Goal: Task Accomplishment & Management: Use online tool/utility

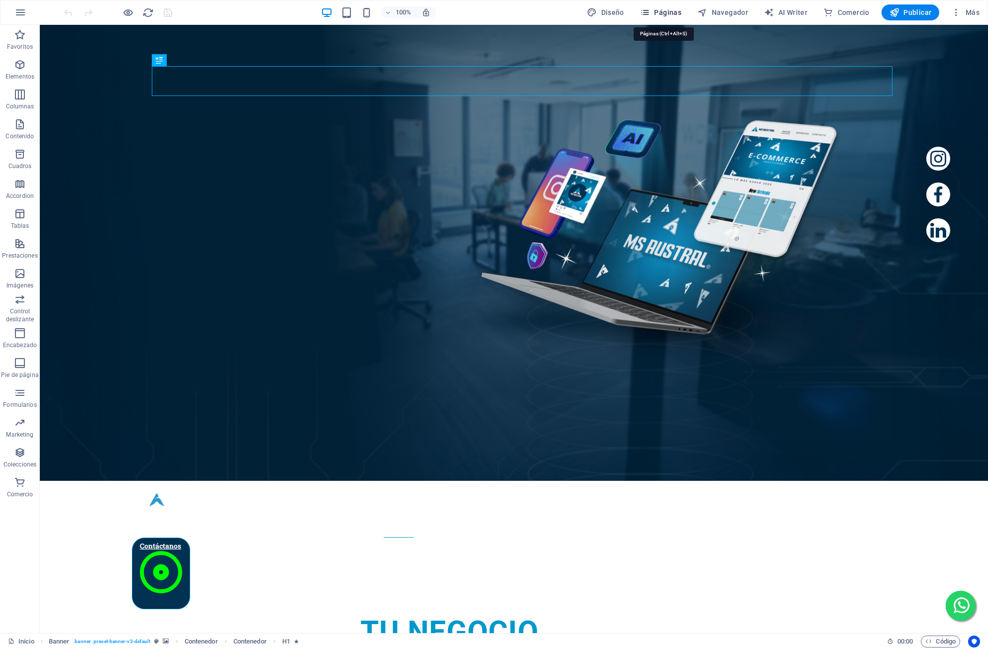
click at [650, 7] on icon "button" at bounding box center [645, 12] width 10 height 10
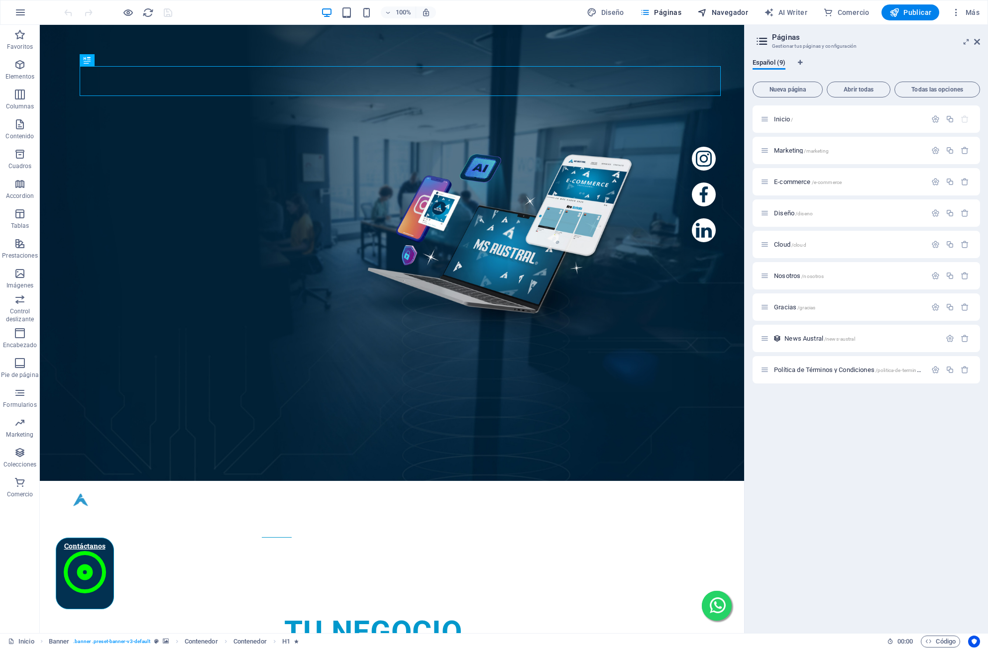
click at [728, 13] on span "Navegador" at bounding box center [722, 12] width 51 height 10
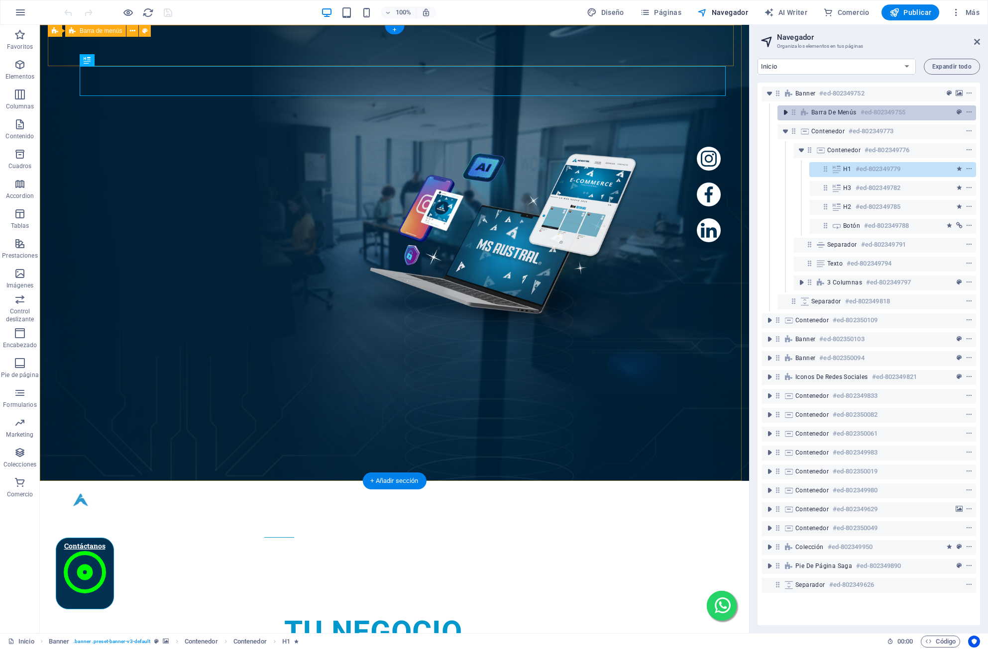
click at [782, 116] on icon "toggle-expand" at bounding box center [785, 112] width 10 height 10
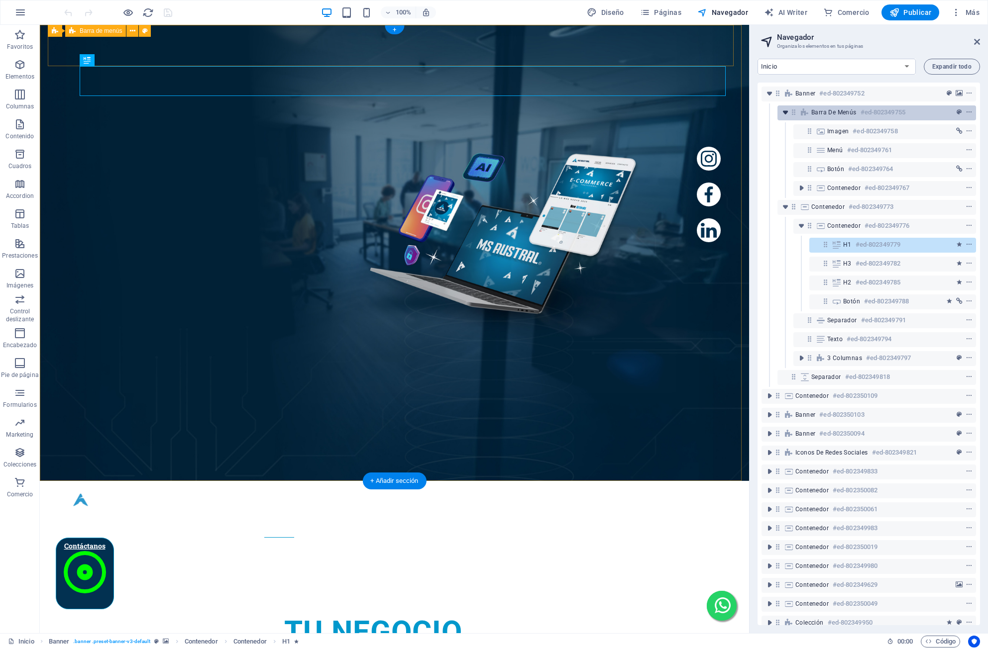
click at [782, 116] on icon "toggle-expand" at bounding box center [785, 112] width 10 height 10
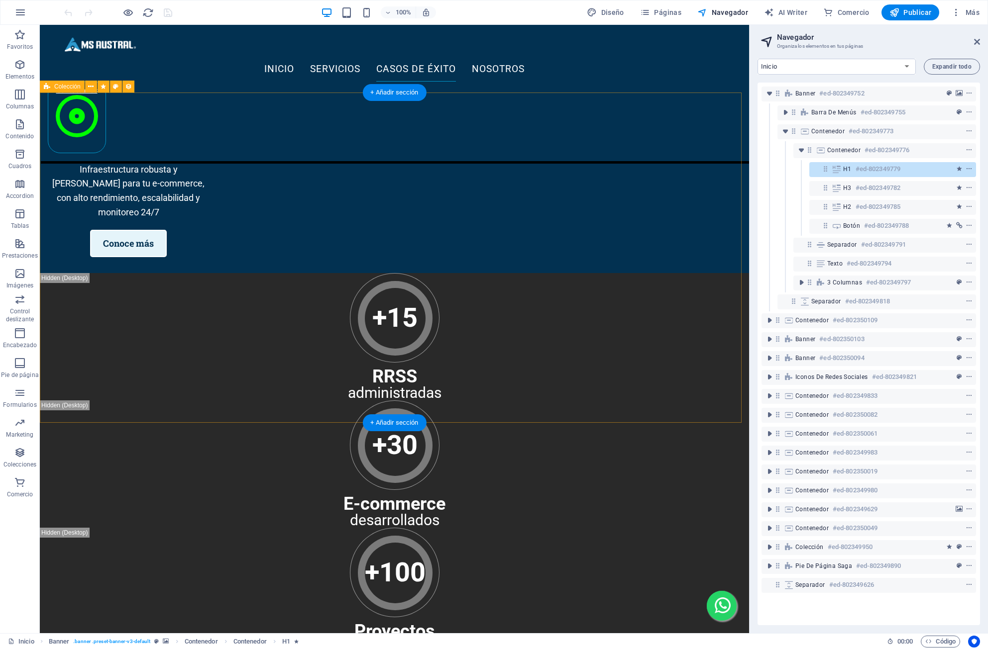
scroll to position [3254, 0]
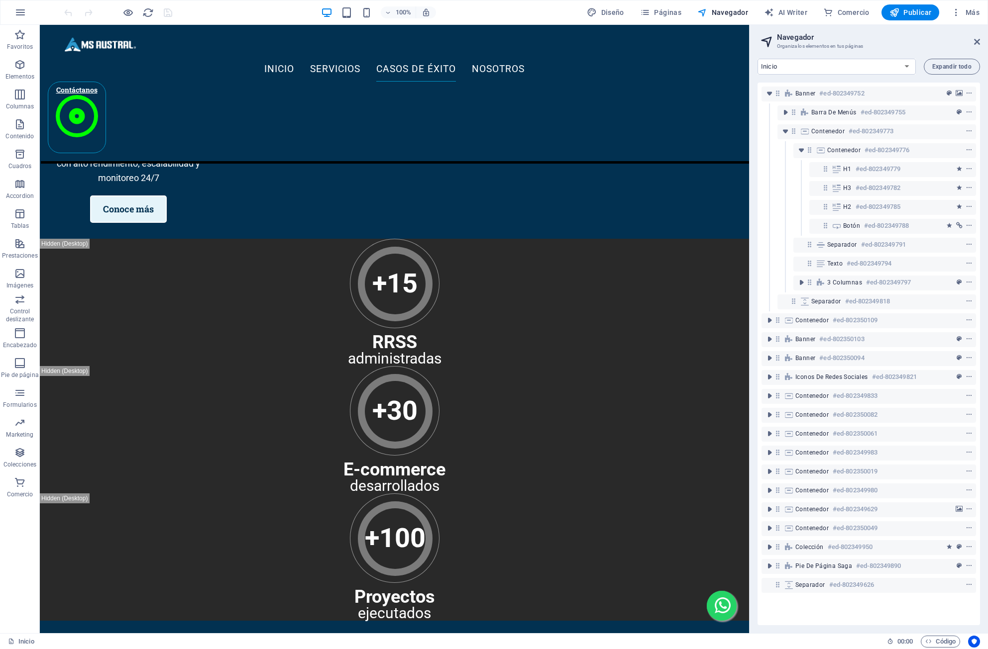
click at [716, 605] on icon at bounding box center [722, 605] width 19 height 19
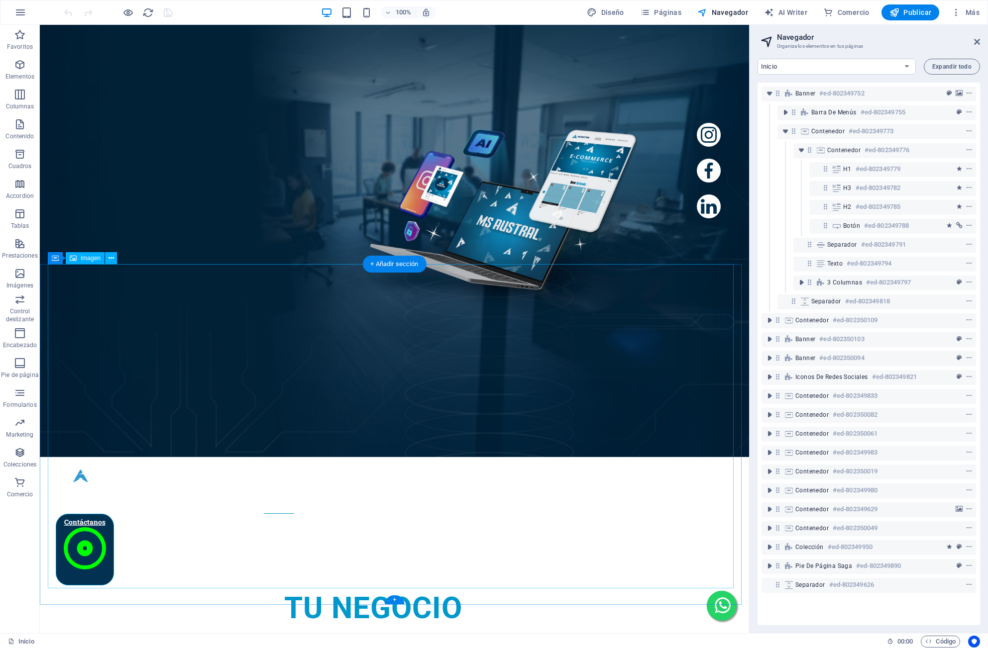
scroll to position [0, 0]
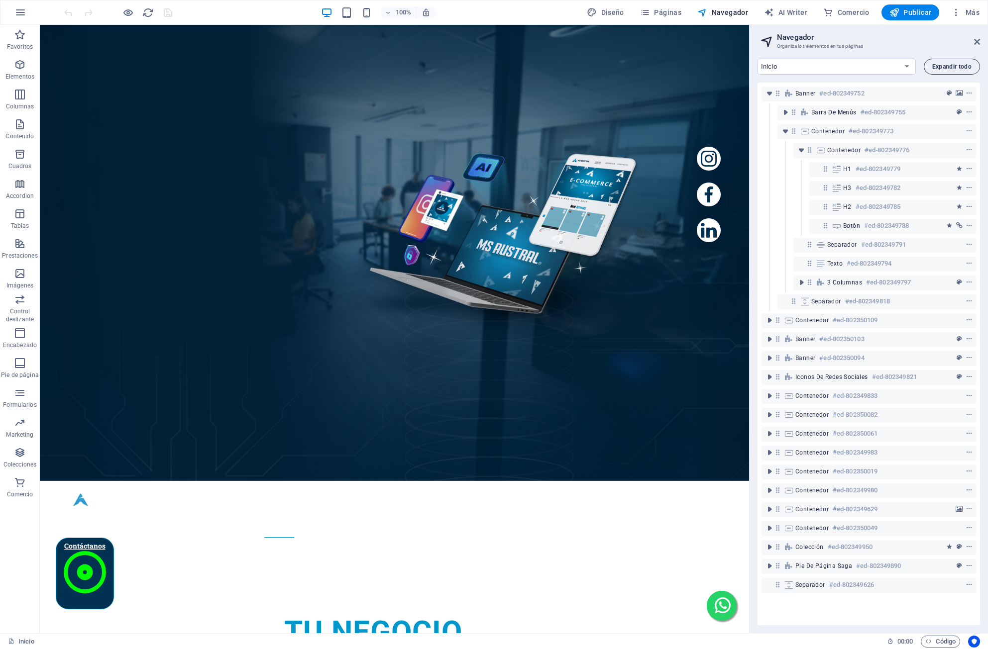
click at [962, 69] on span "Expandir todo" at bounding box center [951, 67] width 39 height 6
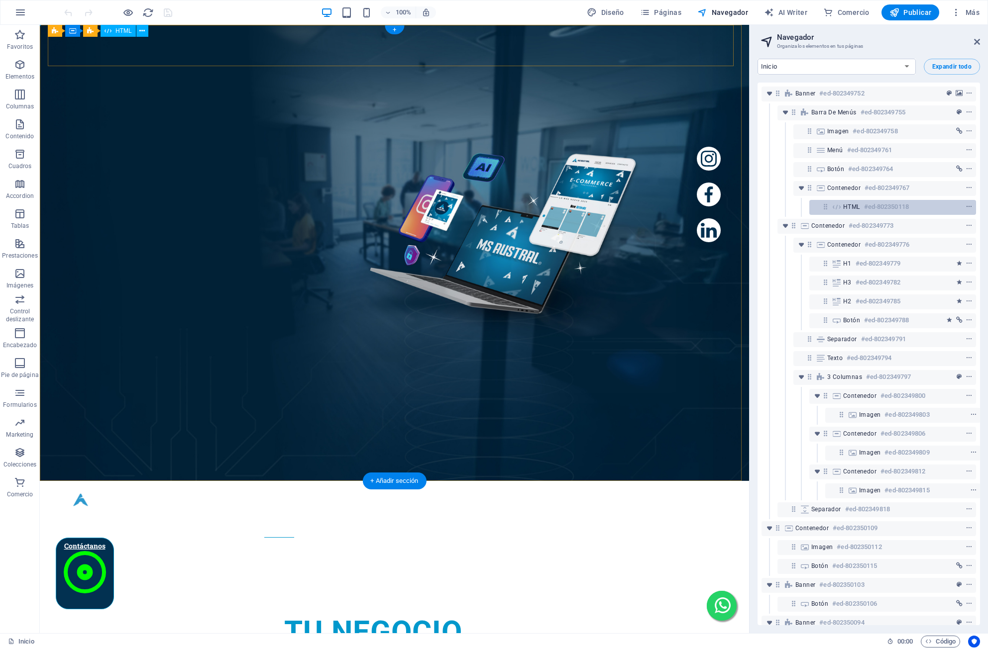
click at [860, 207] on span "HTML" at bounding box center [851, 207] width 17 height 8
click at [848, 207] on span "HTML" at bounding box center [851, 207] width 17 height 8
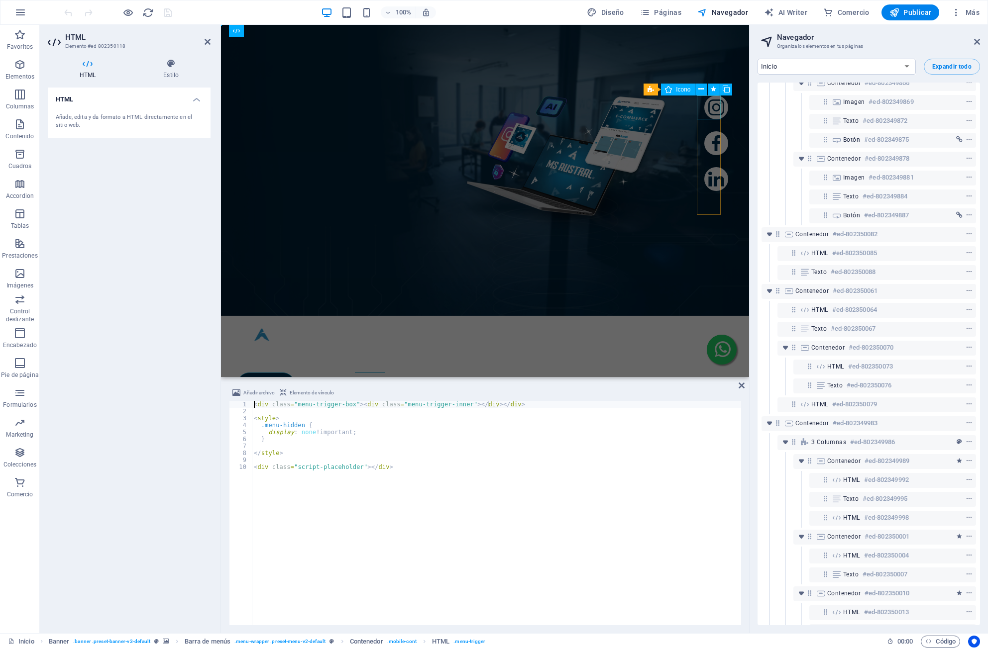
scroll to position [896, 0]
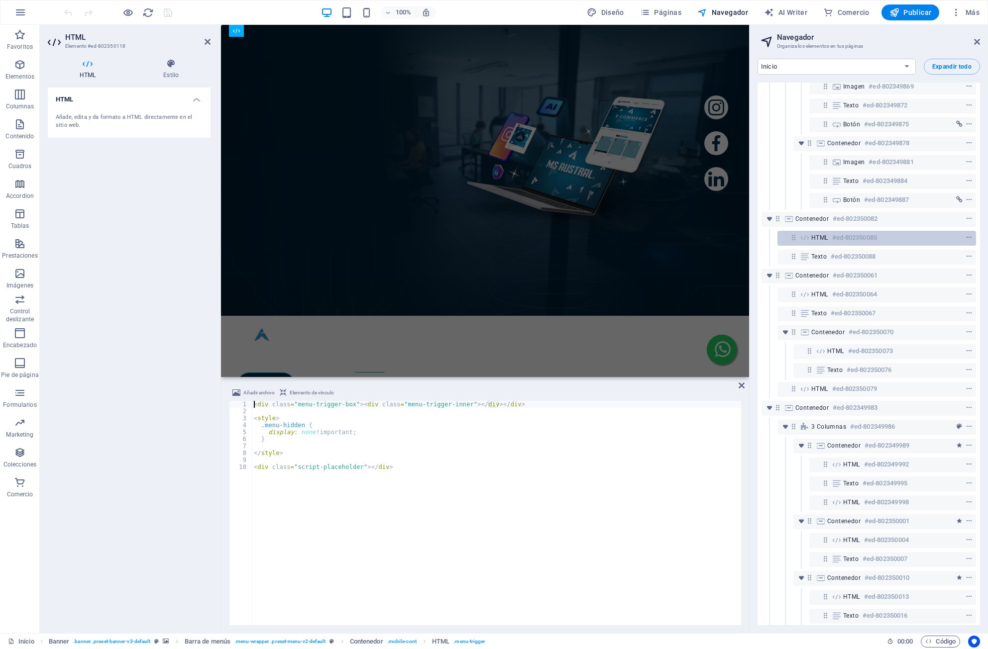
click at [824, 234] on span "HTML" at bounding box center [819, 238] width 17 height 8
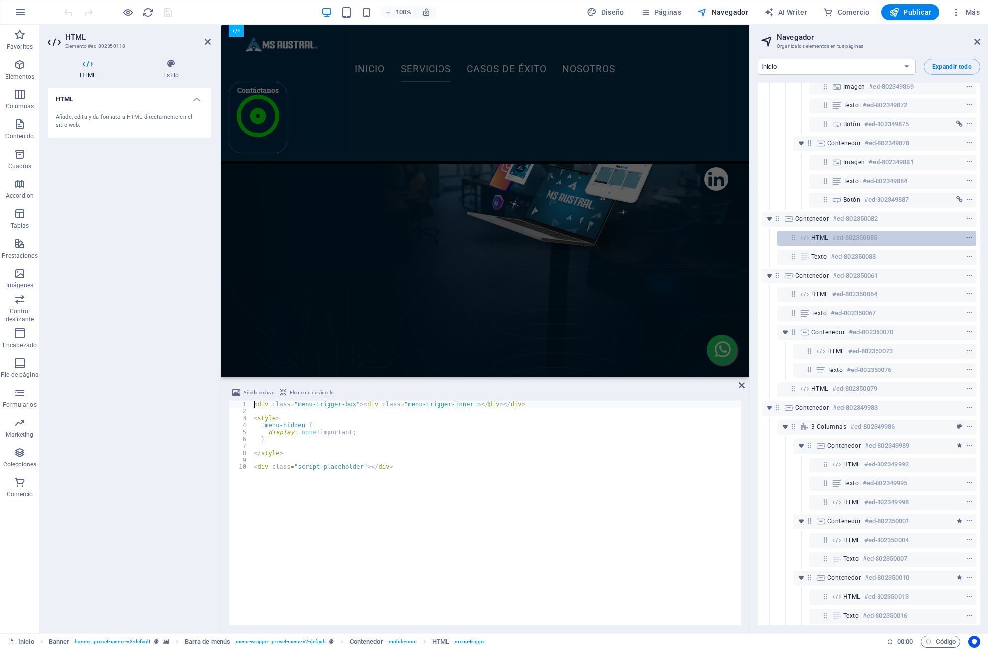
scroll to position [911, 0]
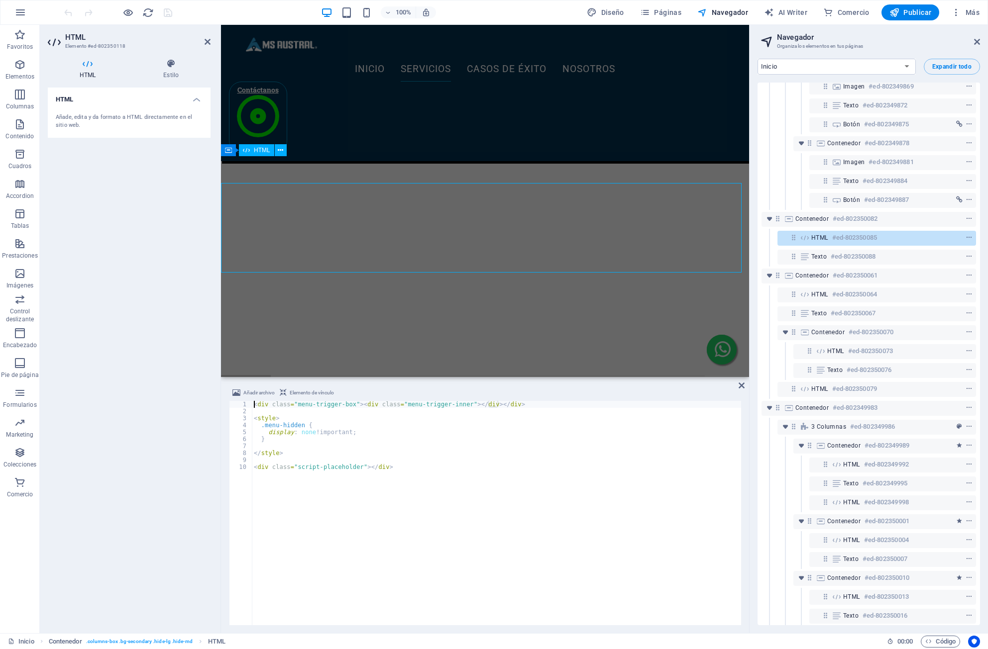
click at [824, 234] on span "HTML" at bounding box center [819, 238] width 17 height 8
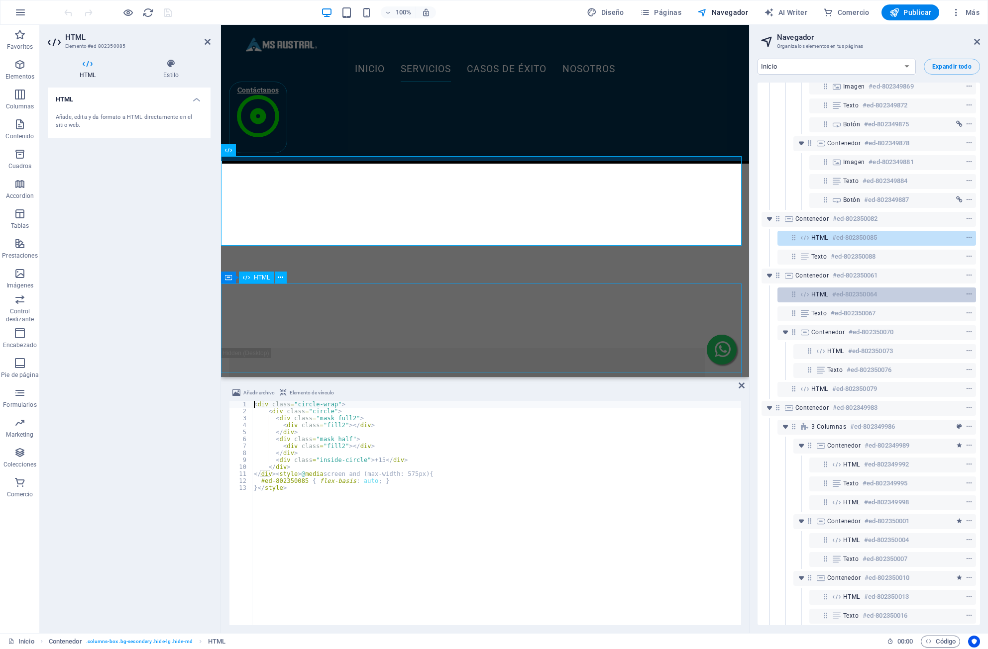
click at [816, 292] on span "HTML" at bounding box center [819, 295] width 17 height 8
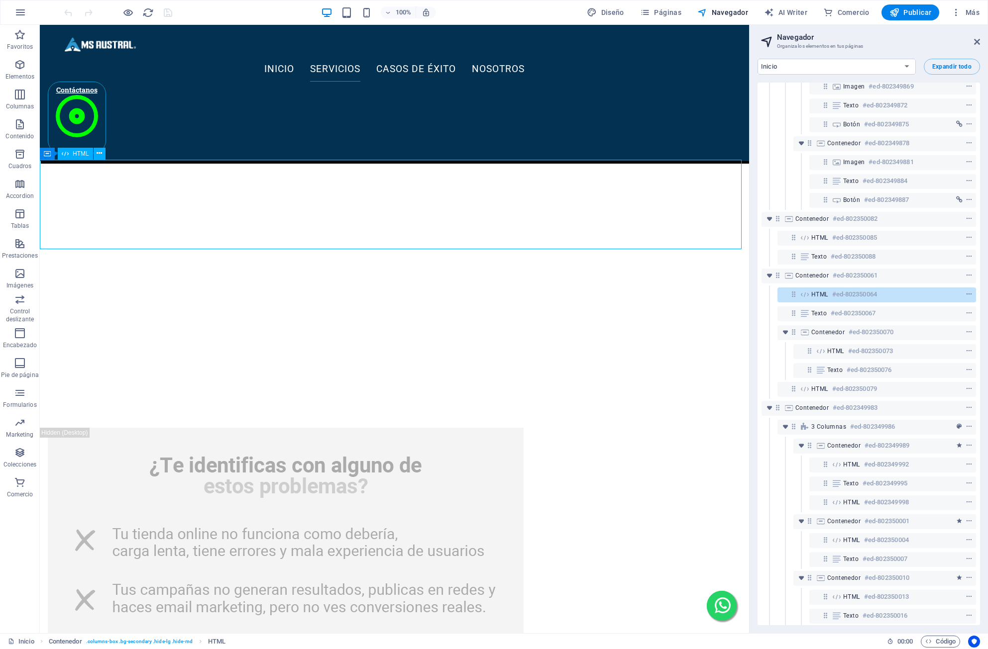
click at [816, 292] on span "HTML" at bounding box center [819, 295] width 17 height 8
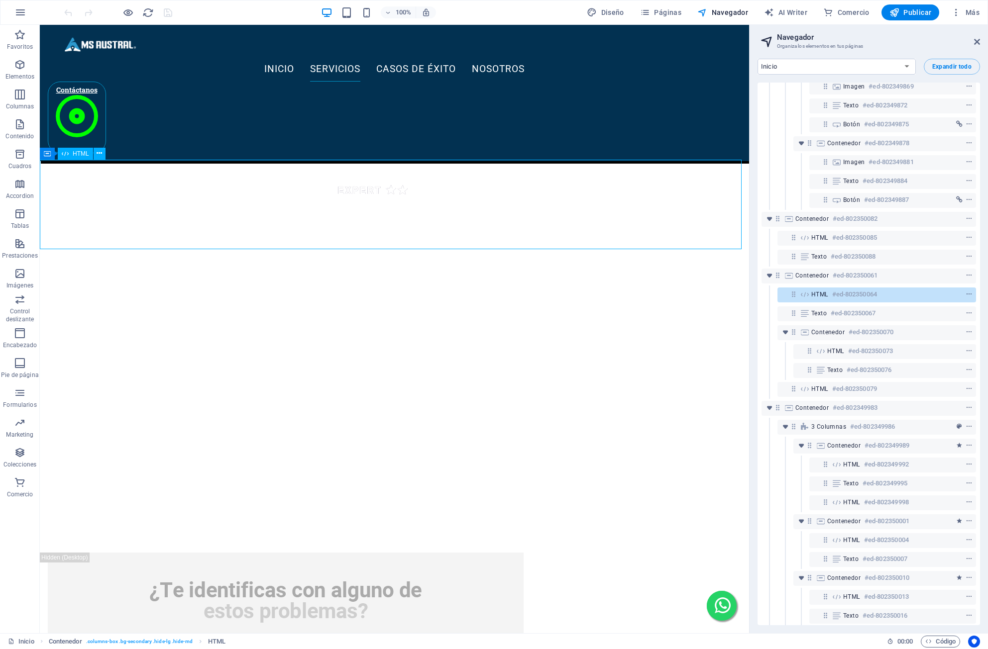
click at [816, 292] on span "HTML" at bounding box center [819, 295] width 17 height 8
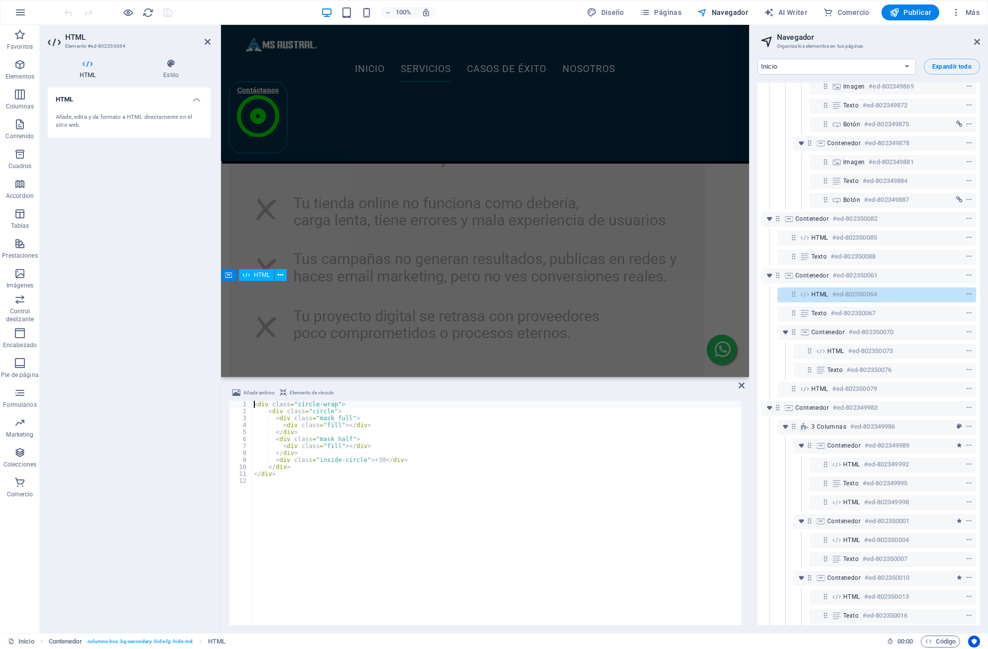
scroll to position [914, 0]
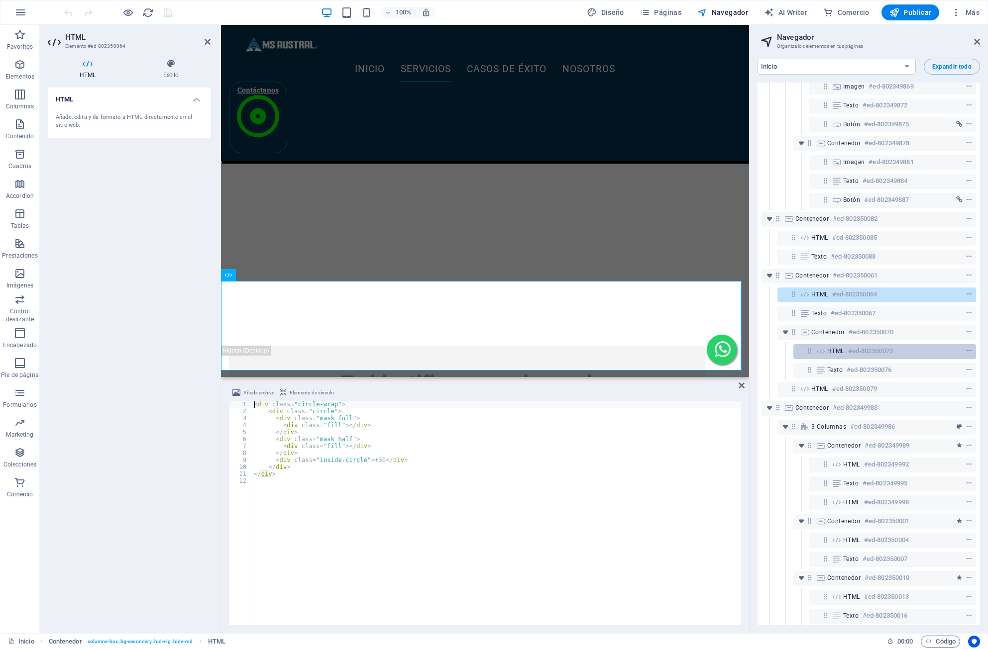
click at [828, 352] on span "HTML" at bounding box center [835, 351] width 17 height 8
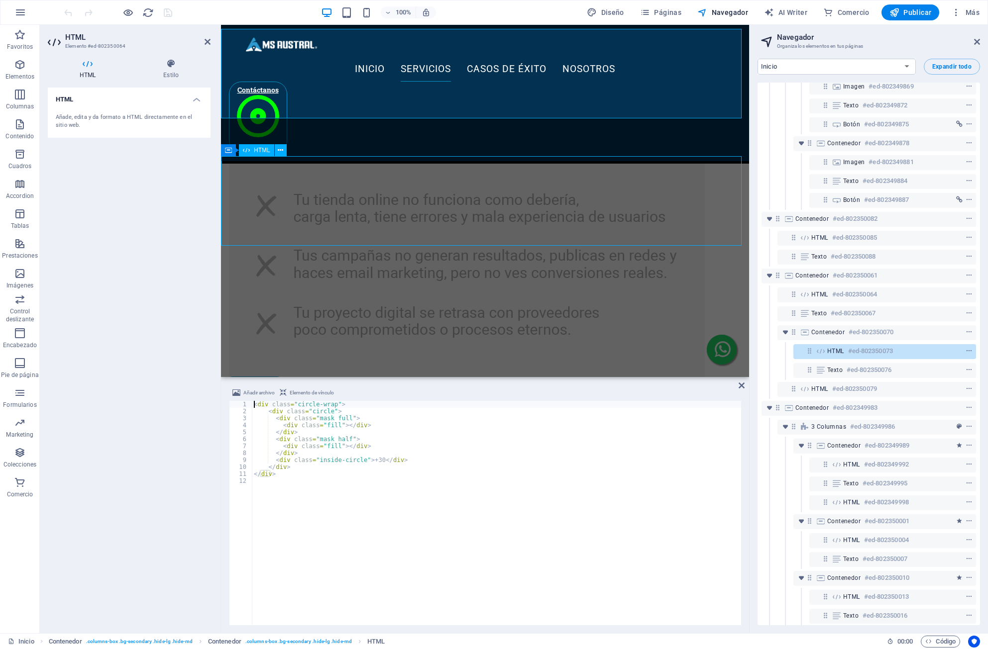
click at [828, 352] on span "HTML" at bounding box center [835, 351] width 17 height 8
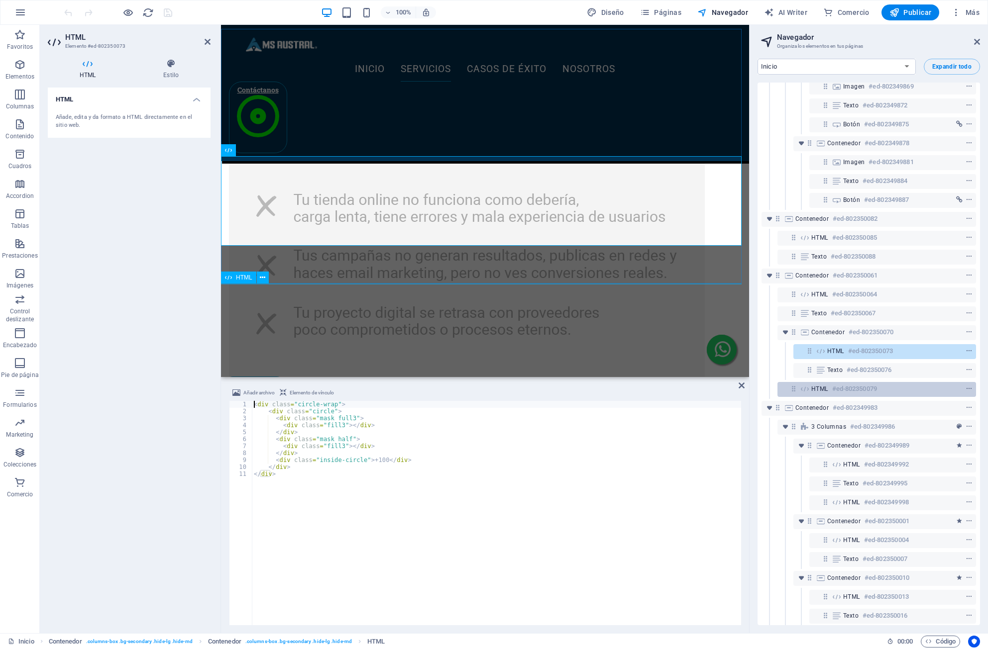
click at [827, 384] on div "HTML #ed-802350079" at bounding box center [868, 389] width 115 height 12
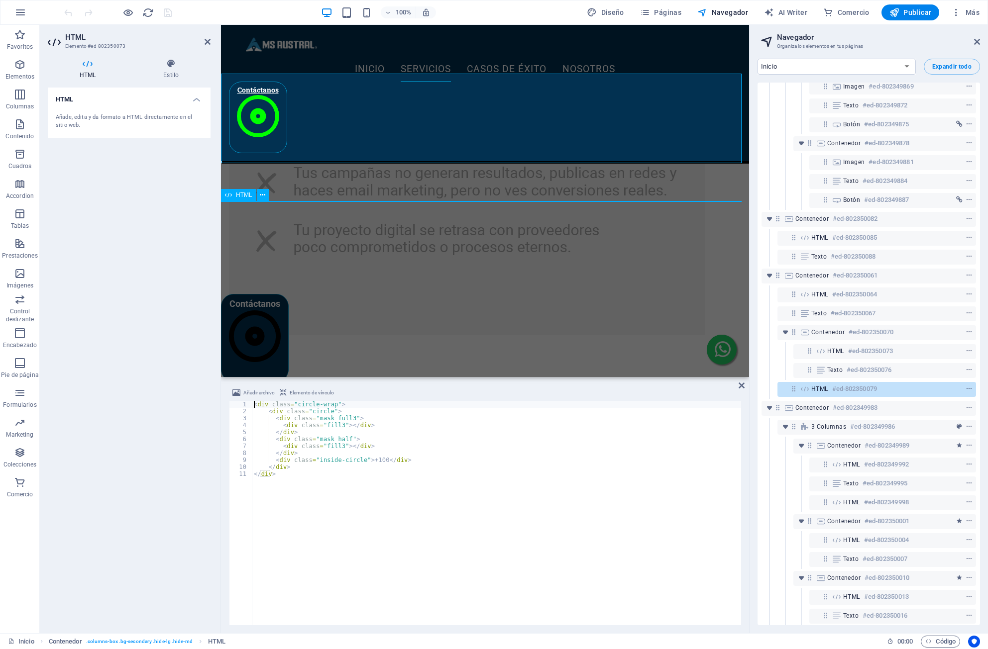
click at [827, 384] on div "HTML #ed-802350079" at bounding box center [868, 389] width 115 height 12
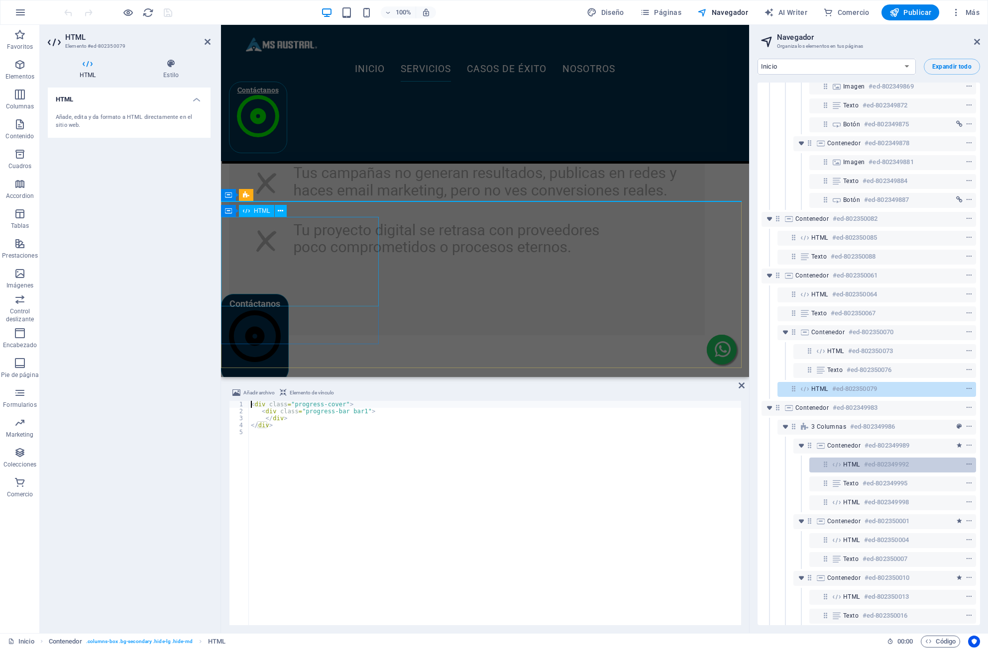
click at [863, 466] on div "HTML #ed-802349992" at bounding box center [884, 465] width 83 height 12
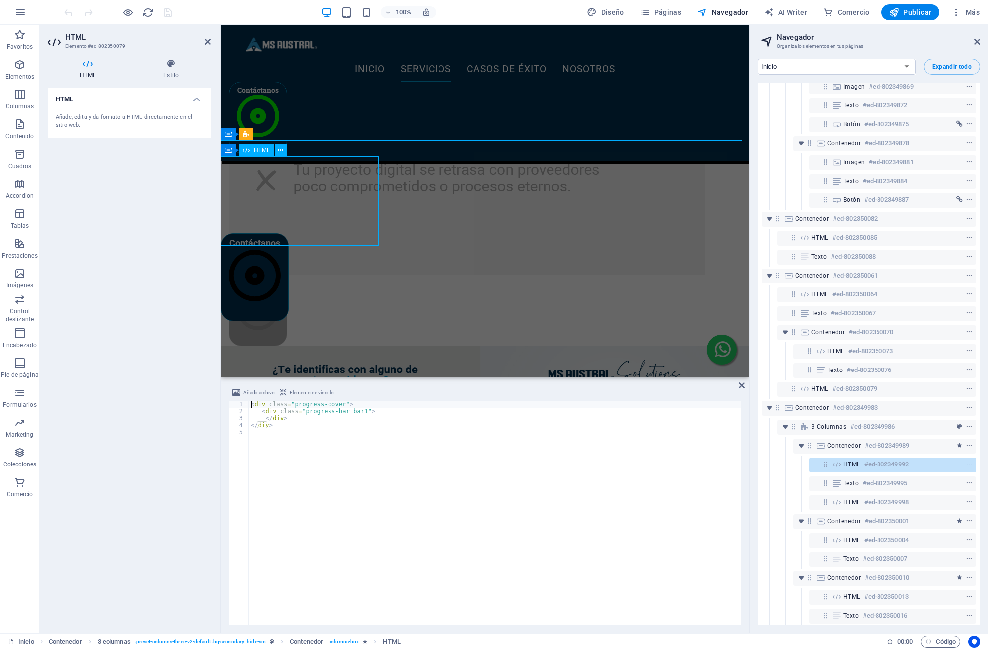
click at [863, 467] on div "HTML #ed-802349992" at bounding box center [884, 465] width 83 height 12
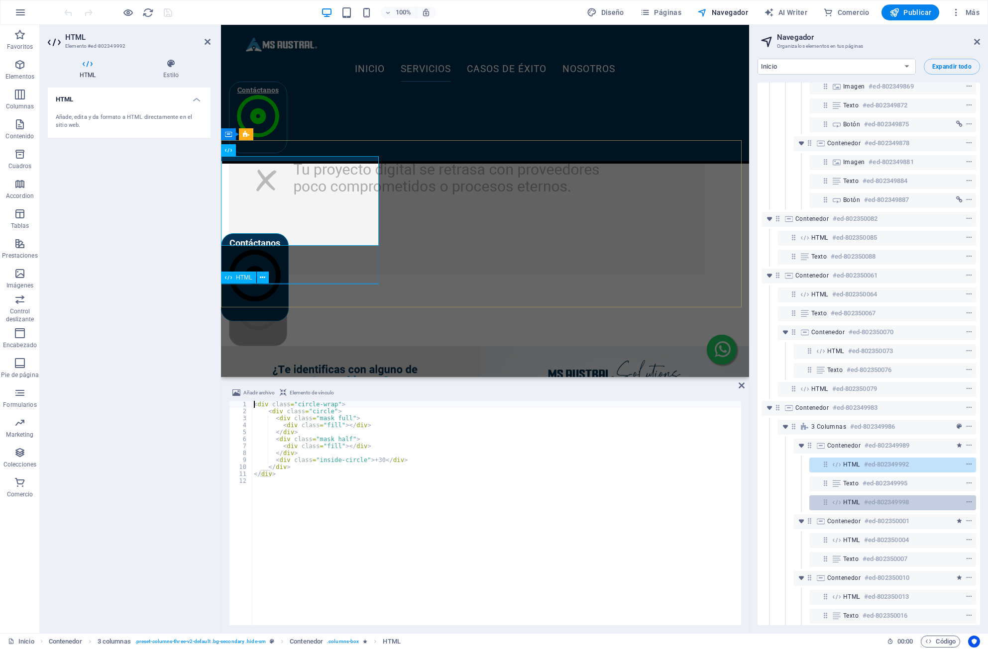
click at [865, 507] on h6 "#ed-802349998" at bounding box center [886, 503] width 45 height 12
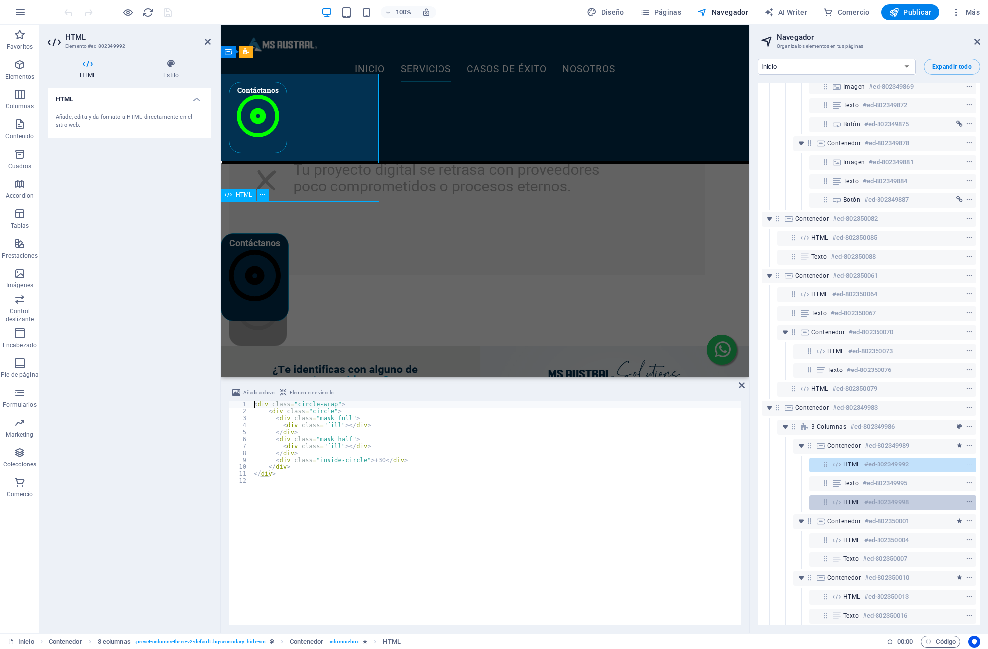
scroll to position [1392, 0]
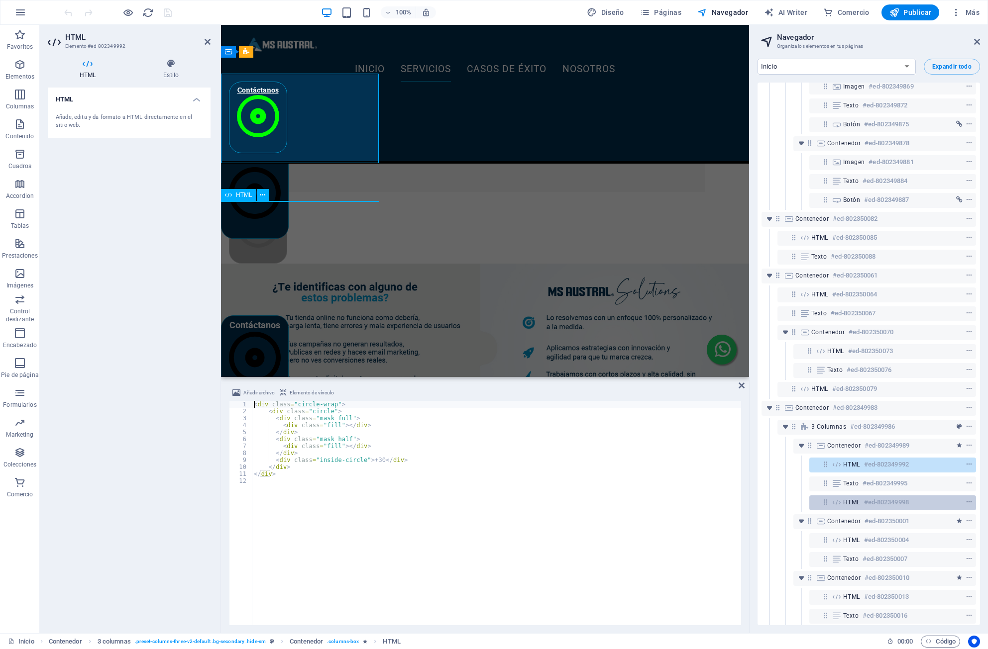
click at [865, 507] on h6 "#ed-802349998" at bounding box center [886, 503] width 45 height 12
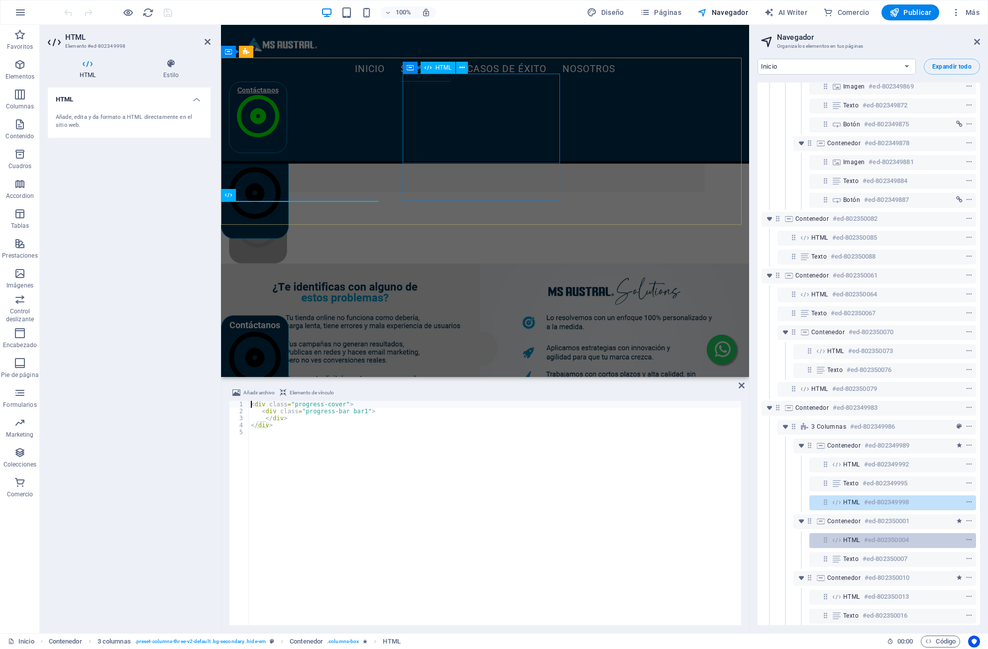
click at [837, 544] on div "HTML #ed-802350004" at bounding box center [892, 540] width 167 height 15
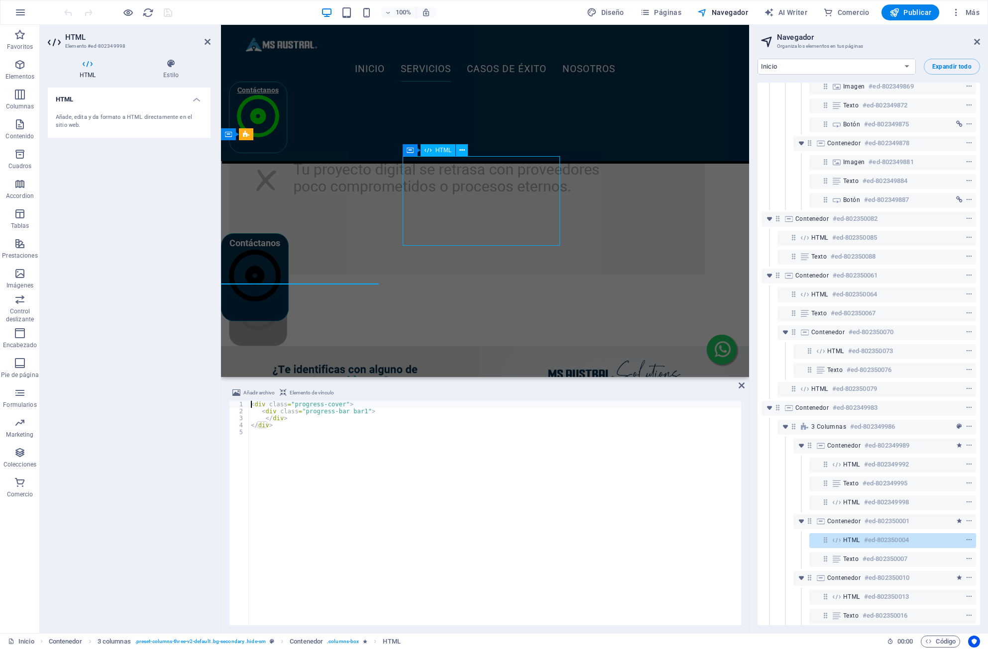
click at [837, 544] on div "HTML #ed-802350004" at bounding box center [892, 540] width 167 height 15
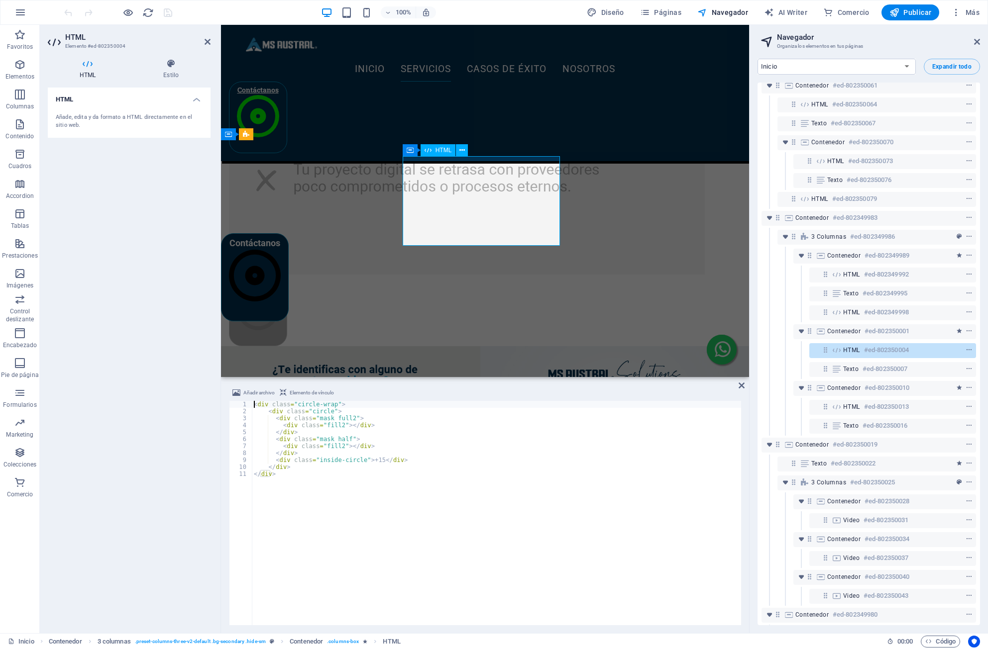
scroll to position [1095, 0]
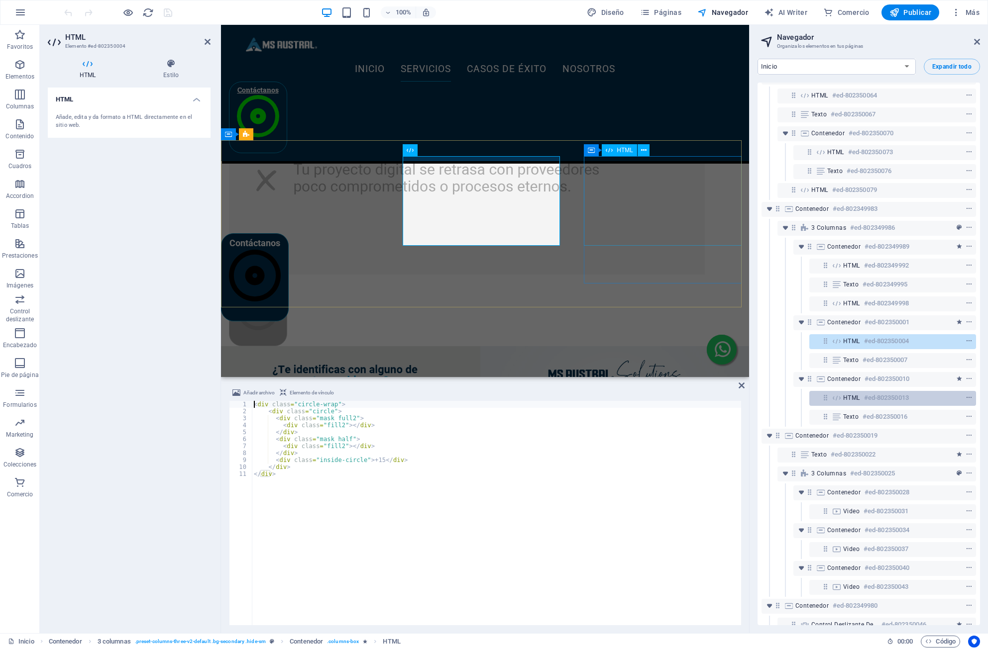
click at [854, 394] on div "HTML #ed-802350013" at bounding box center [884, 398] width 83 height 12
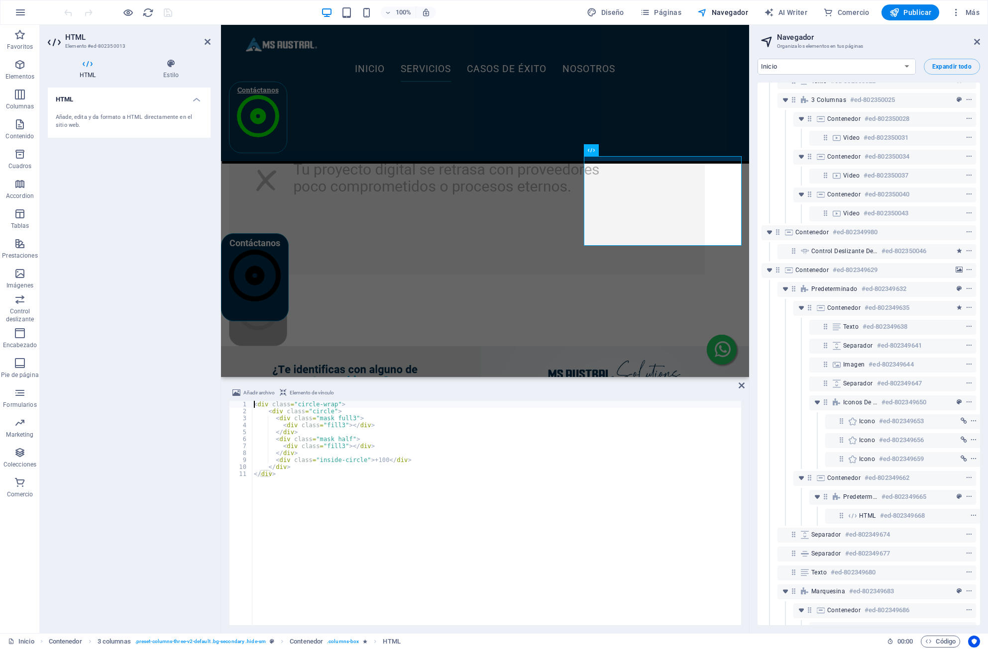
scroll to position [1493, 0]
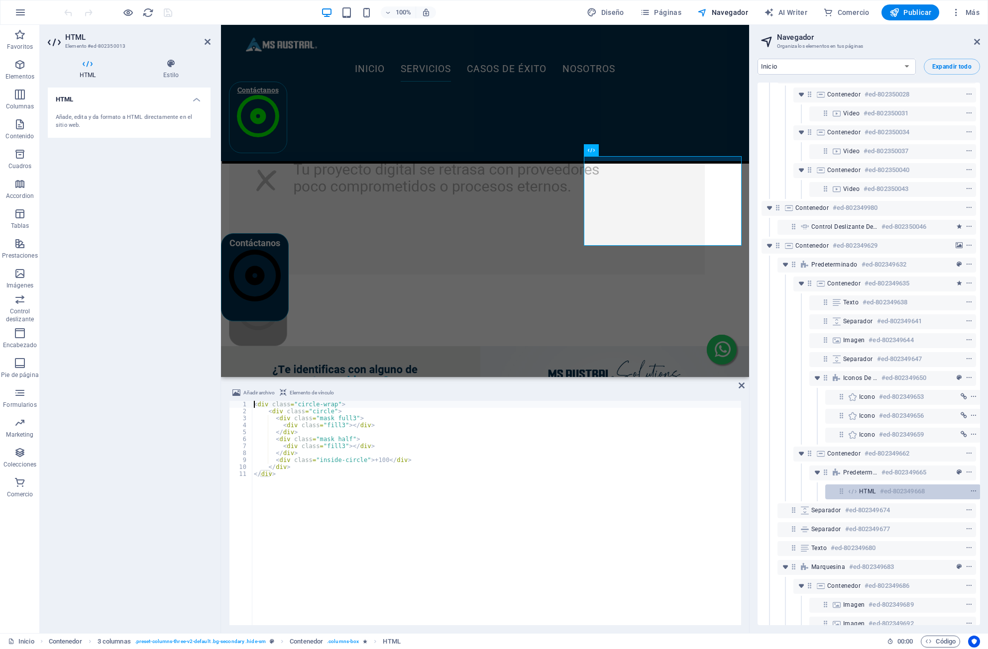
click at [868, 495] on span "HTML" at bounding box center [867, 492] width 17 height 8
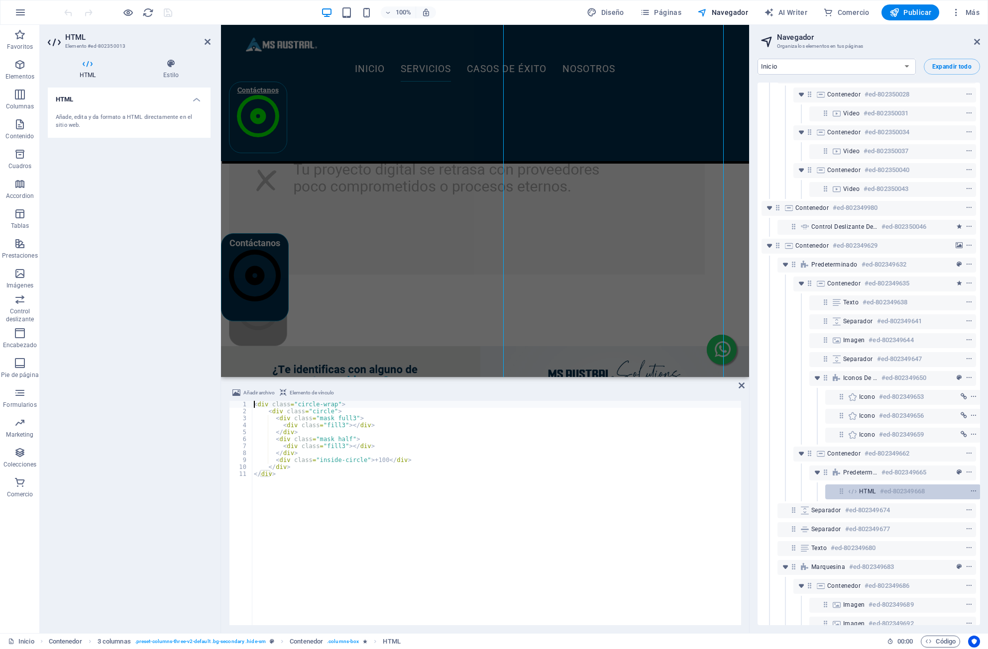
scroll to position [2516, 0]
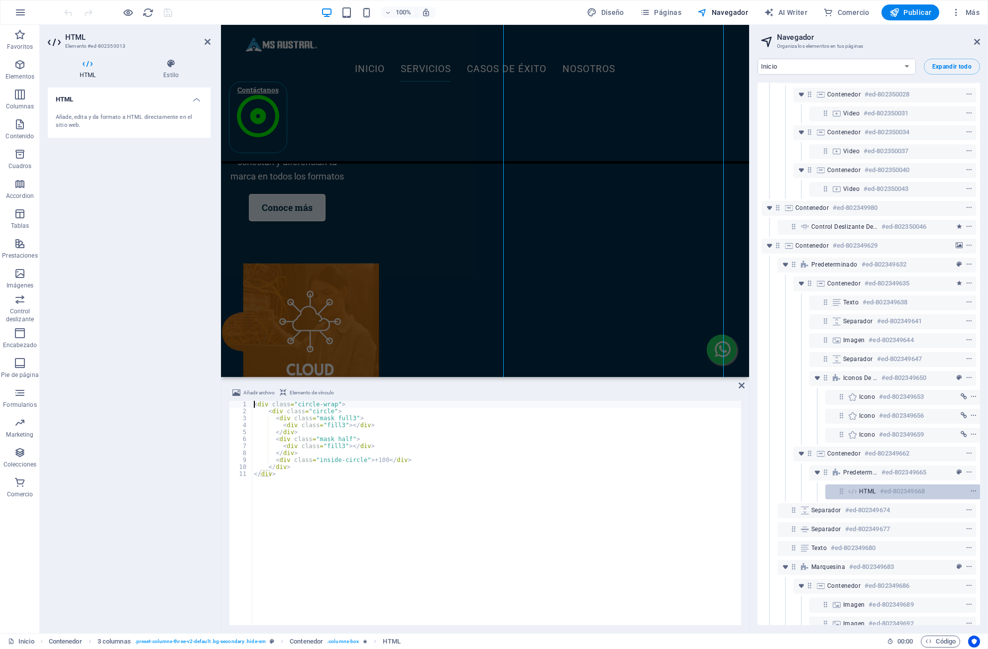
click at [868, 495] on div "Banner #ed-802349752 Barra de menús #ed-802349755 Imagen #ed-802349758 Menú #ed…" at bounding box center [868, 354] width 222 height 543
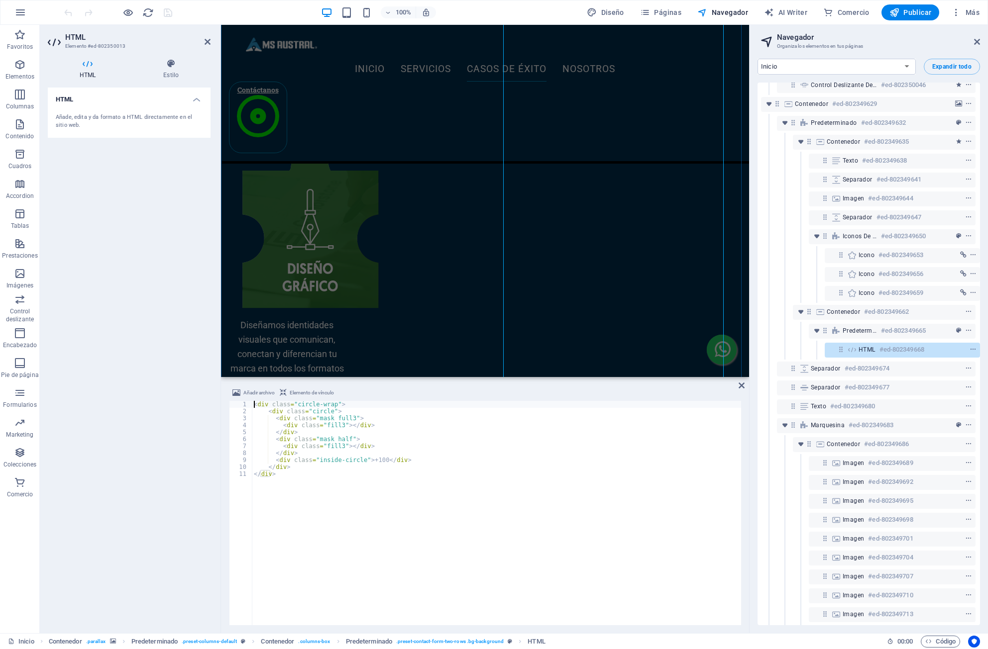
scroll to position [2708, 0]
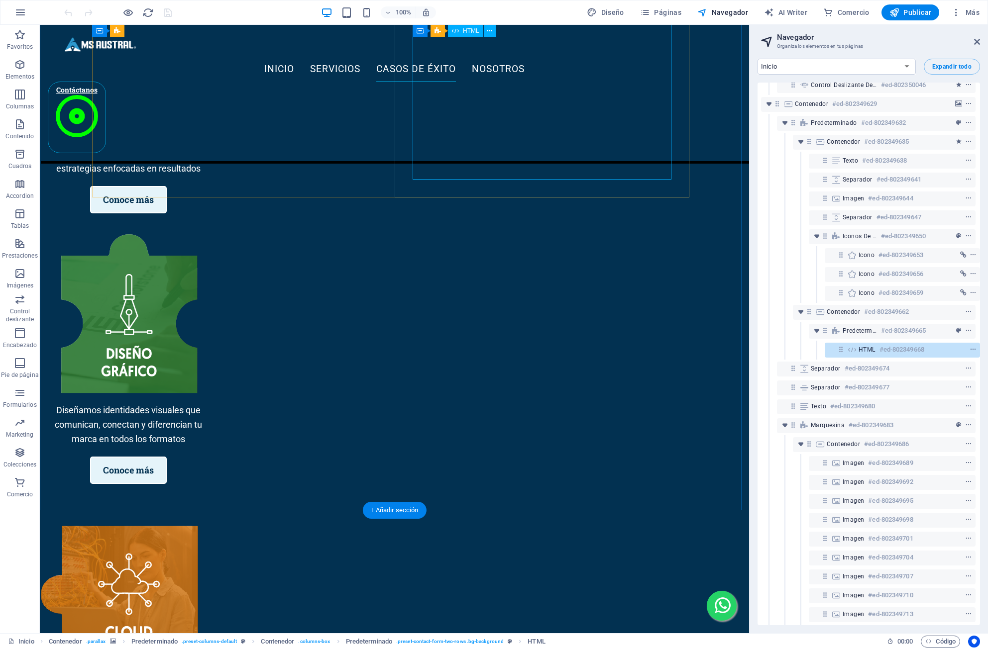
click at [864, 344] on div "HTML #ed-802349668" at bounding box center [894, 350] width 72 height 12
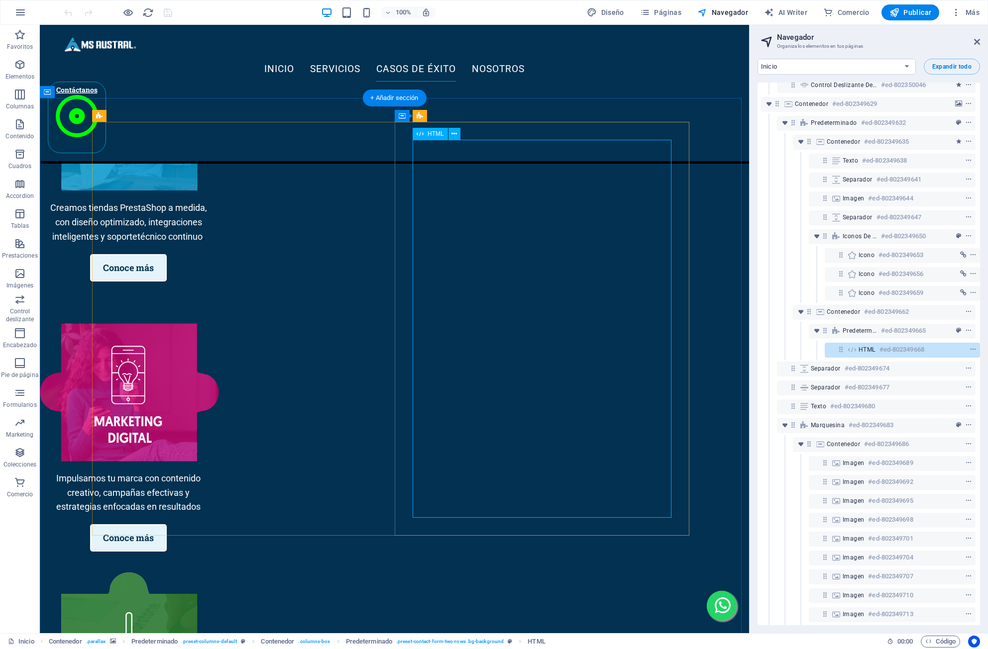
click at [864, 344] on div "HTML #ed-802349668" at bounding box center [894, 350] width 72 height 12
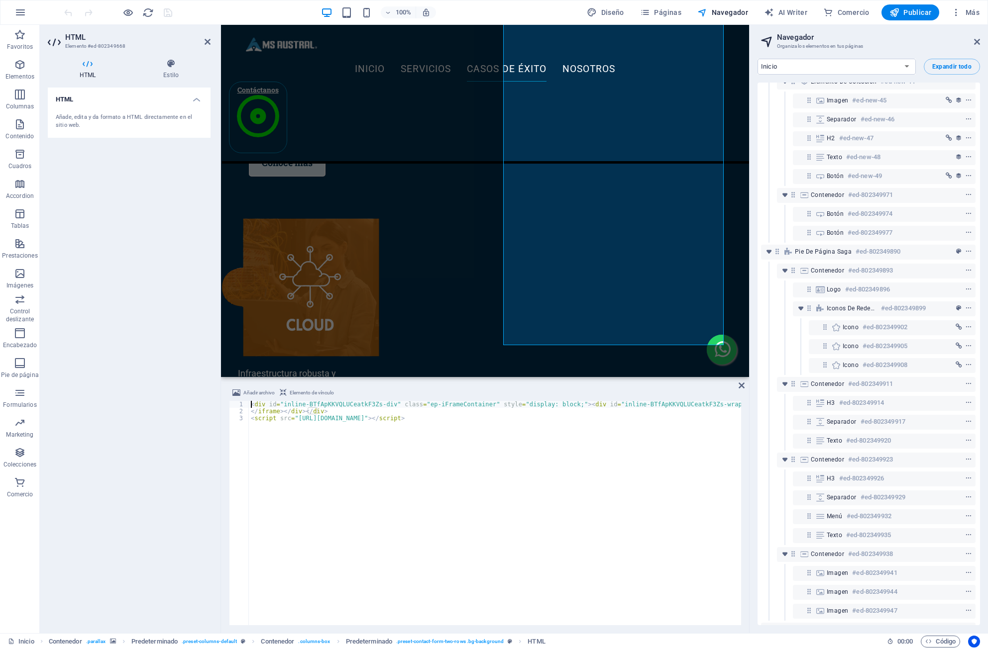
scroll to position [2721, 2]
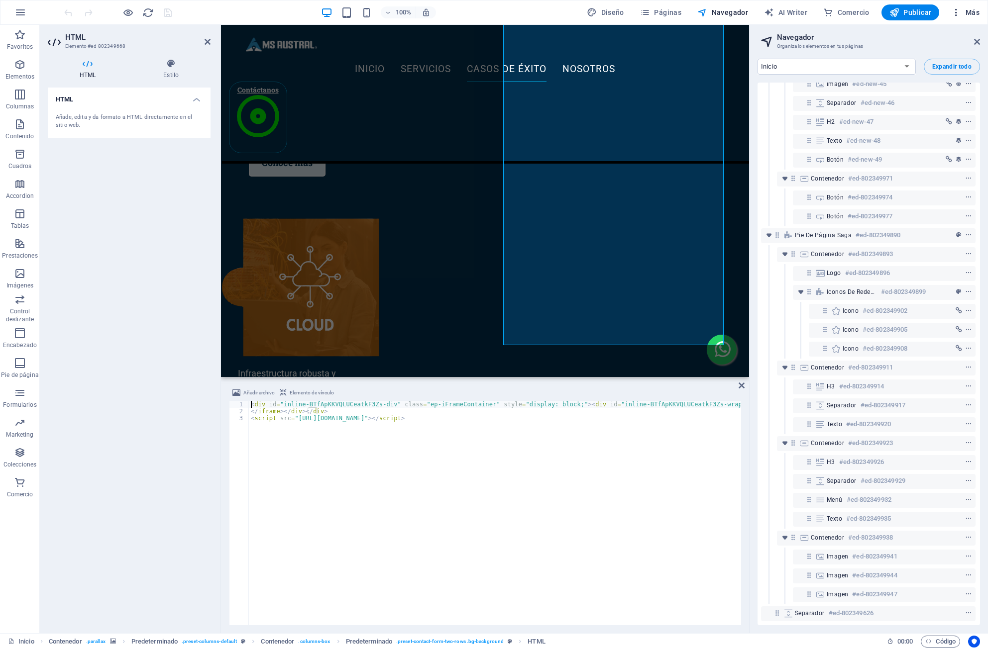
click at [974, 13] on span "Más" at bounding box center [965, 12] width 28 height 10
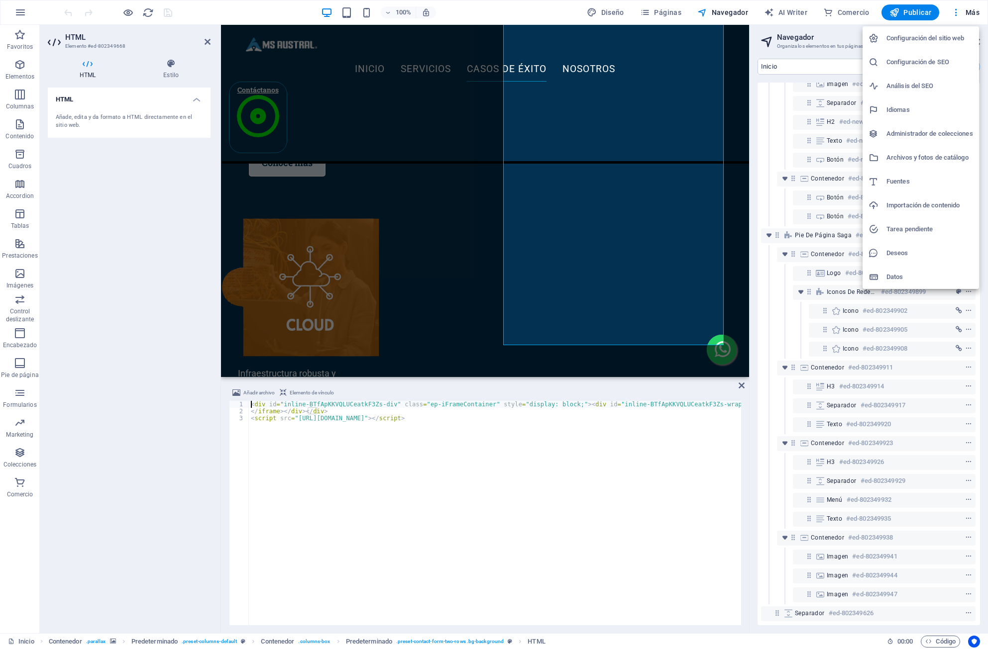
click at [946, 32] on h6 "Configuración del sitio web" at bounding box center [929, 38] width 87 height 12
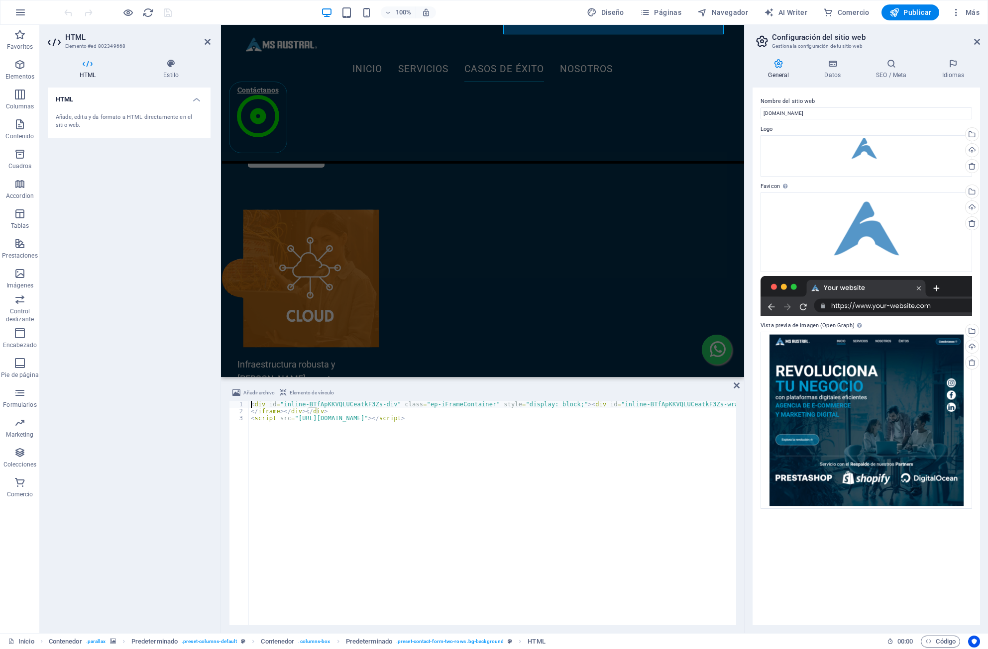
scroll to position [2872, 0]
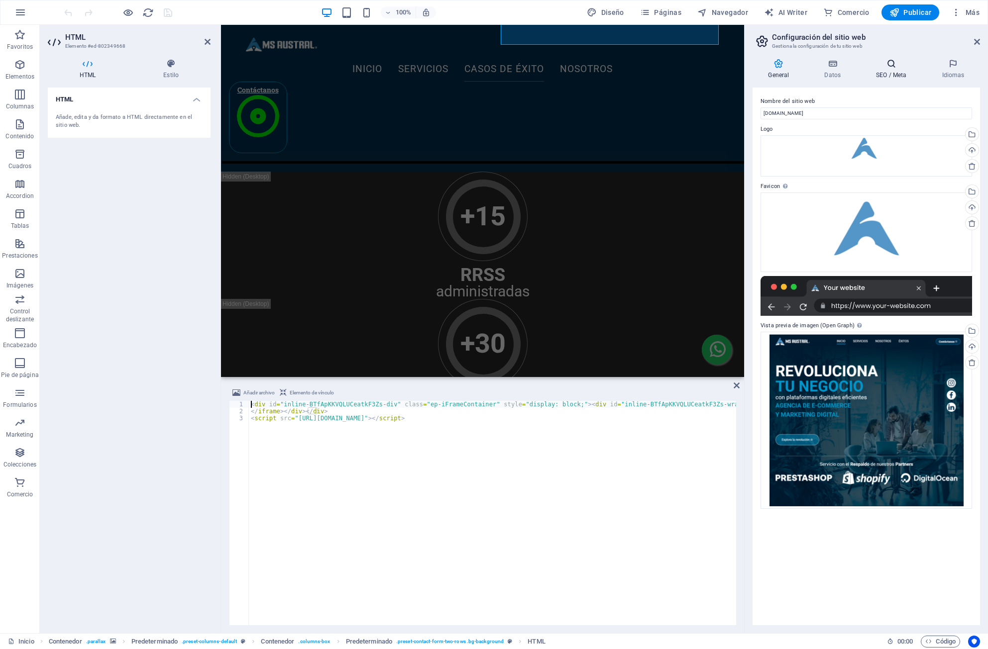
click at [891, 71] on h4 "SEO / Meta" at bounding box center [893, 69] width 66 height 21
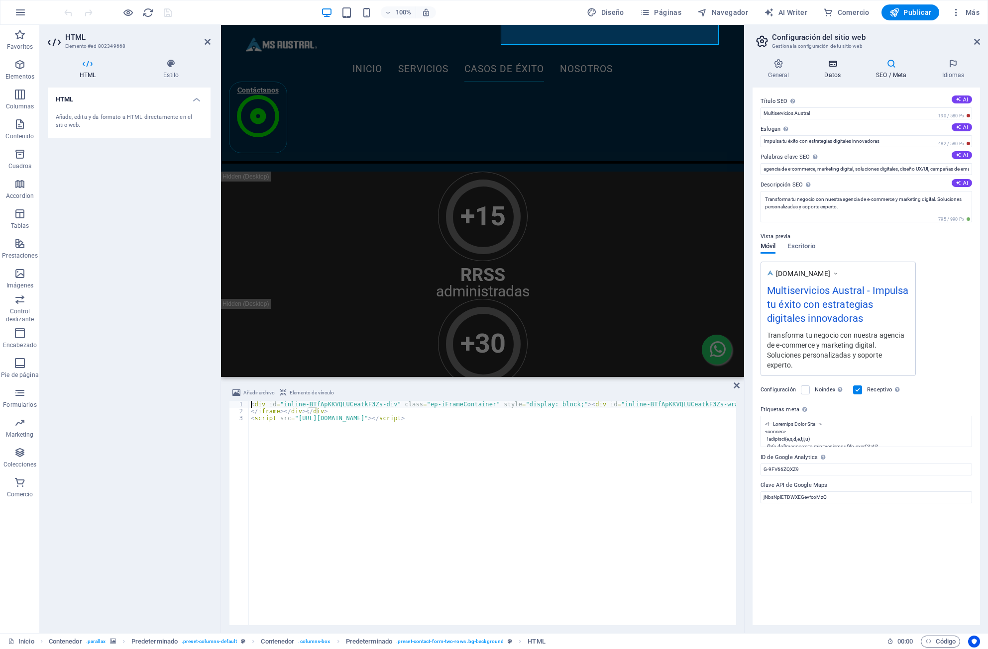
click at [841, 74] on h4 "Datos" at bounding box center [835, 69] width 52 height 21
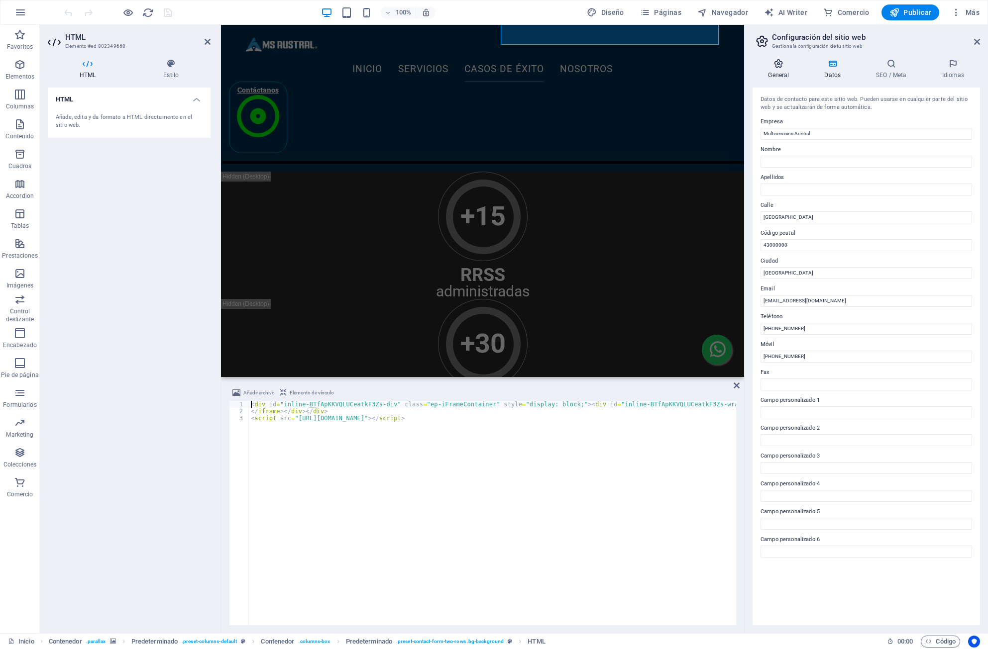
click at [781, 75] on h4 "General" at bounding box center [780, 69] width 56 height 21
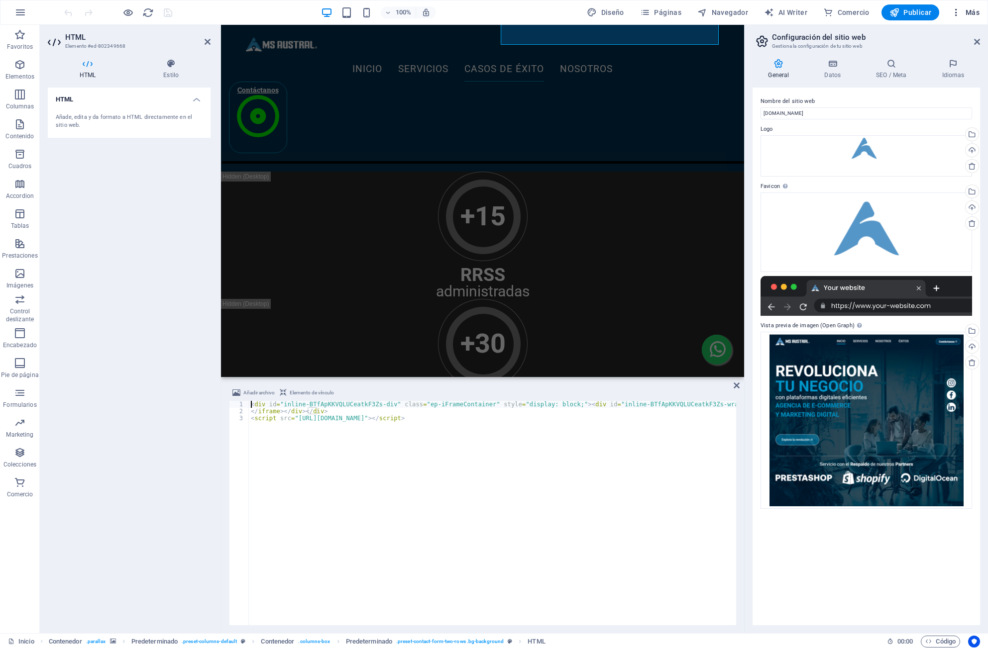
click at [975, 11] on span "Más" at bounding box center [965, 12] width 28 height 10
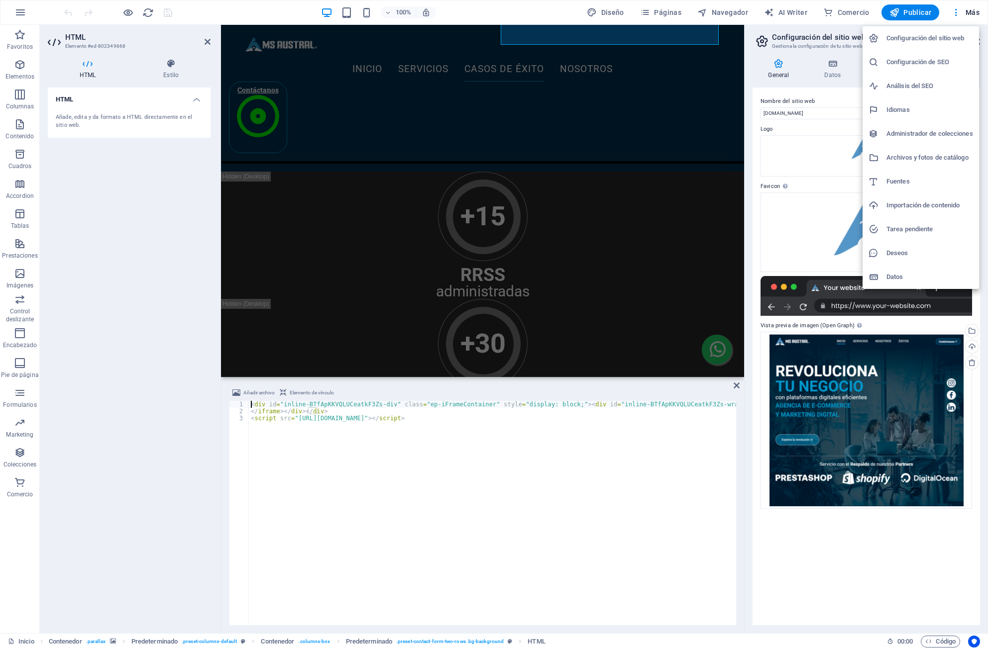
click at [941, 644] on div at bounding box center [494, 324] width 988 height 649
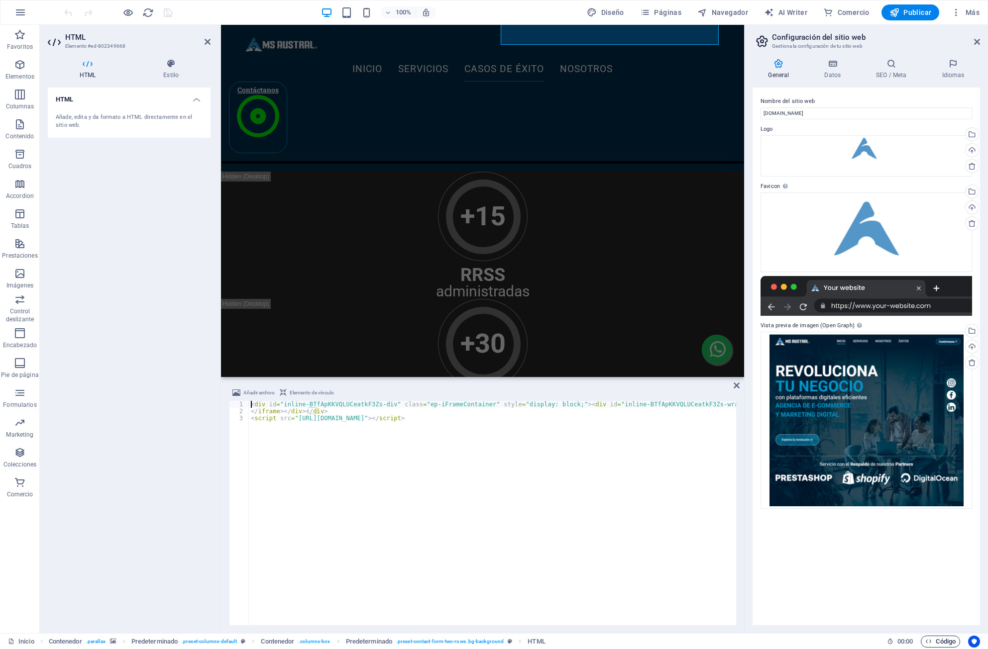
click at [941, 641] on span "Código" at bounding box center [940, 642] width 30 height 12
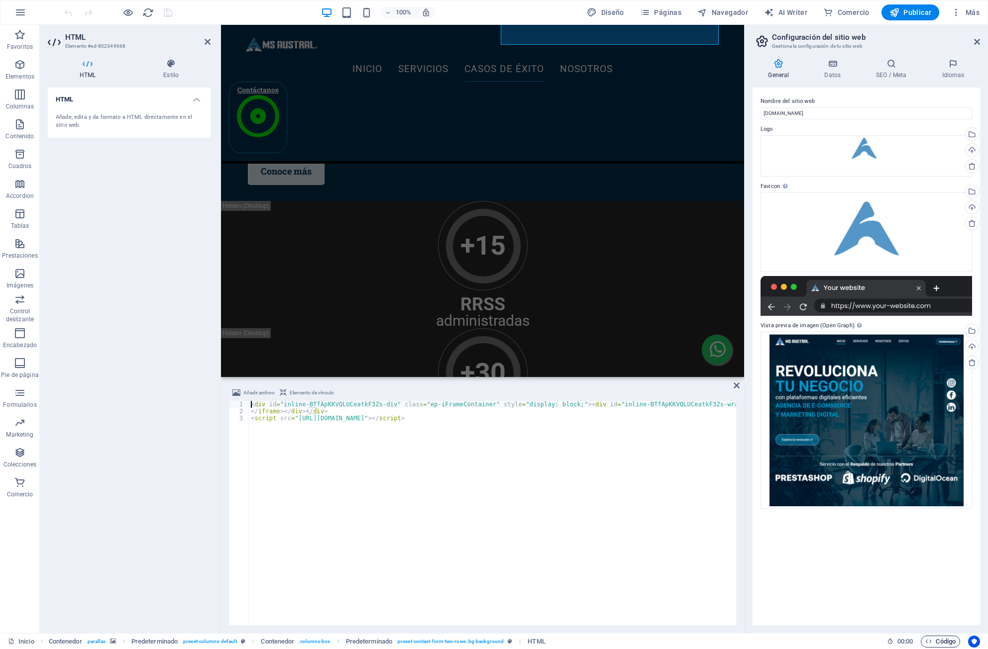
scroll to position [2547, 0]
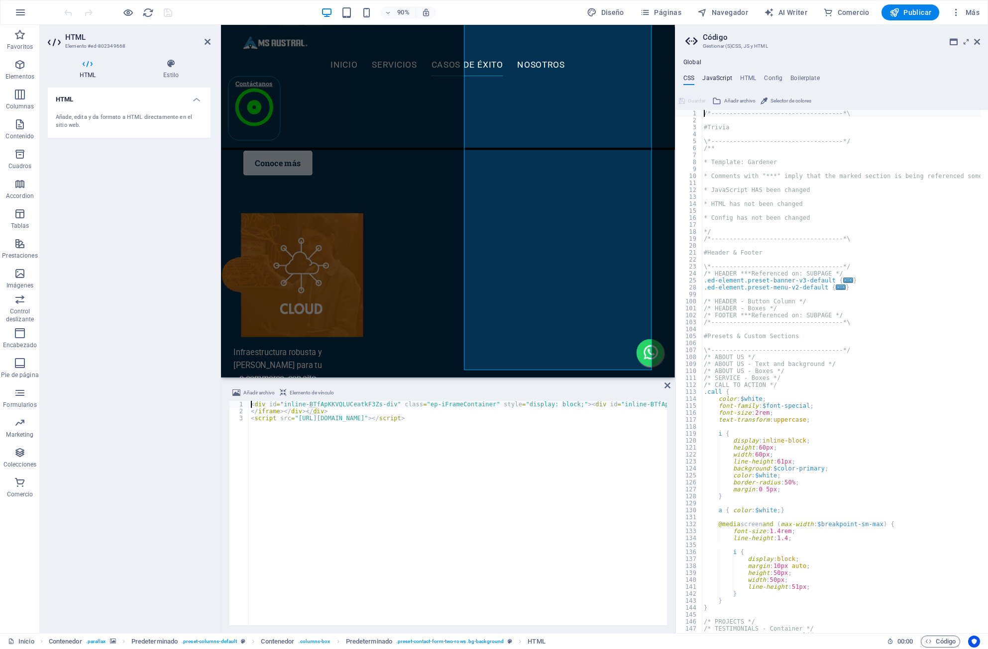
click at [727, 81] on h4 "JavaScript" at bounding box center [716, 80] width 29 height 11
type textarea "/* JS for preset "Menu V2" */"
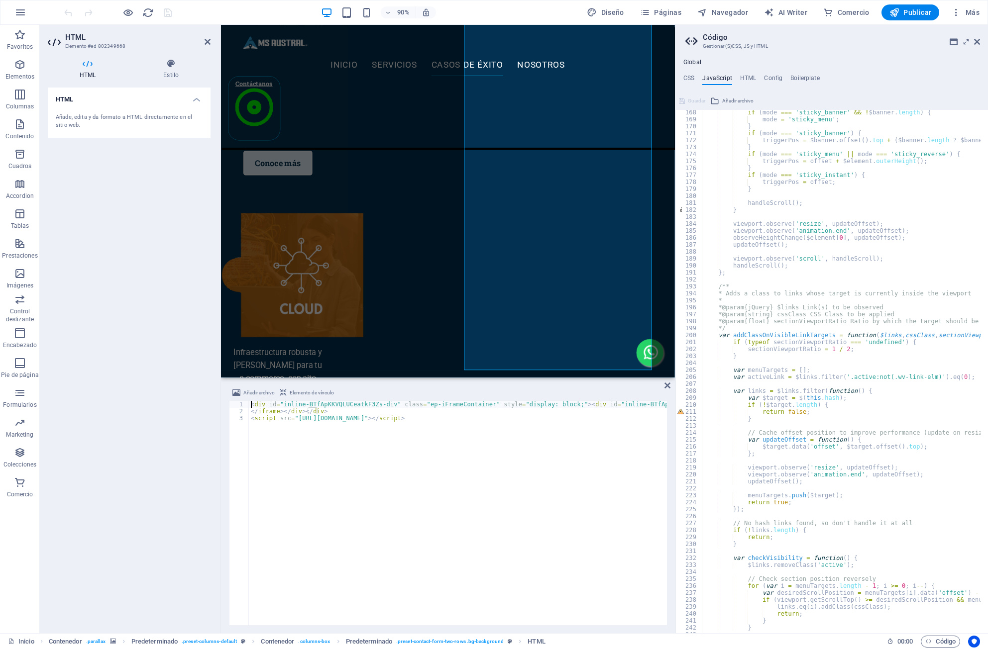
scroll to position [1295, 0]
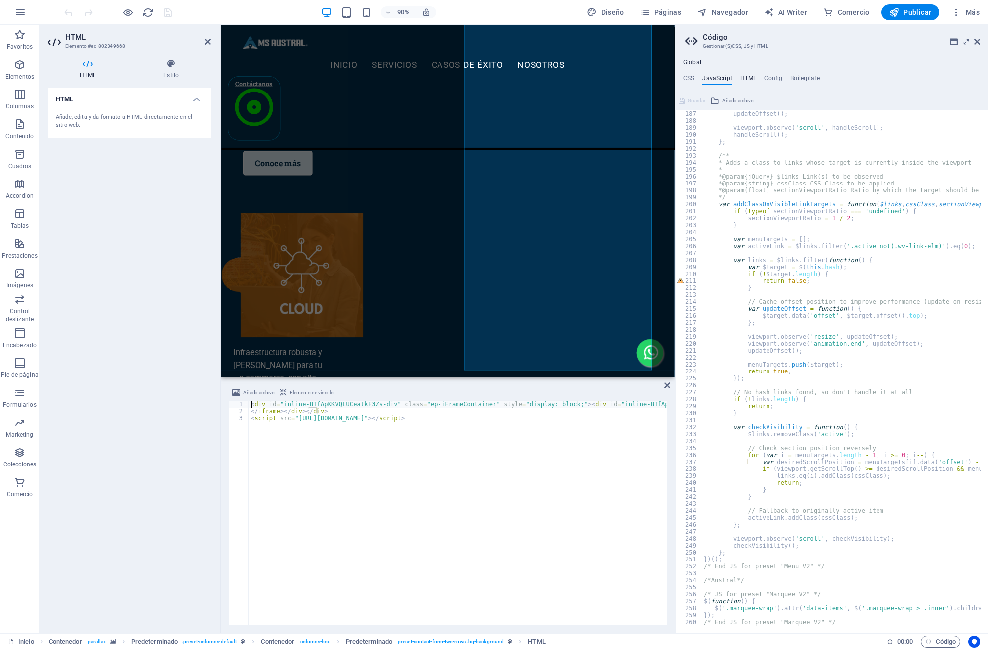
click at [751, 84] on h4 "HTML" at bounding box center [748, 80] width 16 height 11
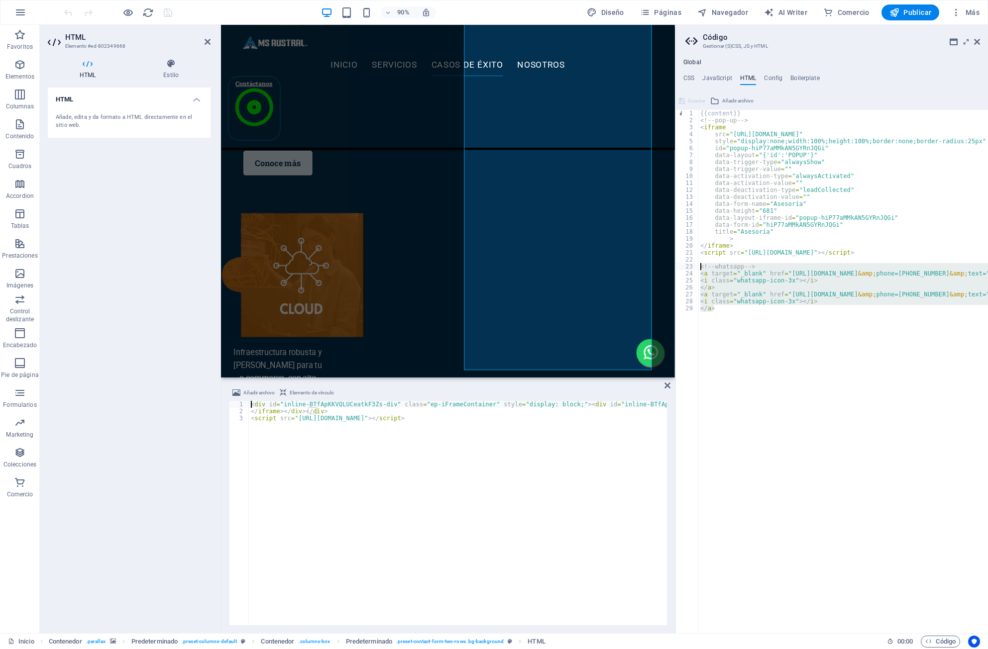
drag, startPoint x: 717, startPoint y: 307, endPoint x: 700, endPoint y: 266, distance: 43.9
type textarea "<!-- whatsapp --> <a target="_blank" href="[URL][DOMAIN_NAME][PHONE_NUMBER]" cl…"
click at [692, 76] on h4 "CSS" at bounding box center [688, 80] width 11 height 11
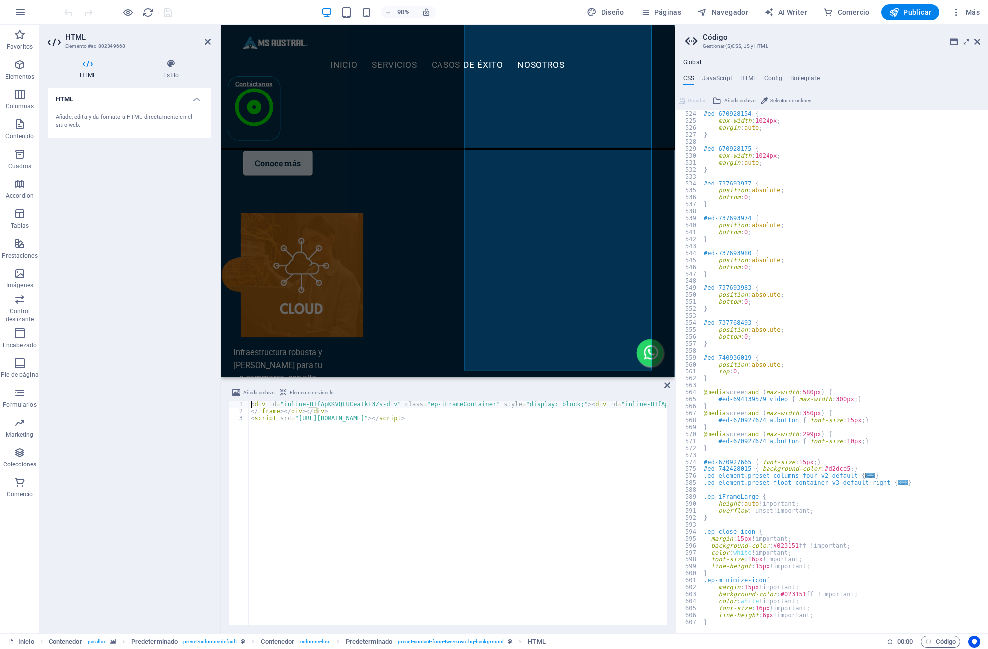
scroll to position [2368, 0]
type textarea "#ed-737693983 {"
click at [941, 121] on span "​" at bounding box center [943, 118] width 12 height 12
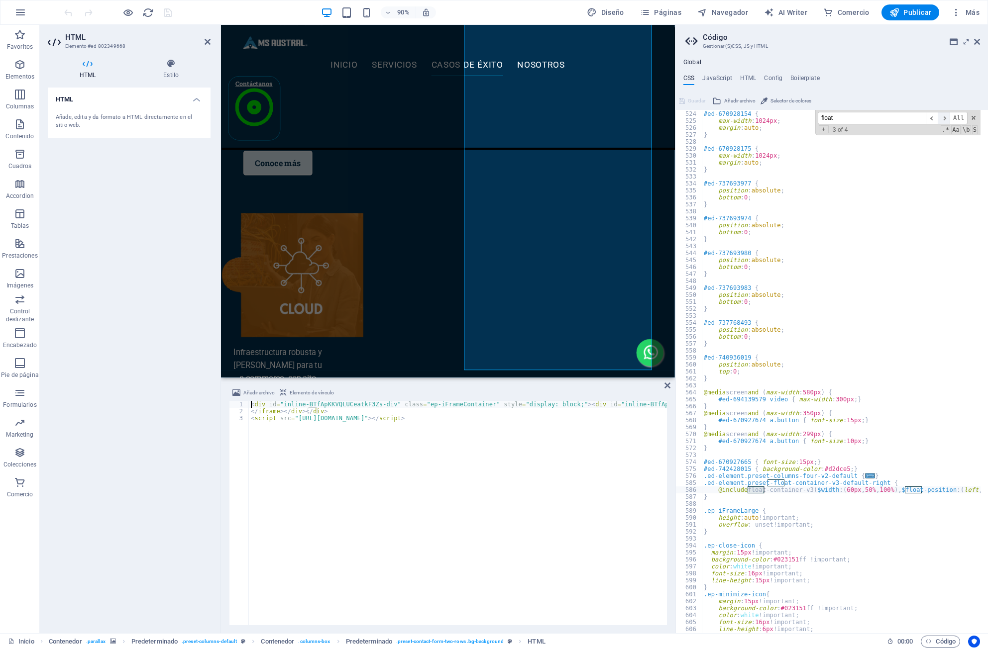
click at [941, 121] on span "​" at bounding box center [943, 118] width 12 height 12
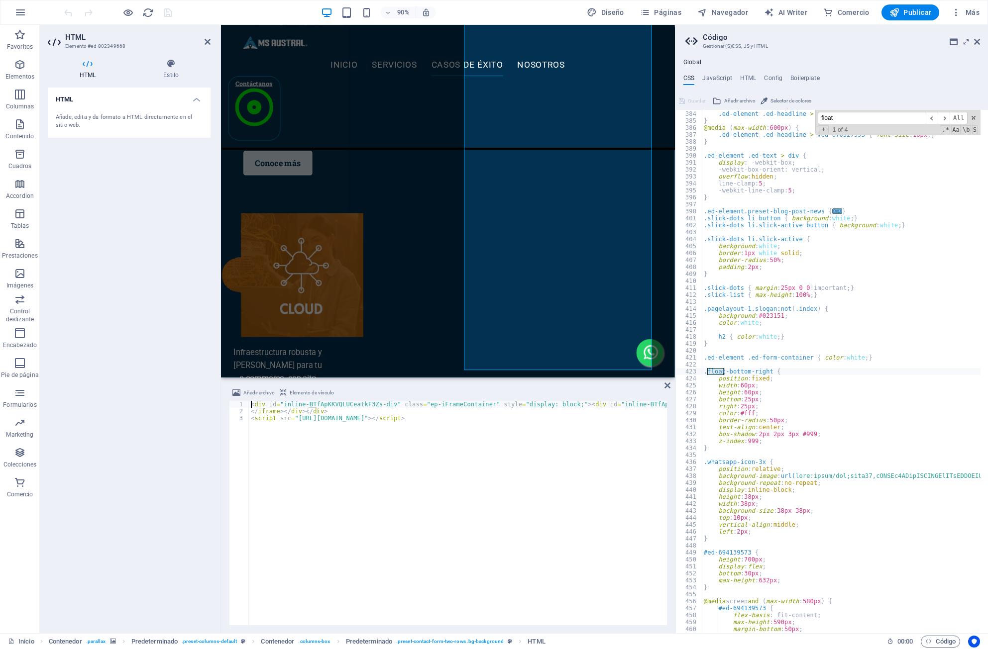
click at [906, 123] on input "float" at bounding box center [872, 118] width 108 height 12
type input "what"
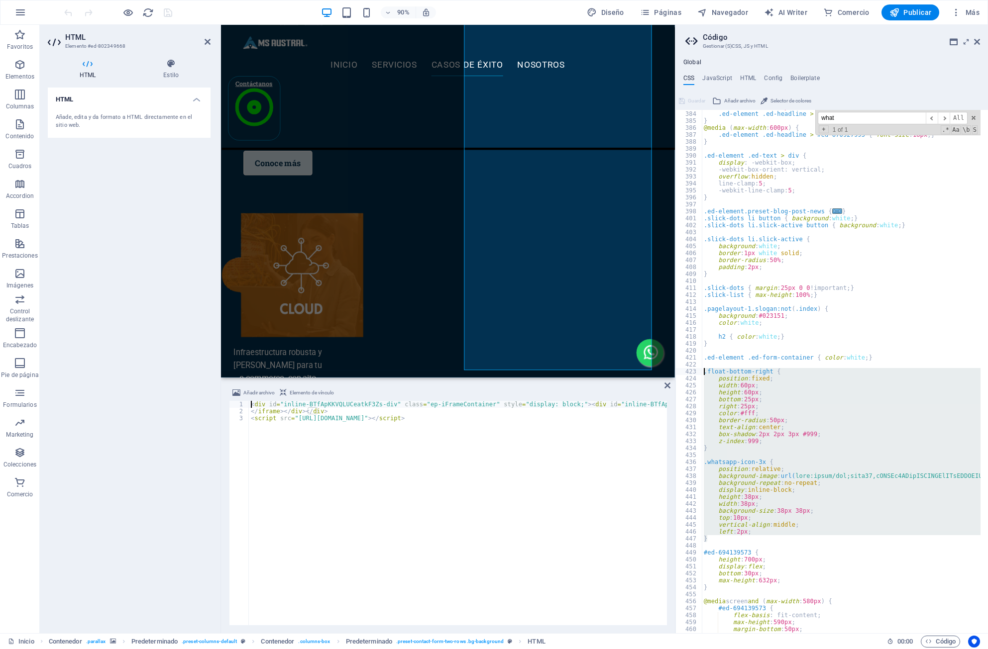
drag, startPoint x: 710, startPoint y: 541, endPoint x: 692, endPoint y: 372, distance: 170.2
click at [692, 372] on div "} 383 384 385 386 387 388 389 390 391 392 393 394 395 396 397 398 401 402 403 4…" at bounding box center [831, 371] width 312 height 523
type textarea ".float-bottom-right { position: fixed;"
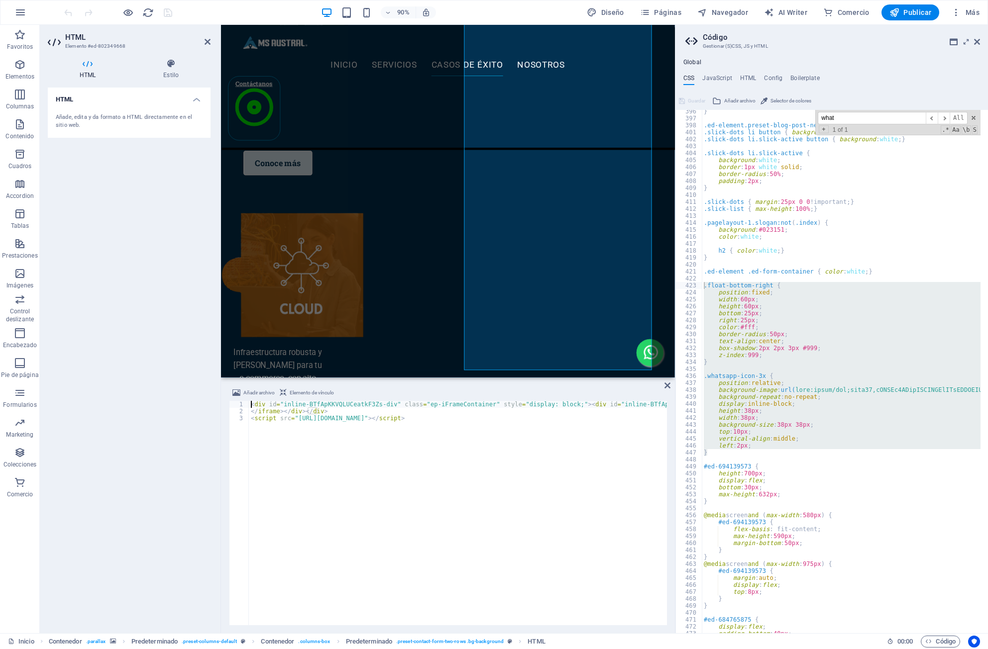
scroll to position [1493, 0]
click at [746, 81] on h4 "HTML" at bounding box center [748, 80] width 16 height 11
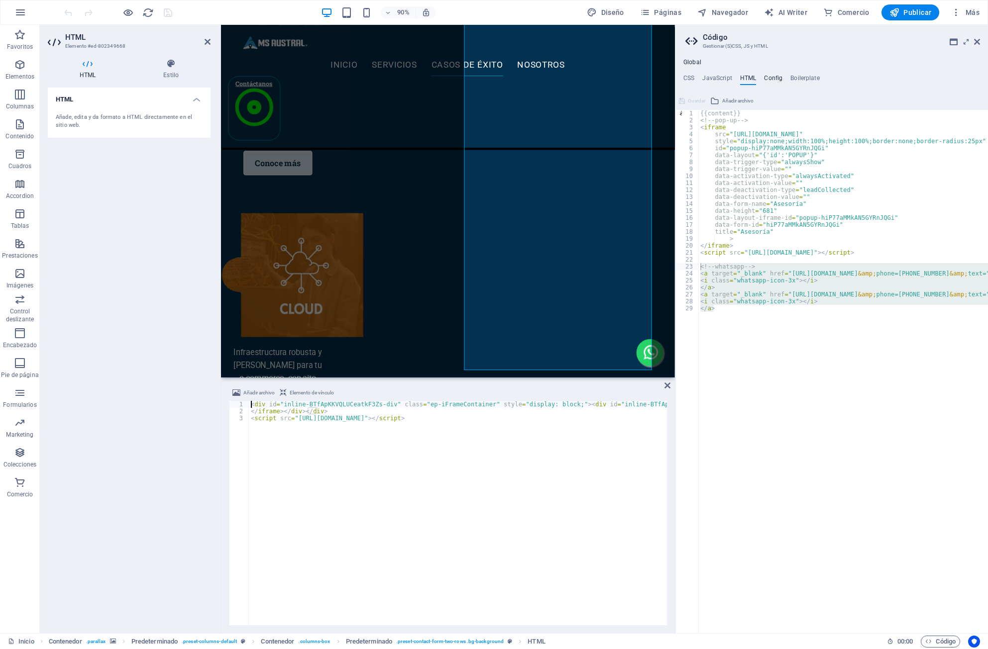
click at [780, 77] on h4 "Config" at bounding box center [773, 80] width 18 height 11
type textarea "$color-background: #ffffff;"
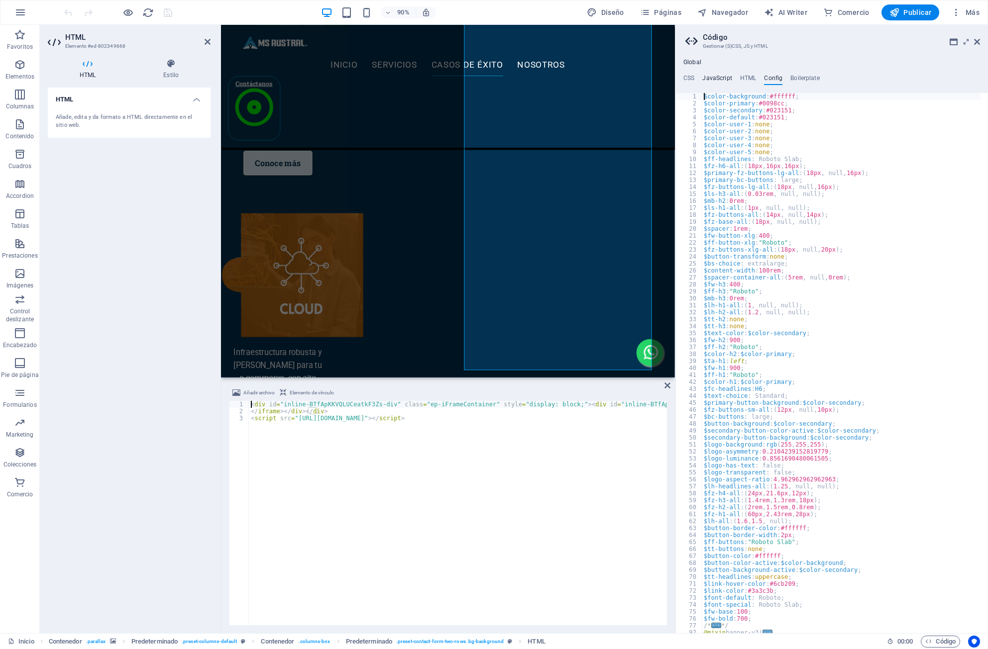
click at [713, 81] on h4 "JavaScript" at bounding box center [716, 80] width 29 height 11
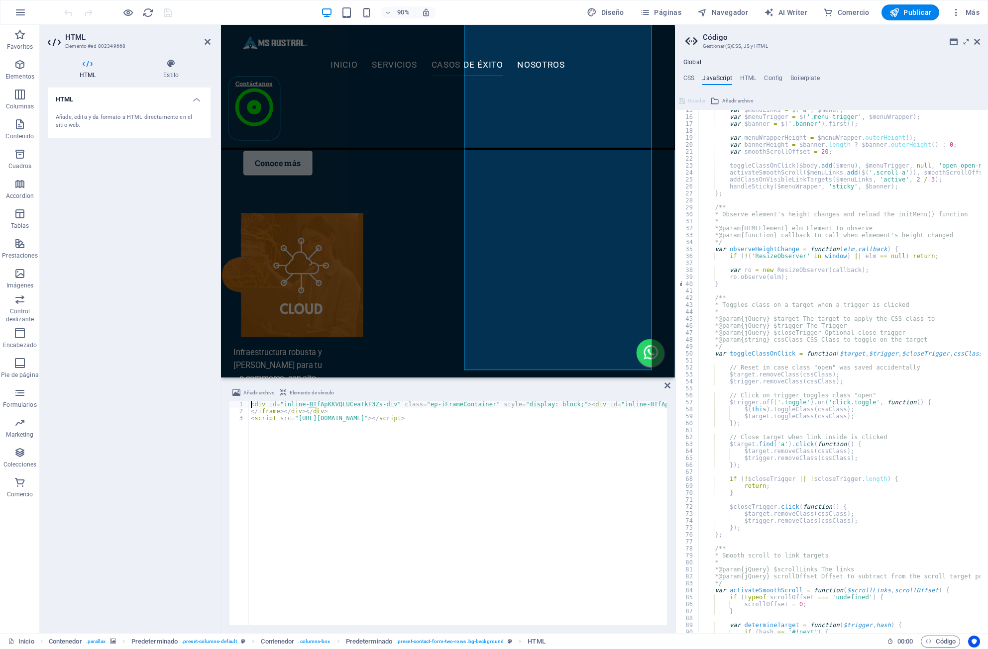
scroll to position [0, 0]
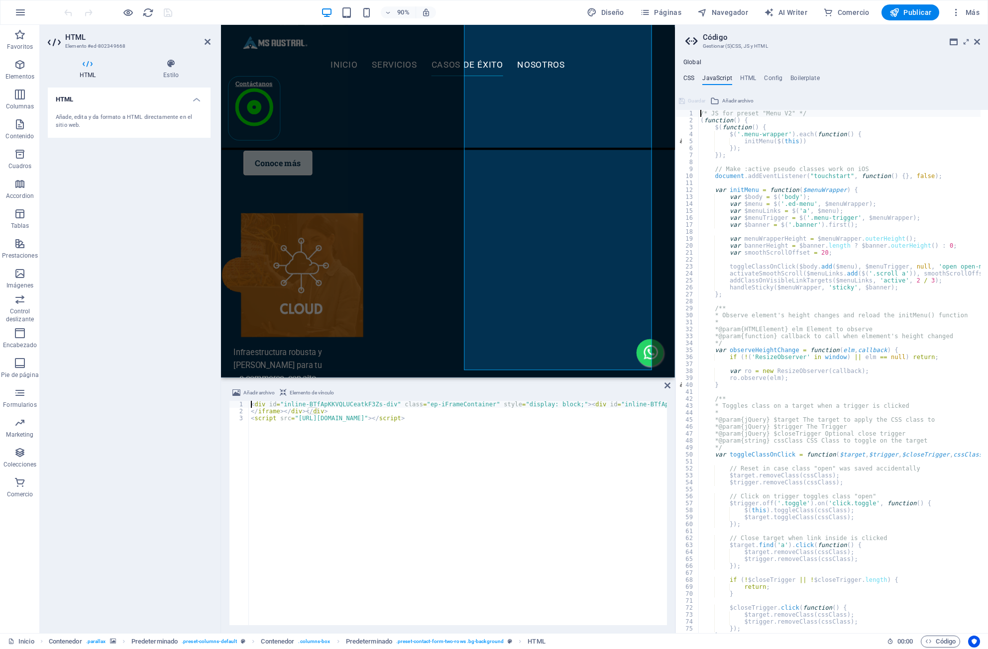
click at [692, 75] on h4 "CSS" at bounding box center [688, 80] width 11 height 11
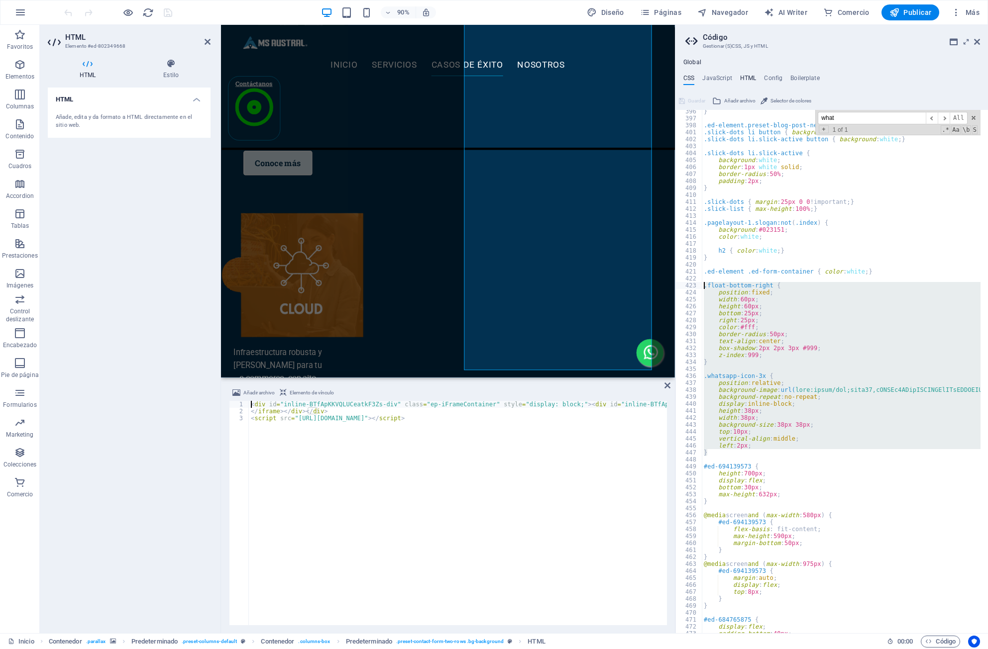
click at [750, 80] on h4 "HTML" at bounding box center [748, 80] width 16 height 11
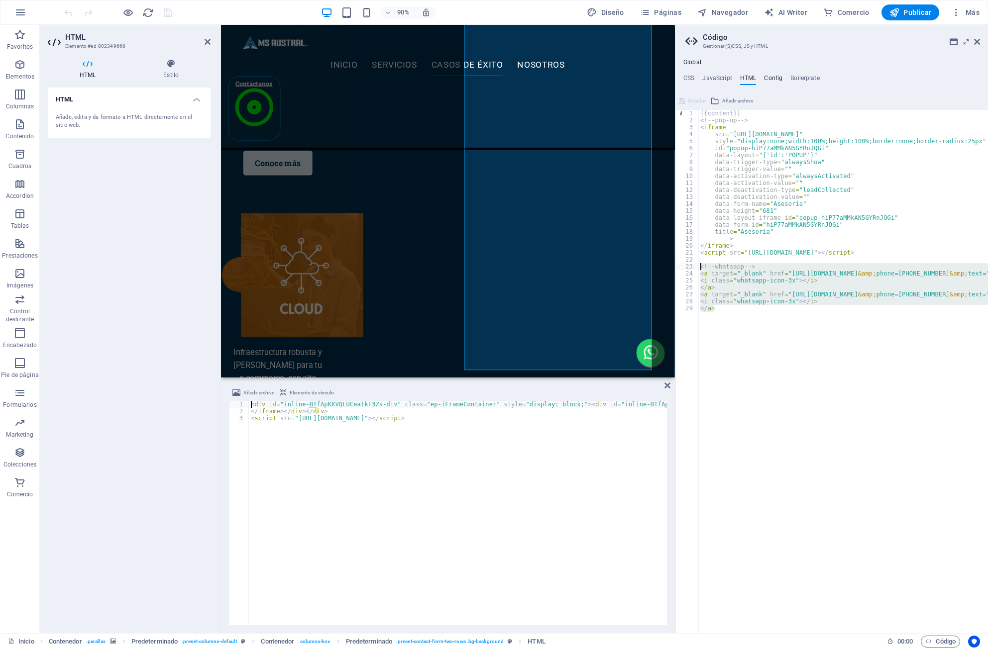
click at [775, 75] on h4 "Config" at bounding box center [773, 80] width 18 height 11
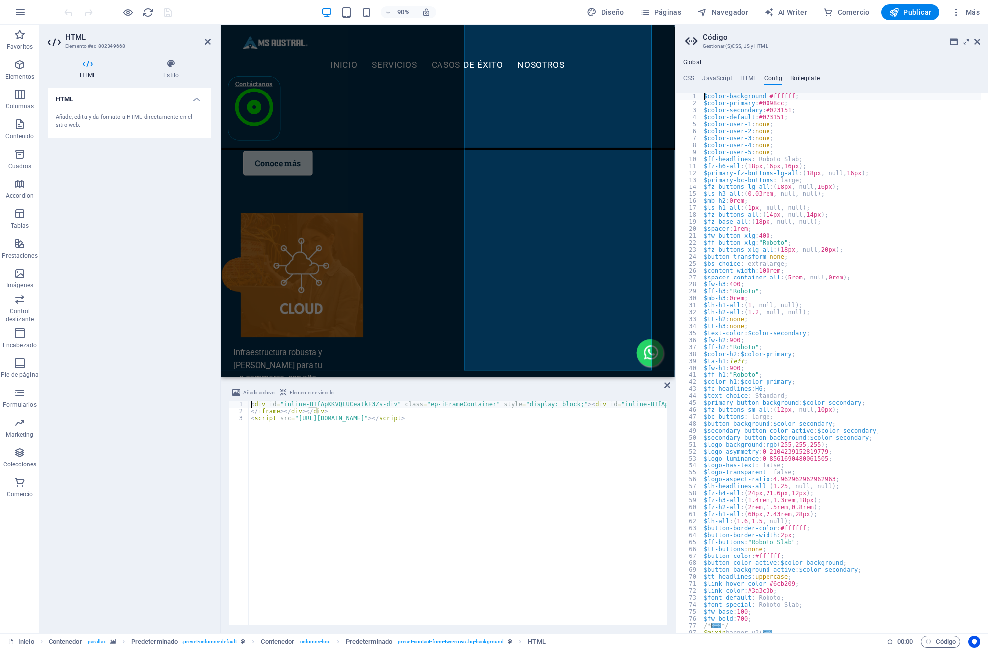
click at [812, 80] on h4 "Boilerplate" at bounding box center [804, 80] width 29 height 11
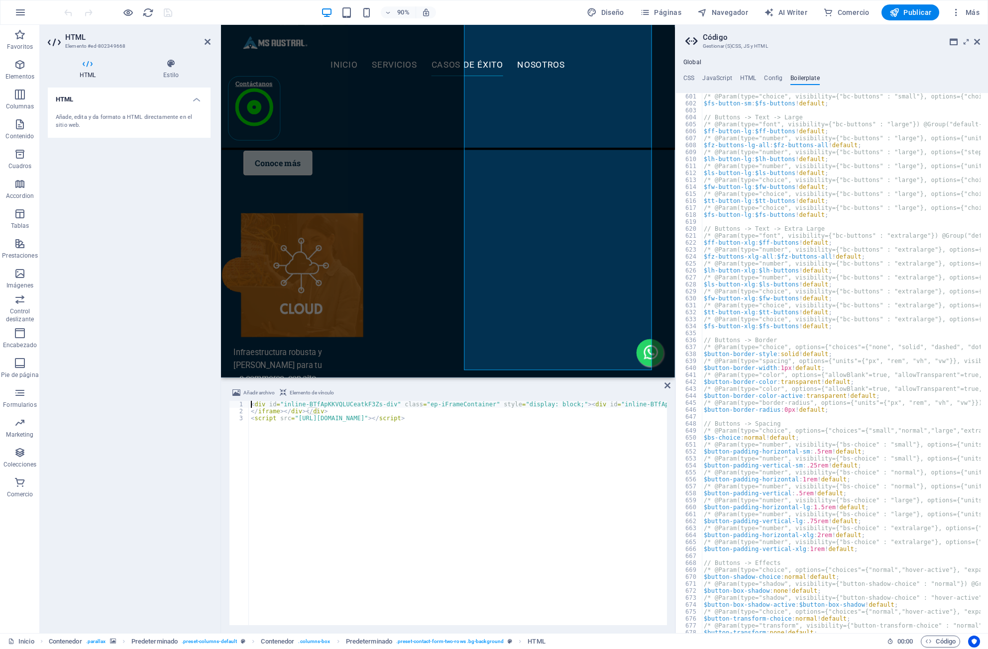
scroll to position [2519, 0]
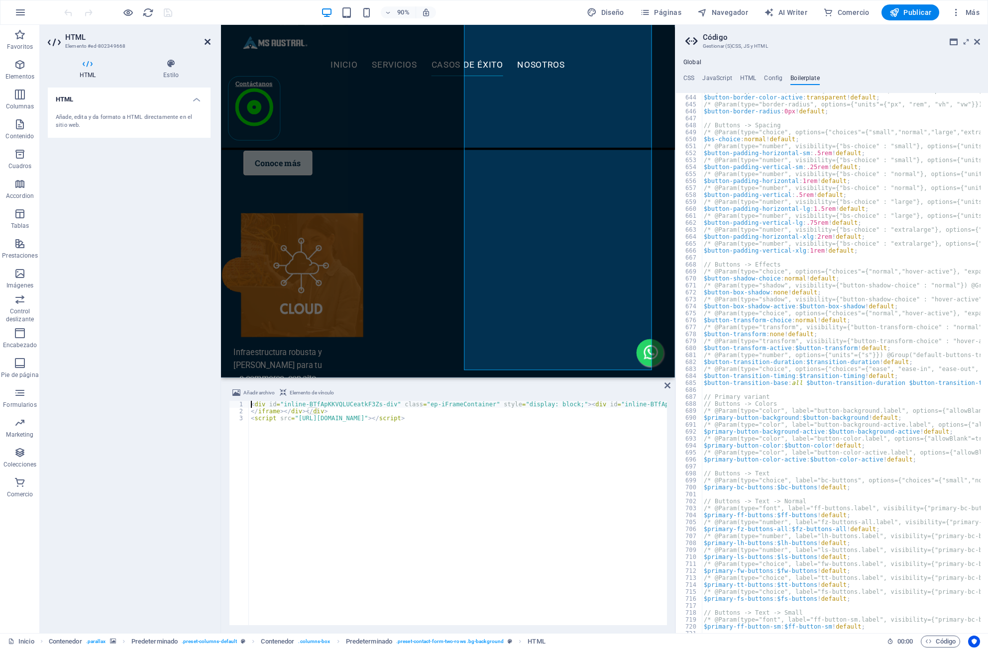
click at [210, 41] on icon at bounding box center [208, 42] width 6 height 8
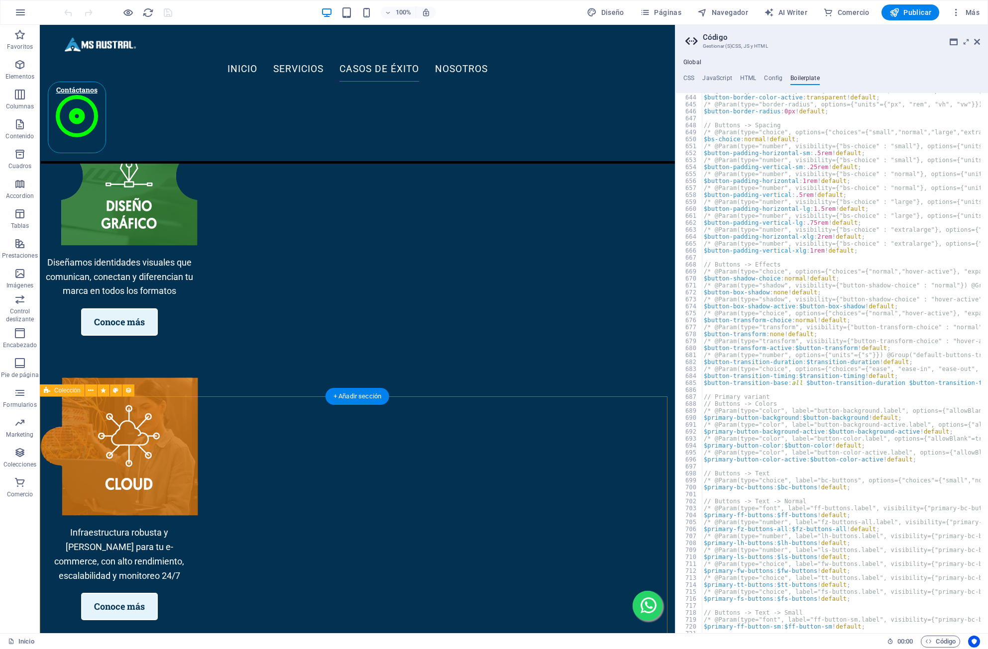
scroll to position [2597, 0]
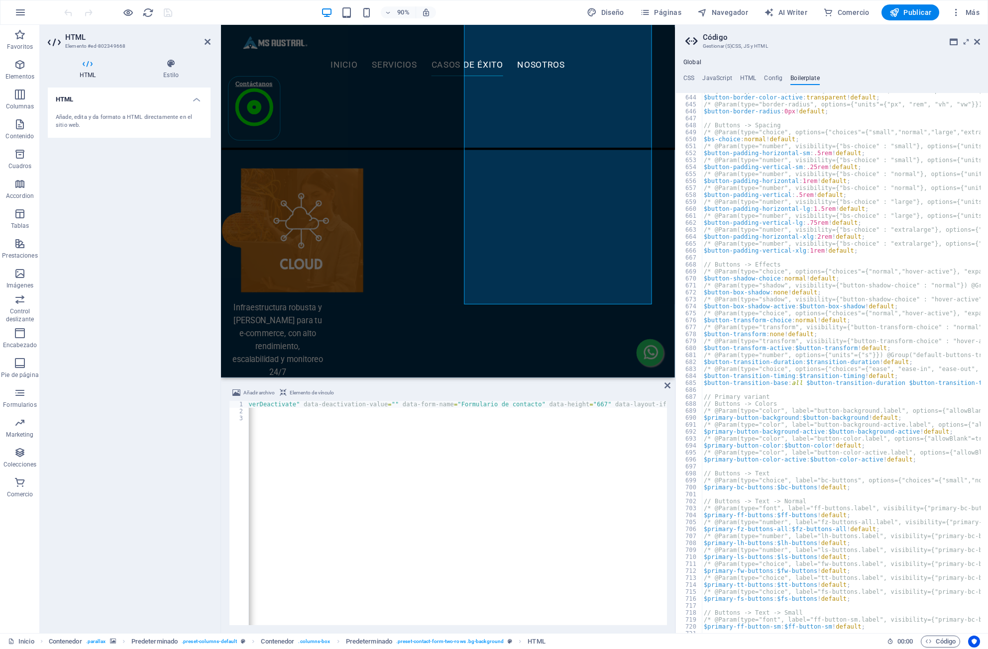
scroll to position [0, 2184]
click at [667, 383] on icon at bounding box center [667, 386] width 6 height 8
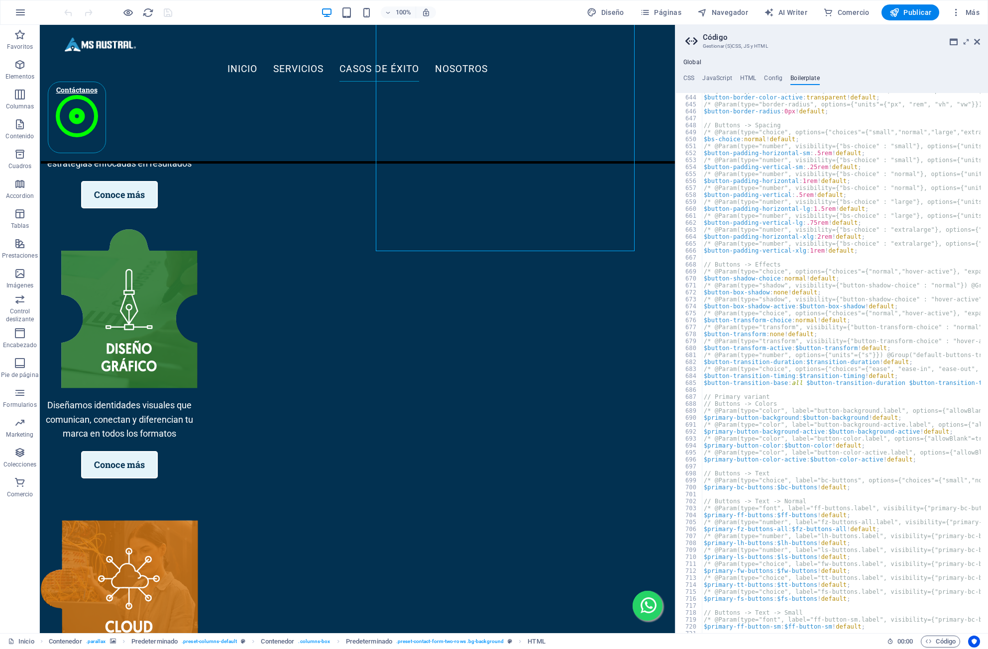
drag, startPoint x: 678, startPoint y: 160, endPoint x: 753, endPoint y: 172, distance: 76.0
click at [769, 171] on div "643 644 645 646 647 648 649 650 651 652 653 654 655 656 657 658 659 660 661 662…" at bounding box center [831, 363] width 312 height 540
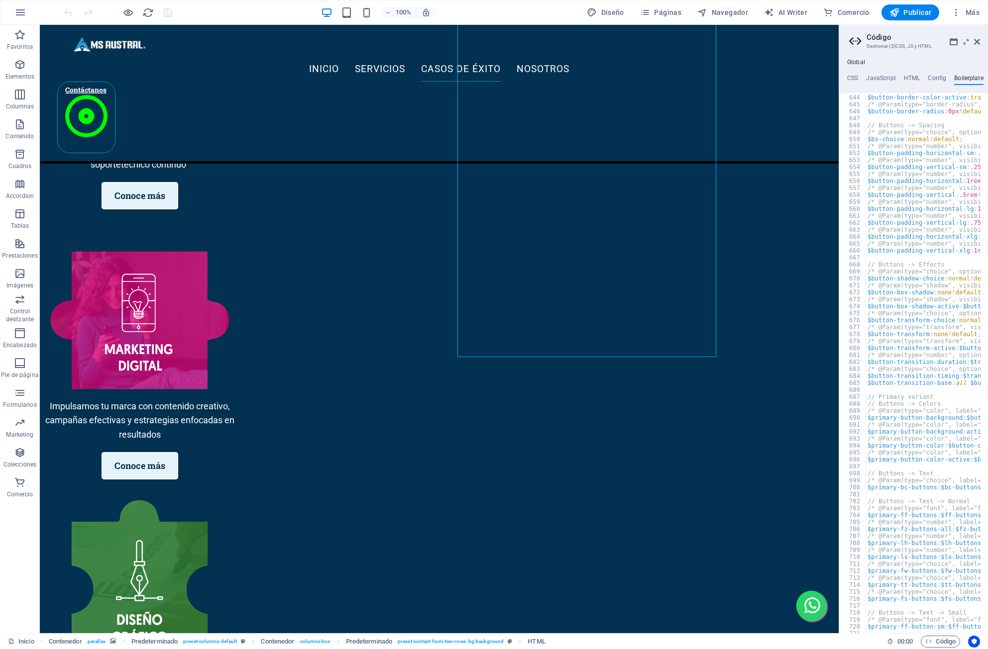
drag, startPoint x: 634, startPoint y: 145, endPoint x: 875, endPoint y: 183, distance: 243.8
click at [875, 183] on aside "Código Gestionar (S)CSS, JS y HTML Global CSS JavaScript HTML Config Boilerplat…" at bounding box center [912, 329] width 149 height 609
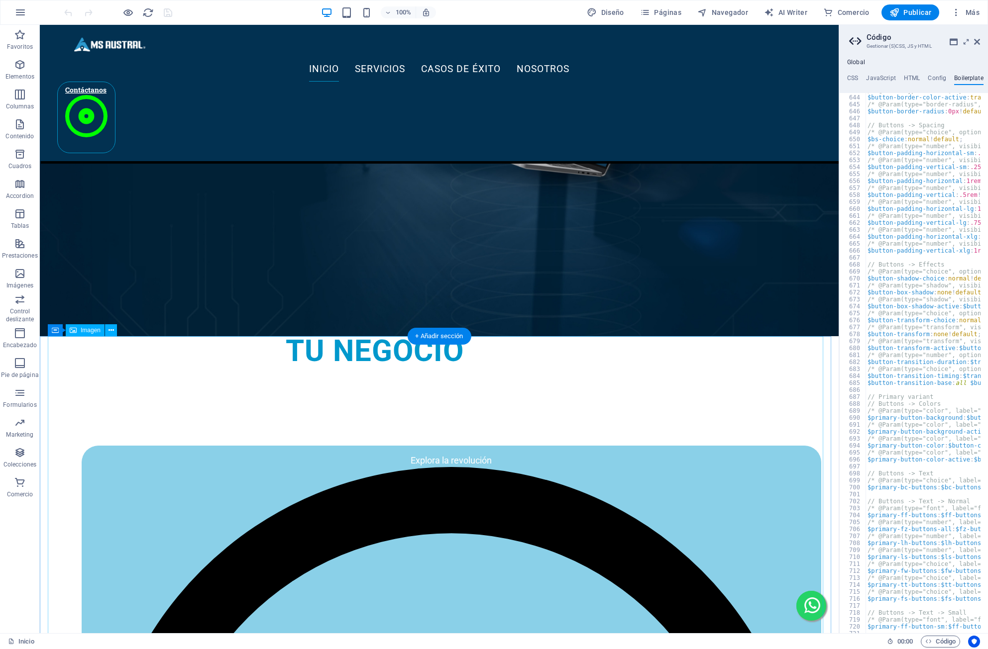
scroll to position [0, 0]
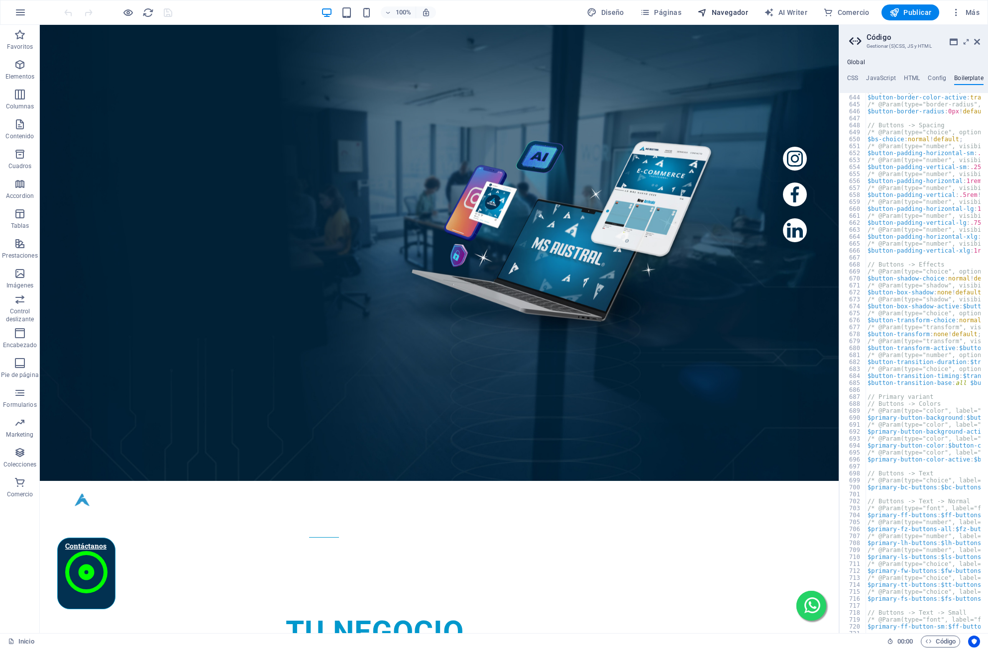
click at [717, 13] on span "Navegador" at bounding box center [722, 12] width 51 height 10
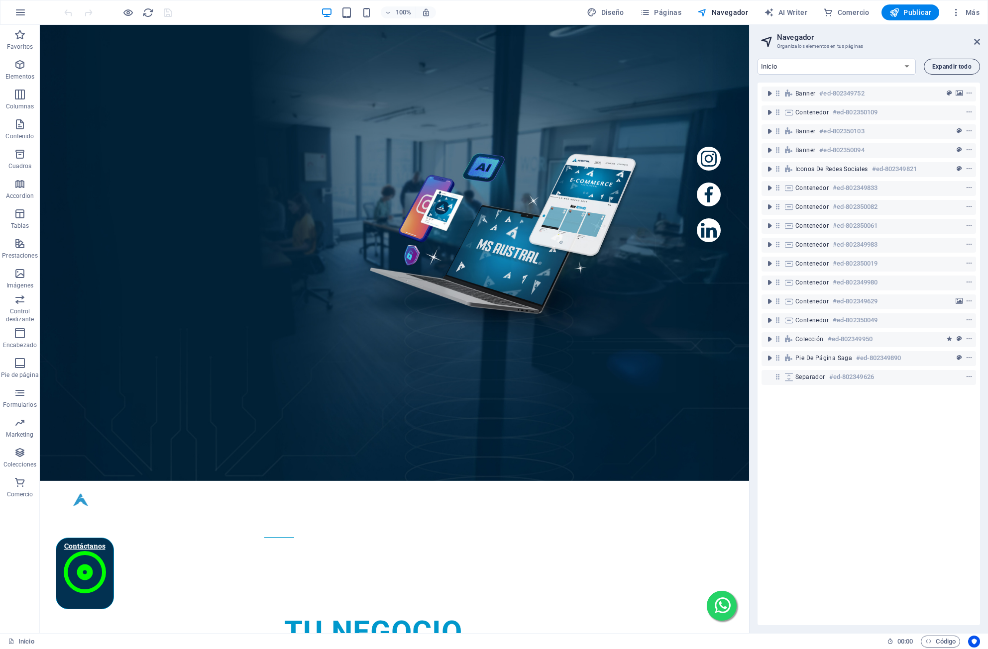
click at [943, 67] on span "Expandir todo" at bounding box center [951, 67] width 39 height 6
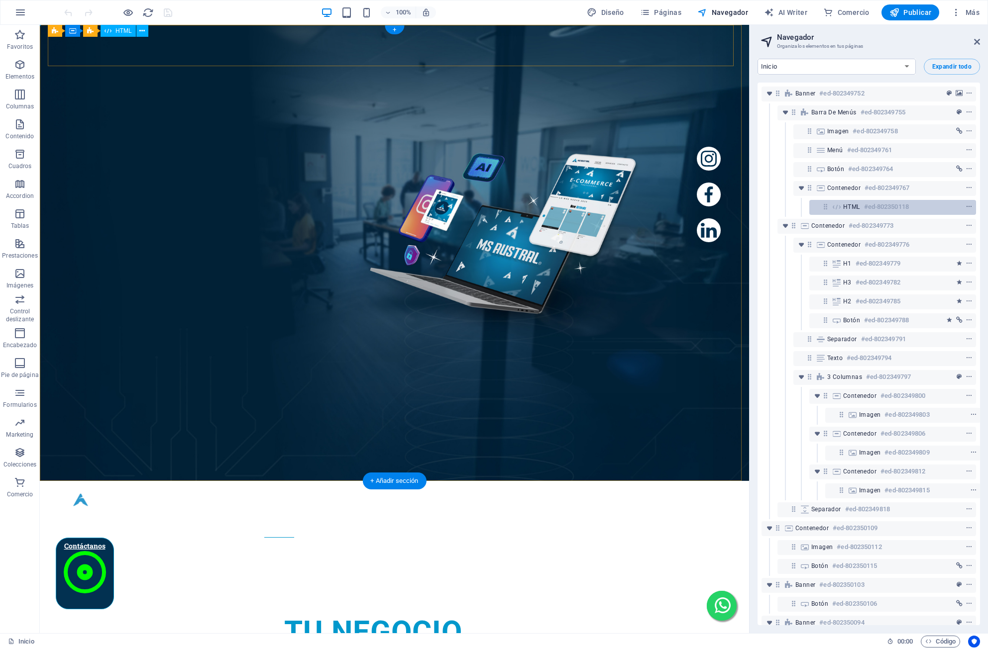
click at [863, 205] on div "HTML #ed-802350118" at bounding box center [884, 207] width 83 height 12
click at [858, 207] on span "HTML" at bounding box center [851, 207] width 17 height 8
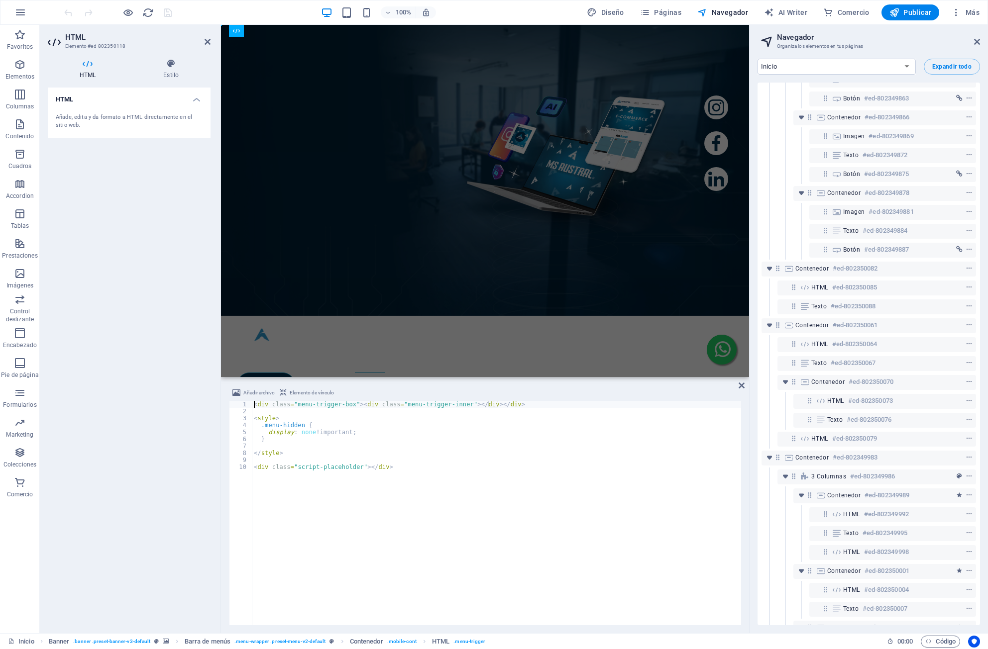
scroll to position [896, 0]
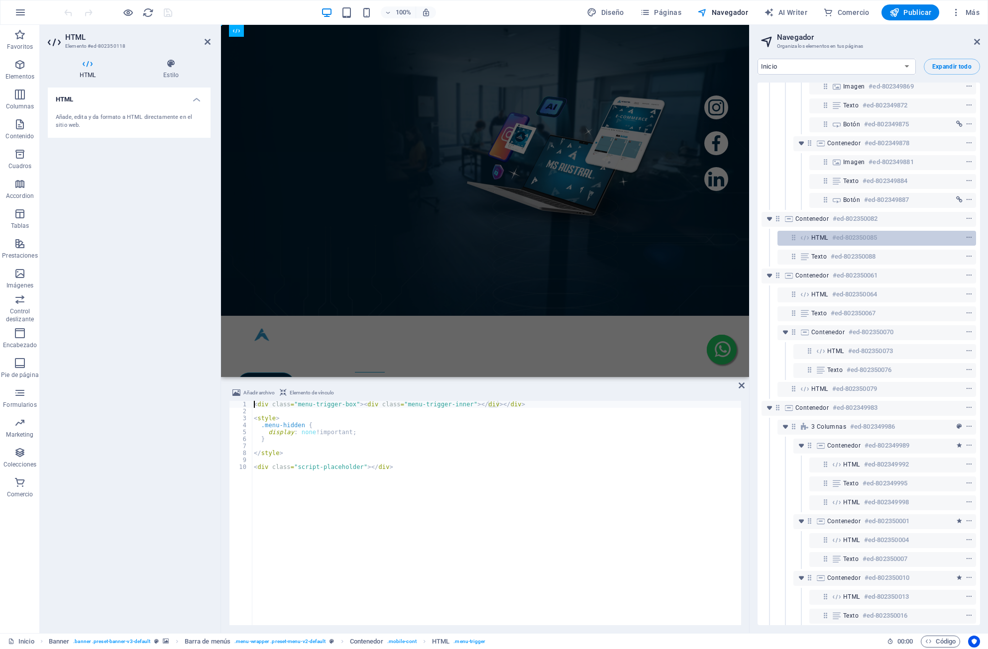
click at [824, 238] on span "HTML" at bounding box center [819, 238] width 17 height 8
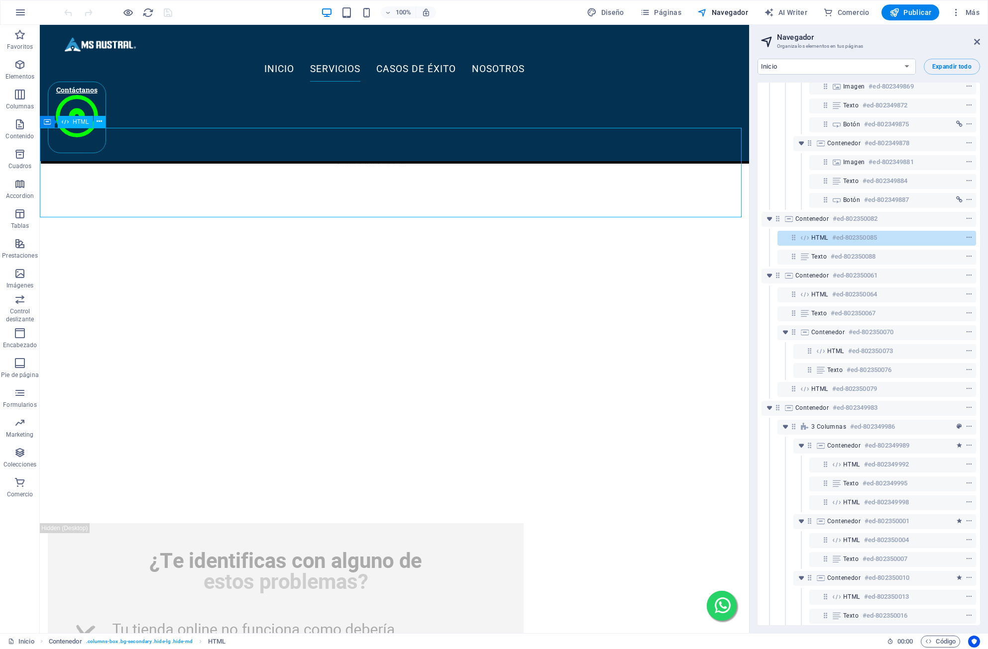
click at [824, 238] on span "HTML" at bounding box center [819, 238] width 17 height 8
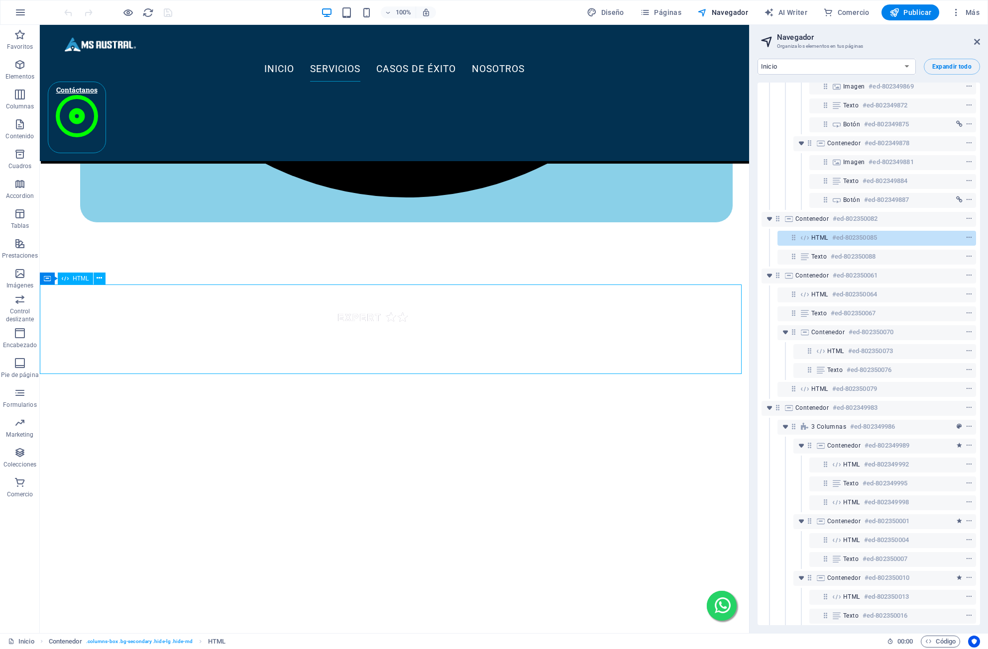
click at [824, 238] on span "HTML" at bounding box center [819, 238] width 17 height 8
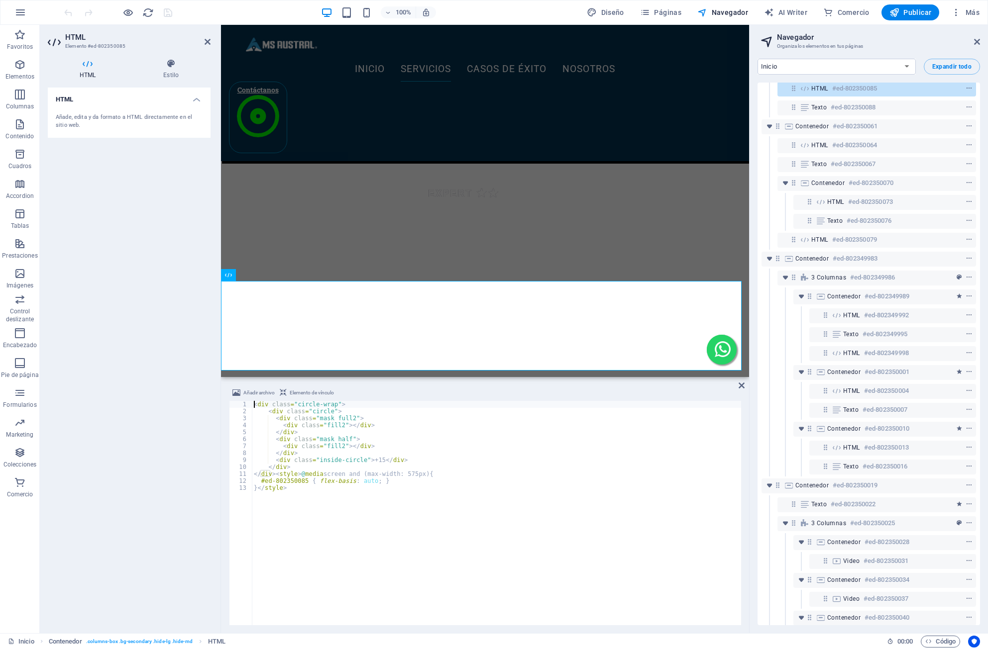
scroll to position [1095, 0]
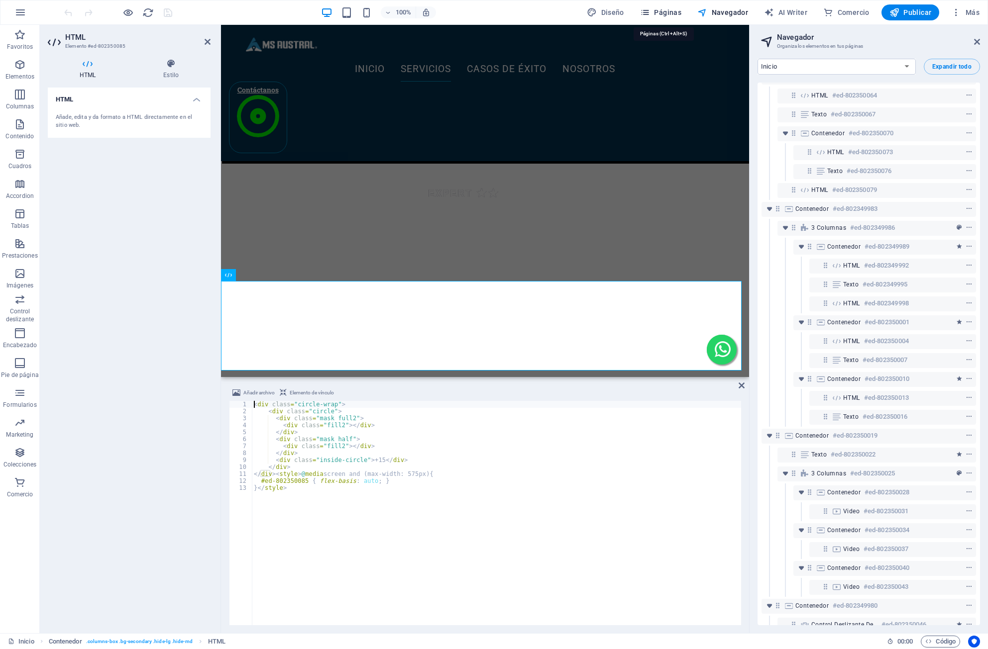
click at [671, 12] on span "Páginas" at bounding box center [660, 12] width 41 height 10
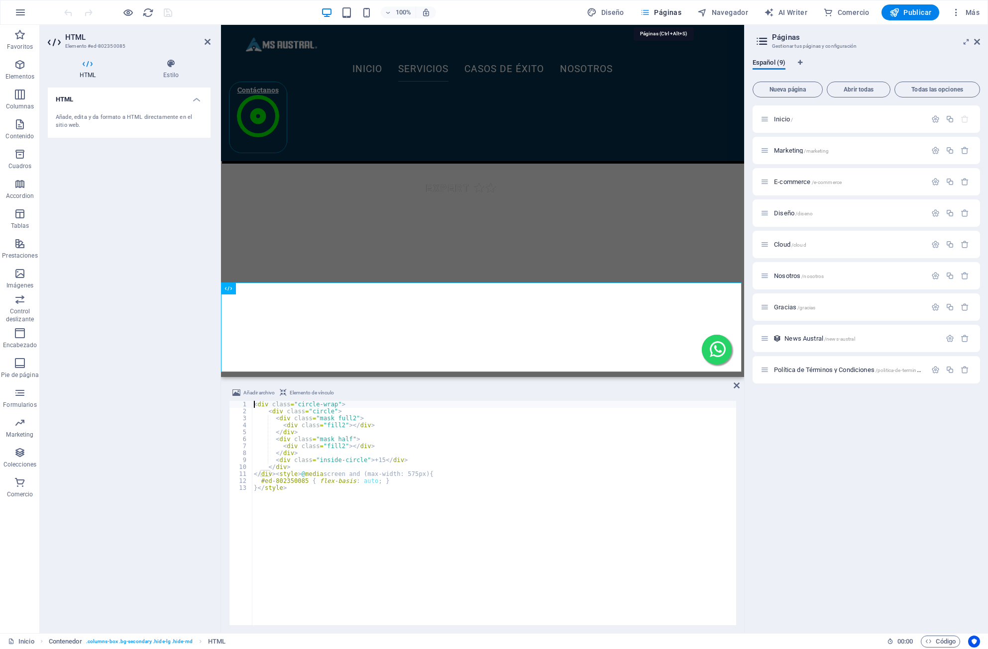
scroll to position [785, 0]
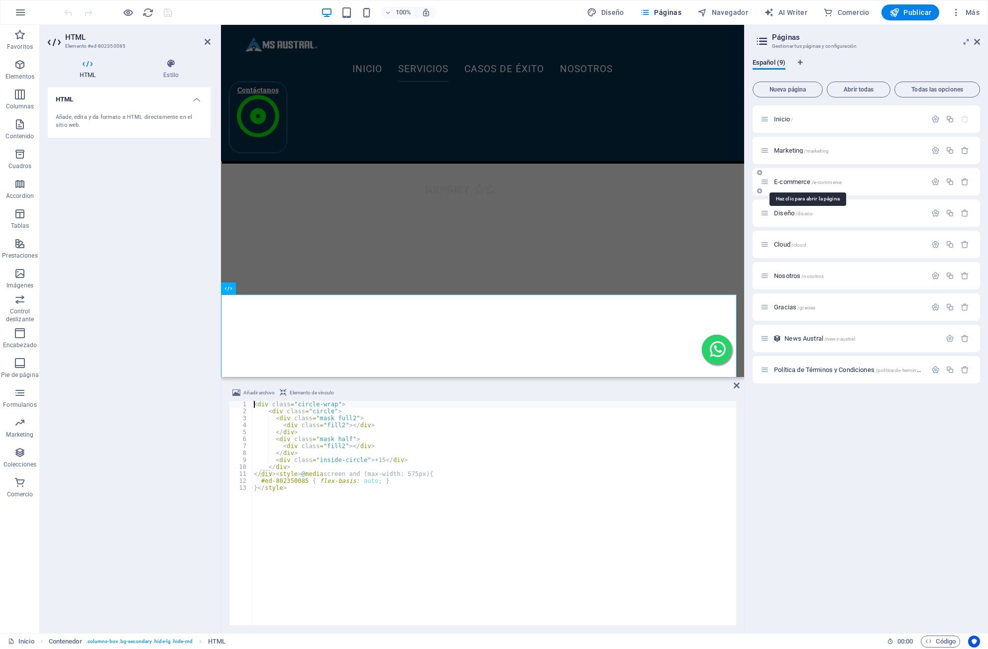
click at [790, 179] on span "E-commerce /e-commerce" at bounding box center [808, 181] width 68 height 7
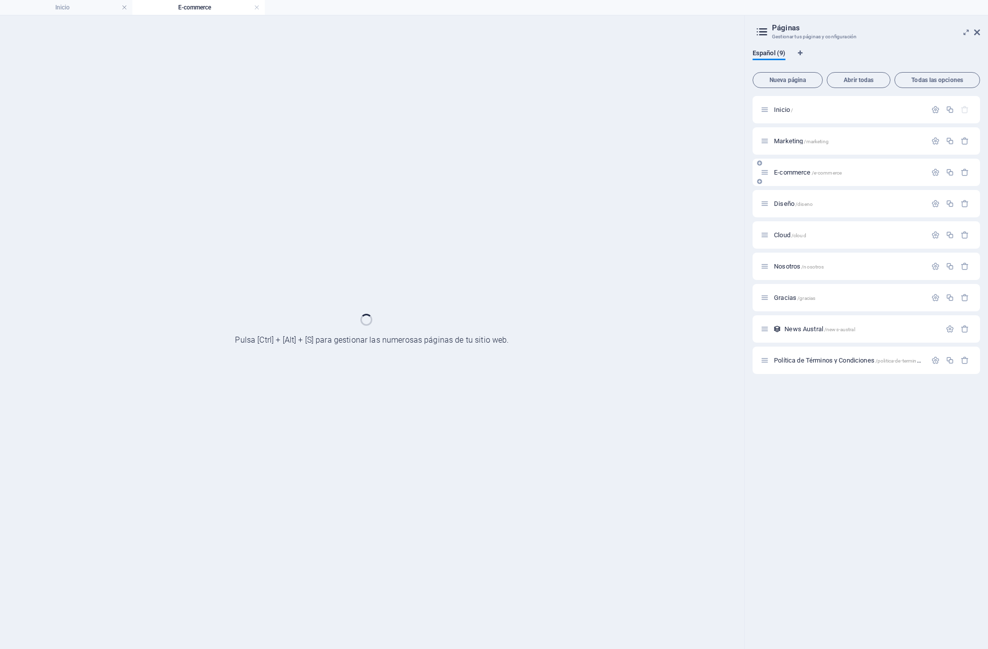
scroll to position [0, 0]
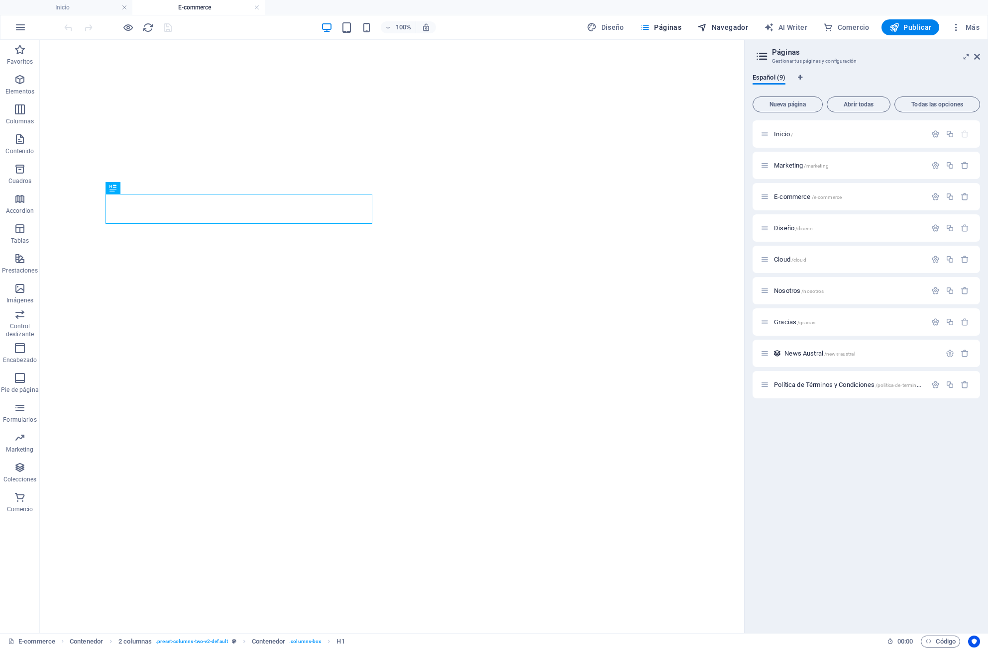
click at [735, 23] on span "Navegador" at bounding box center [722, 27] width 51 height 10
select select "15509677-es"
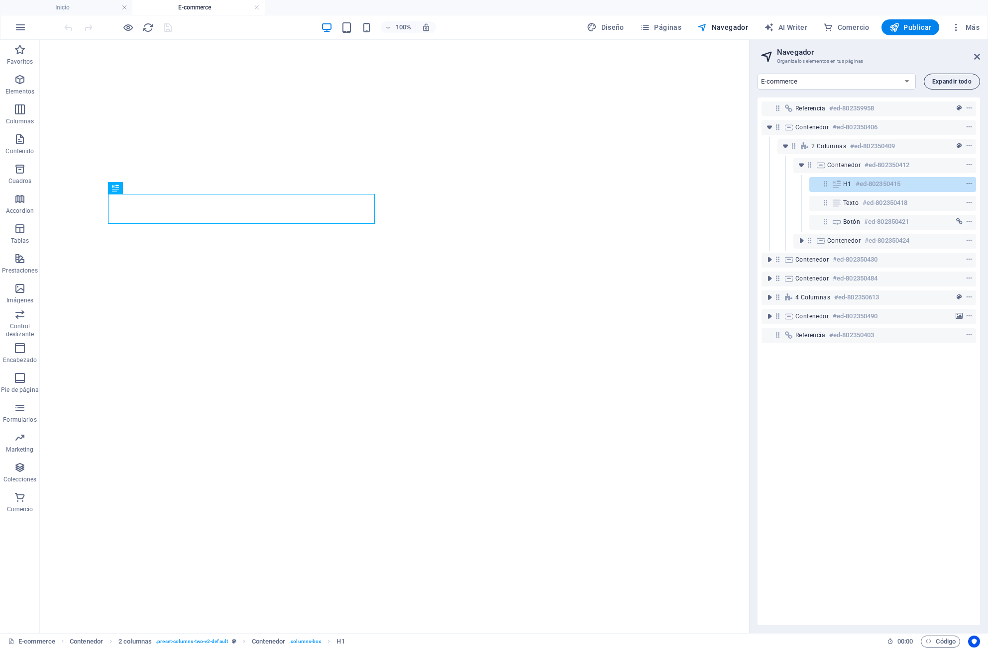
click at [951, 81] on span "Expandir todo" at bounding box center [951, 82] width 39 height 6
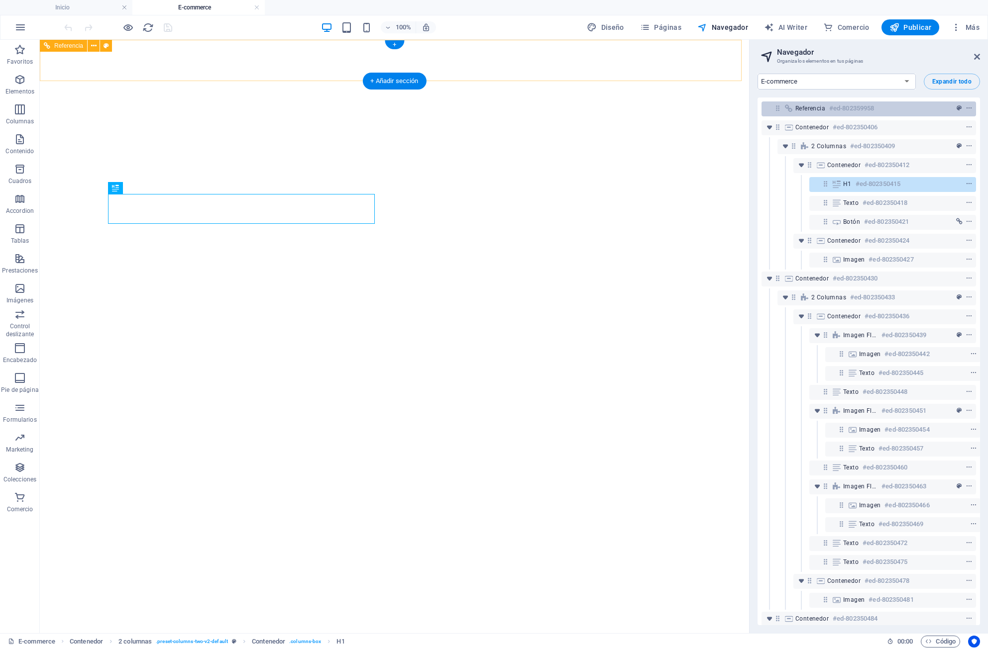
click at [809, 108] on span "Referencia" at bounding box center [810, 108] width 30 height 8
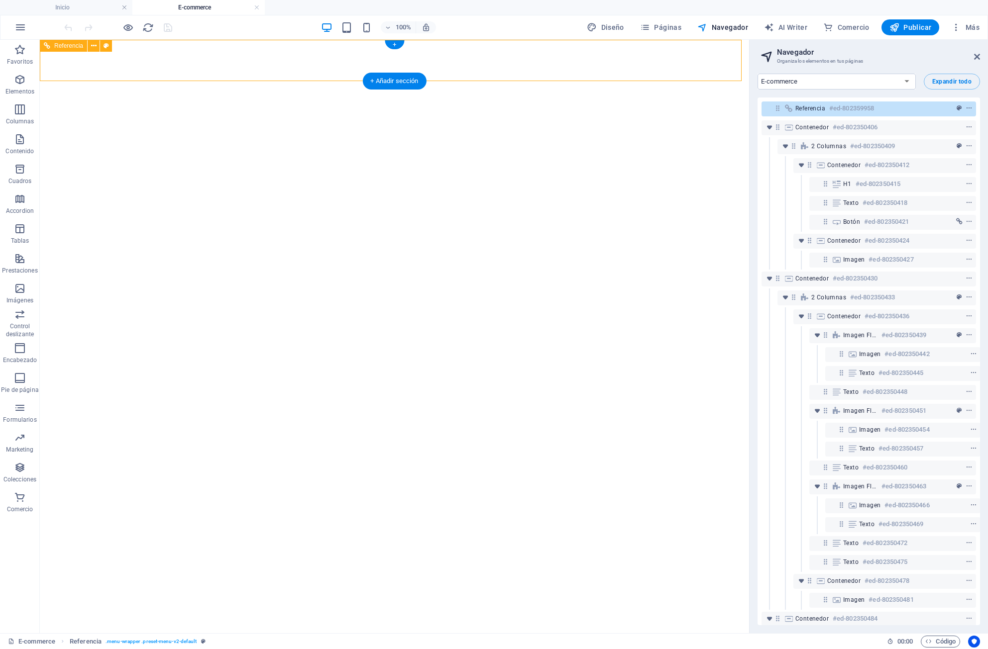
click at [809, 108] on span "Referencia" at bounding box center [810, 108] width 30 height 8
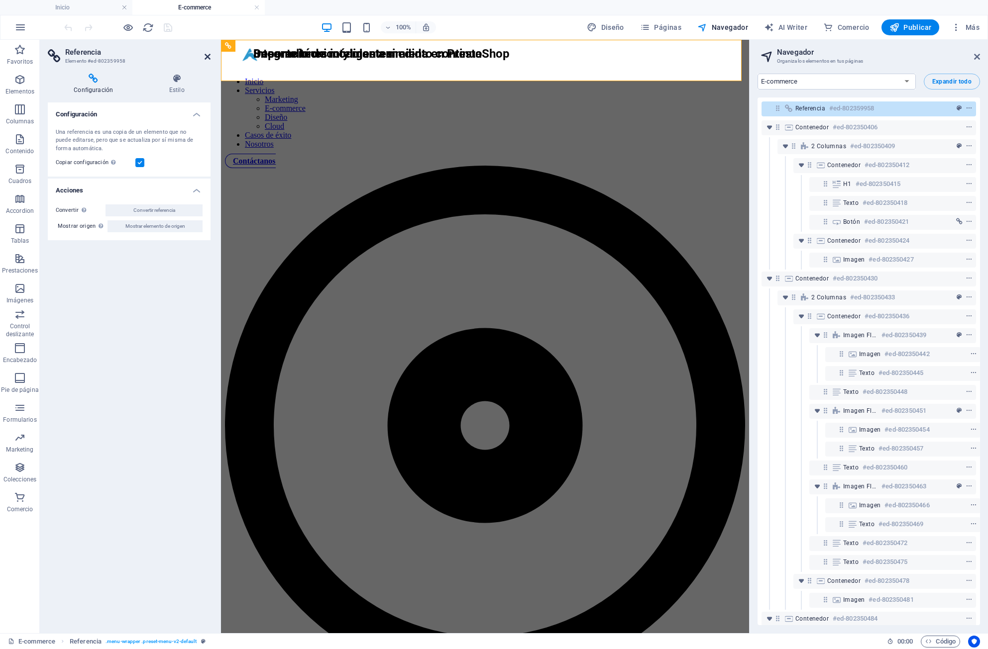
click at [205, 57] on icon at bounding box center [208, 57] width 6 height 8
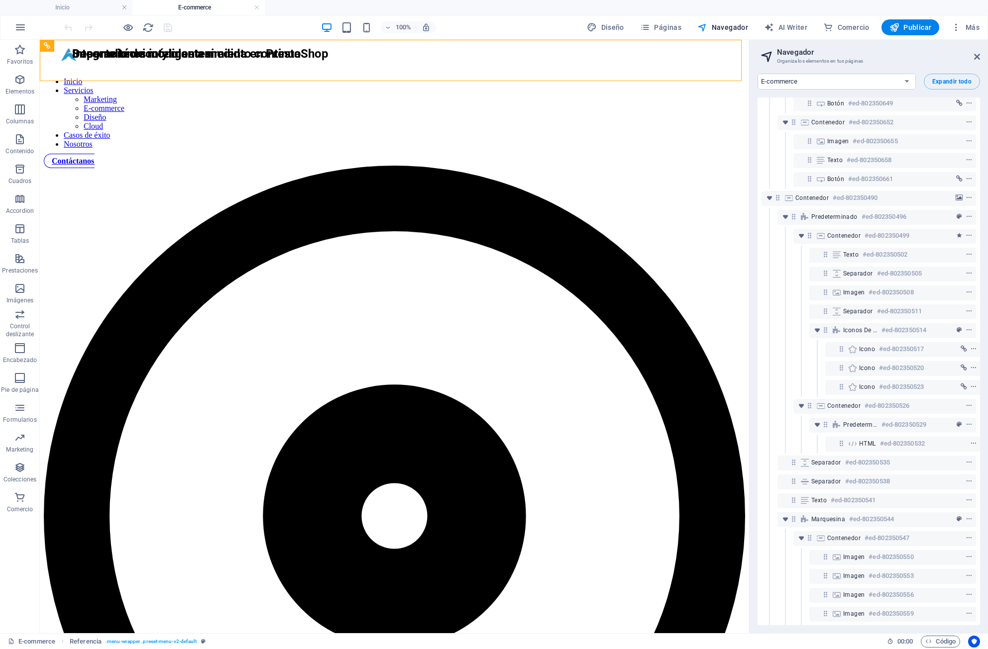
scroll to position [796, 0]
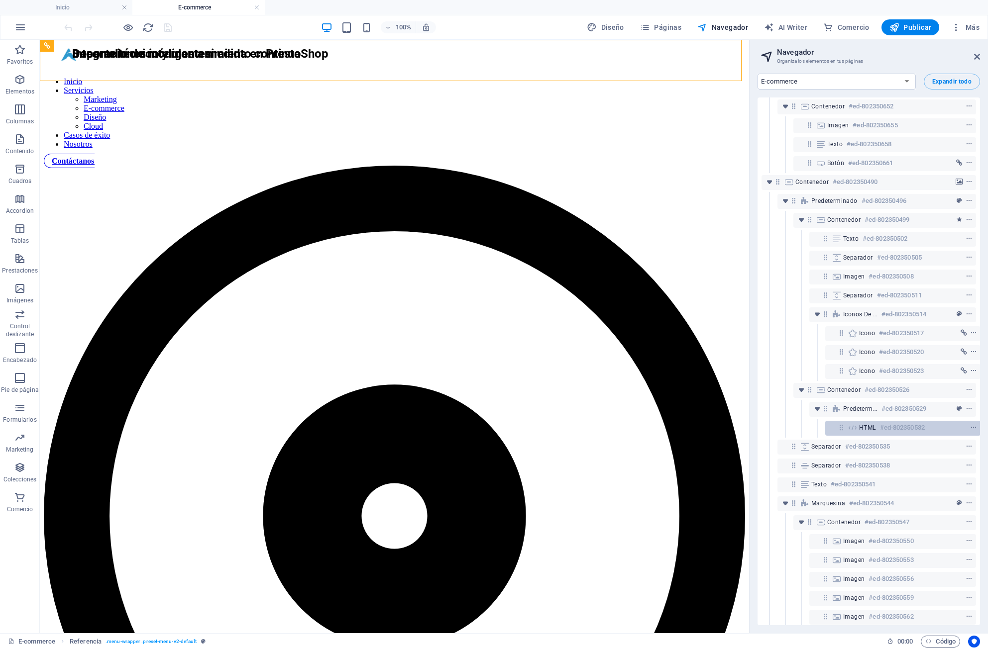
click at [870, 423] on div "HTML #ed-802350532" at bounding box center [895, 428] width 72 height 12
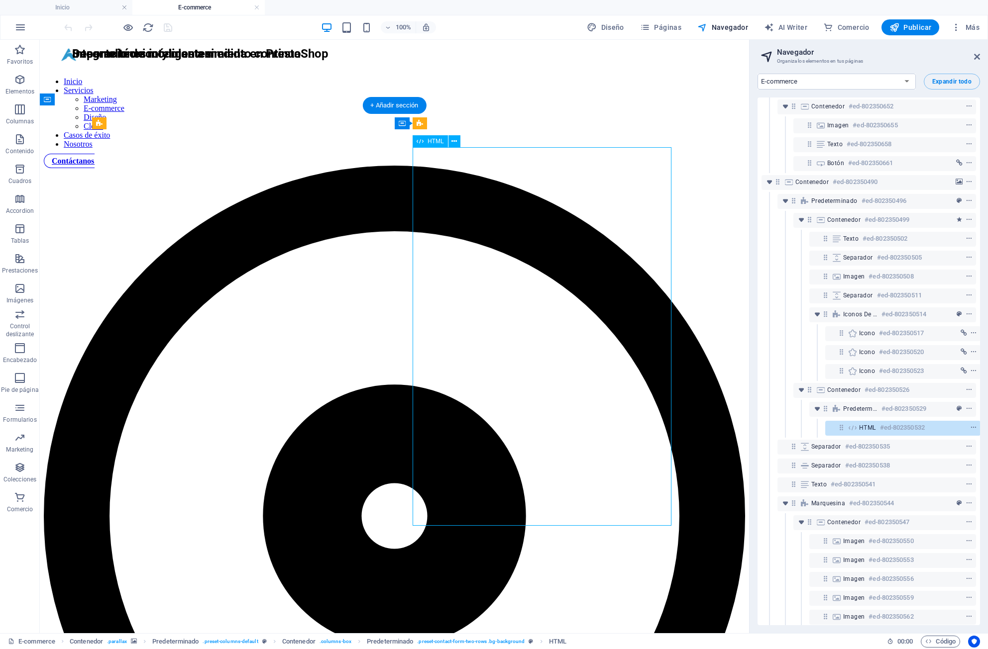
scroll to position [1108, 0]
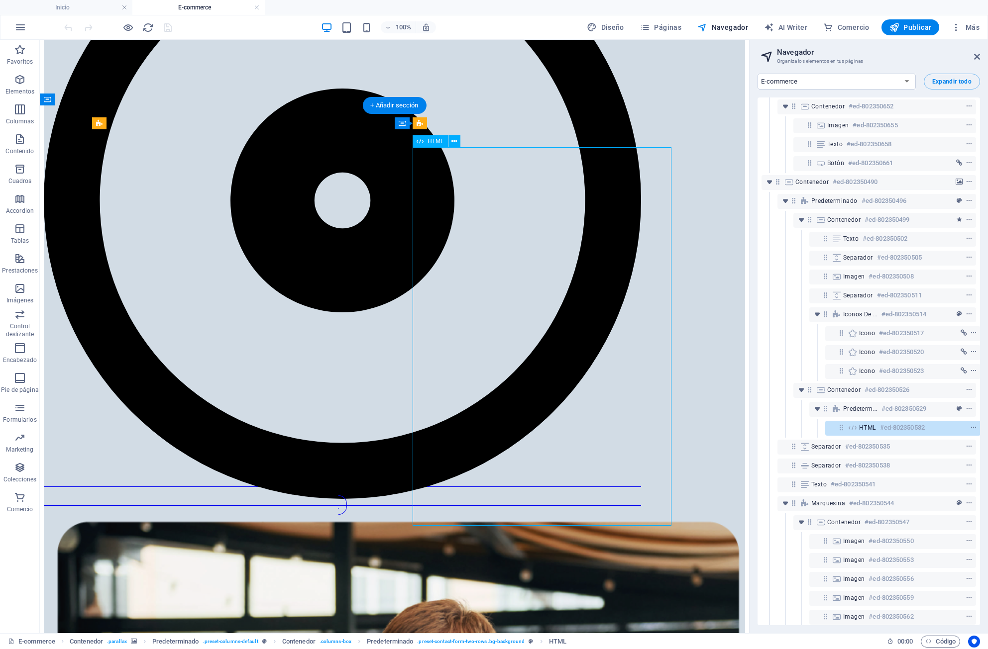
click at [870, 423] on div "Referencia #ed-802359958 Contenedor #ed-802350406 2 columnas #ed-802350409 Cont…" at bounding box center [868, 362] width 222 height 528
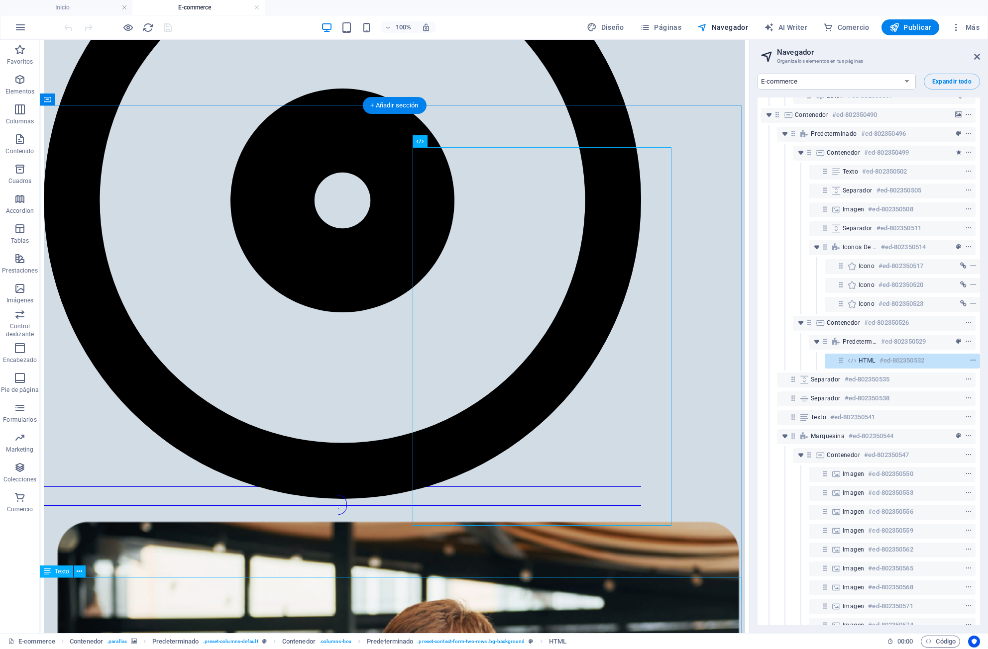
scroll to position [867, 2]
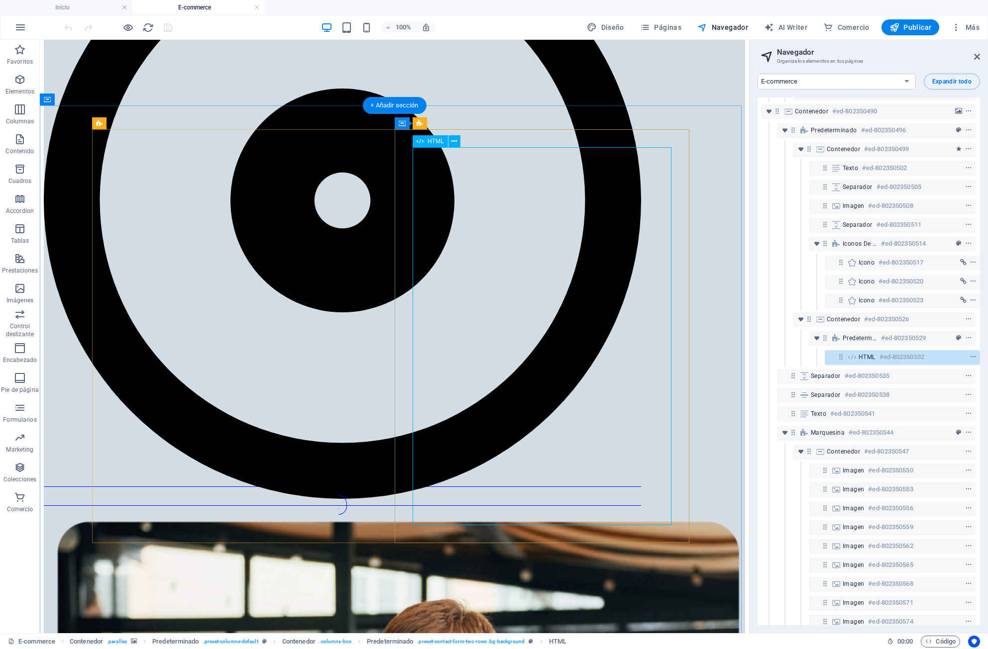
click at [858, 353] on span "HTML" at bounding box center [866, 357] width 17 height 8
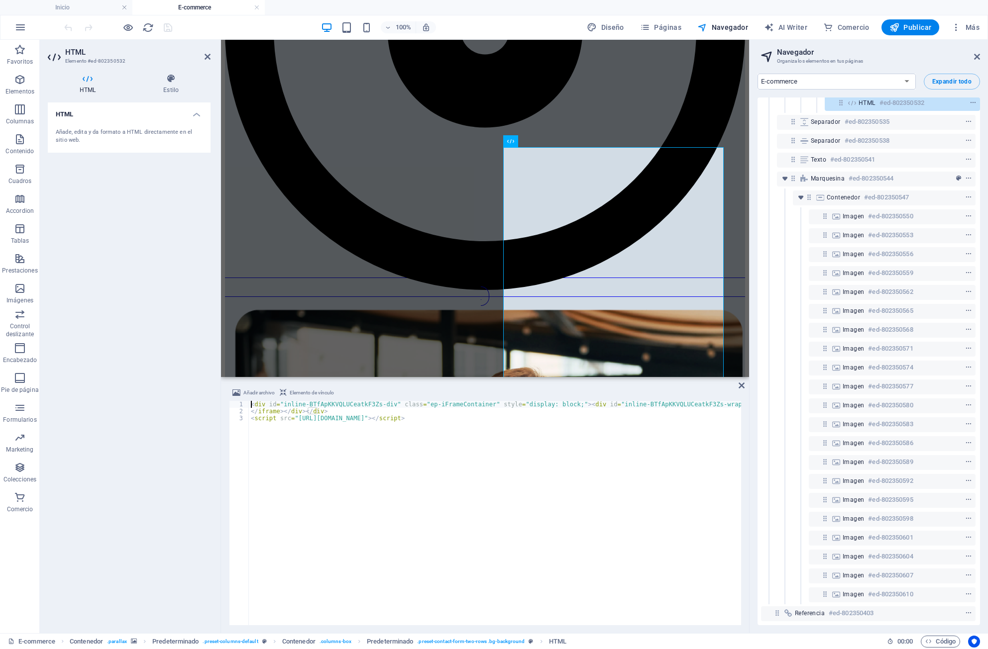
scroll to position [1129, 2]
click at [824, 608] on div "Referencia #ed-802350403" at bounding box center [860, 614] width 131 height 12
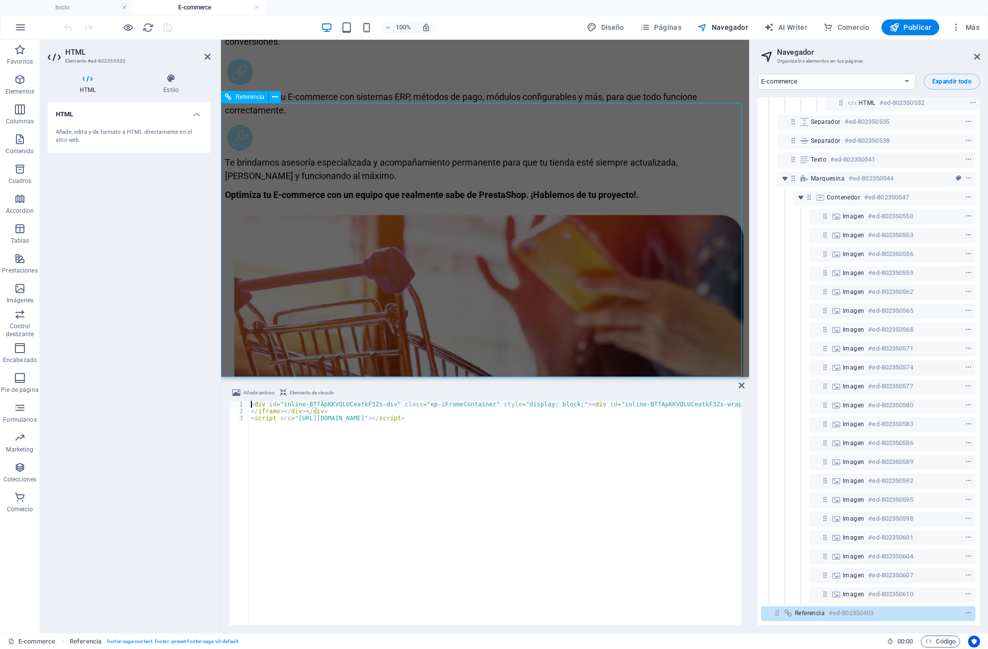
click at [824, 608] on div "Referencia #ed-802350403" at bounding box center [860, 614] width 131 height 12
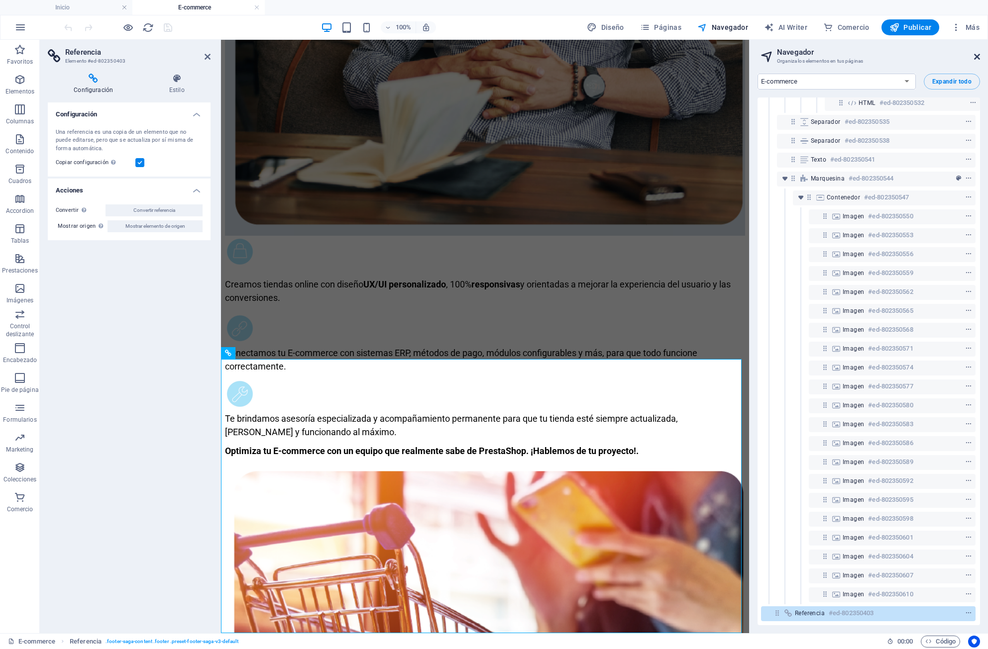
click at [974, 57] on icon at bounding box center [977, 57] width 6 height 8
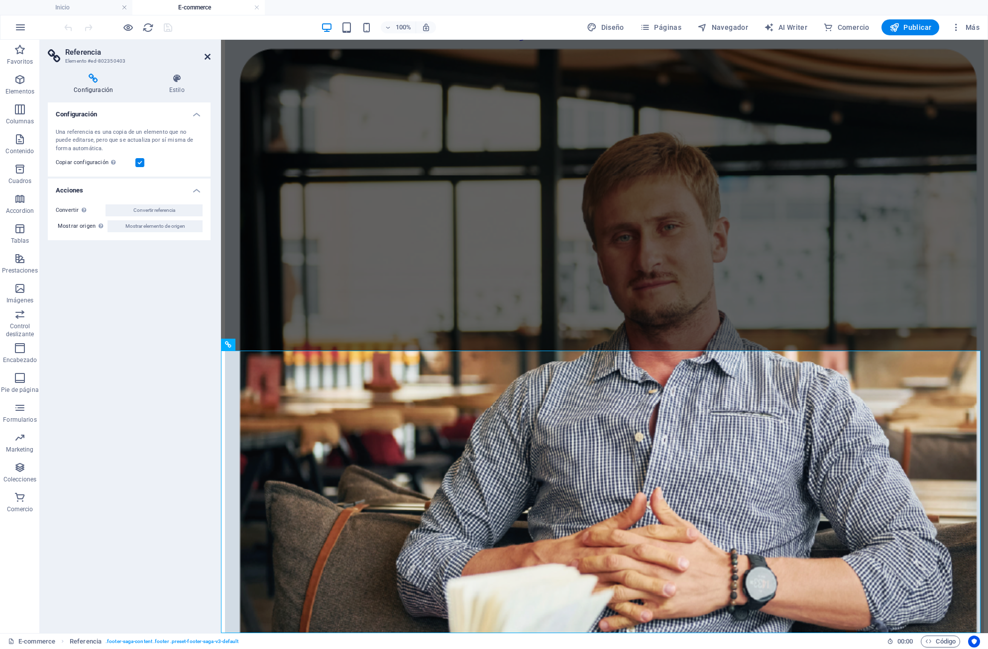
click at [205, 56] on icon at bounding box center [208, 57] width 6 height 8
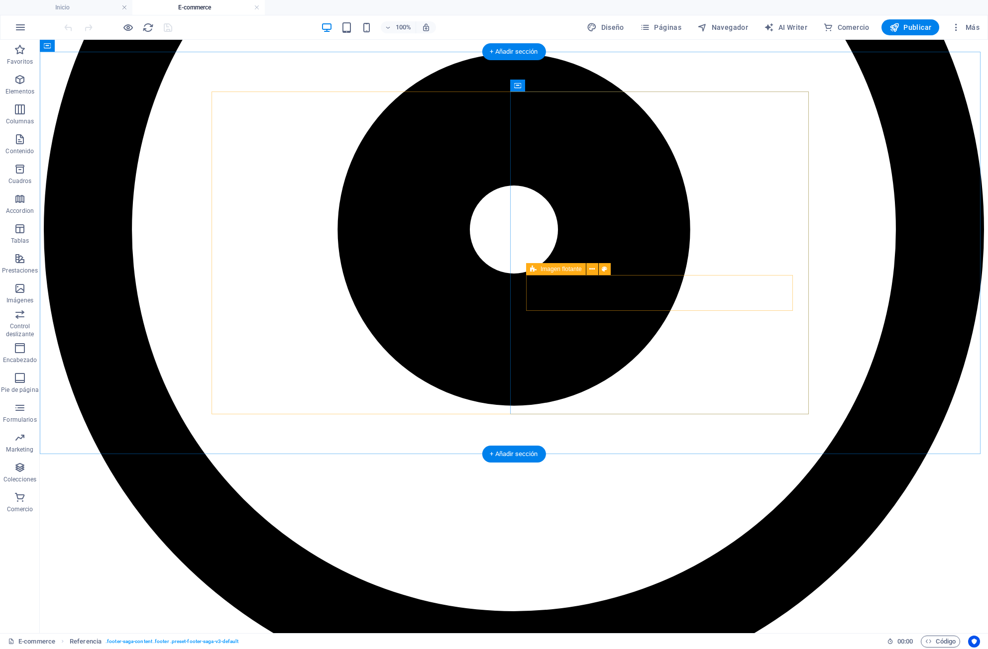
scroll to position [0, 0]
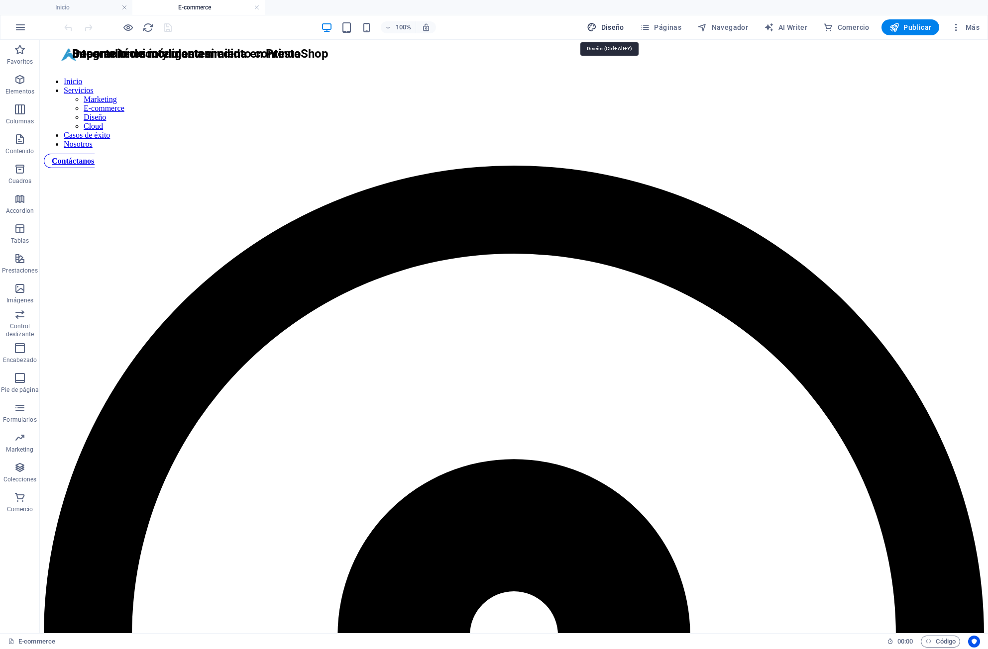
click at [605, 23] on span "Diseño" at bounding box center [605, 27] width 37 height 10
select select "px"
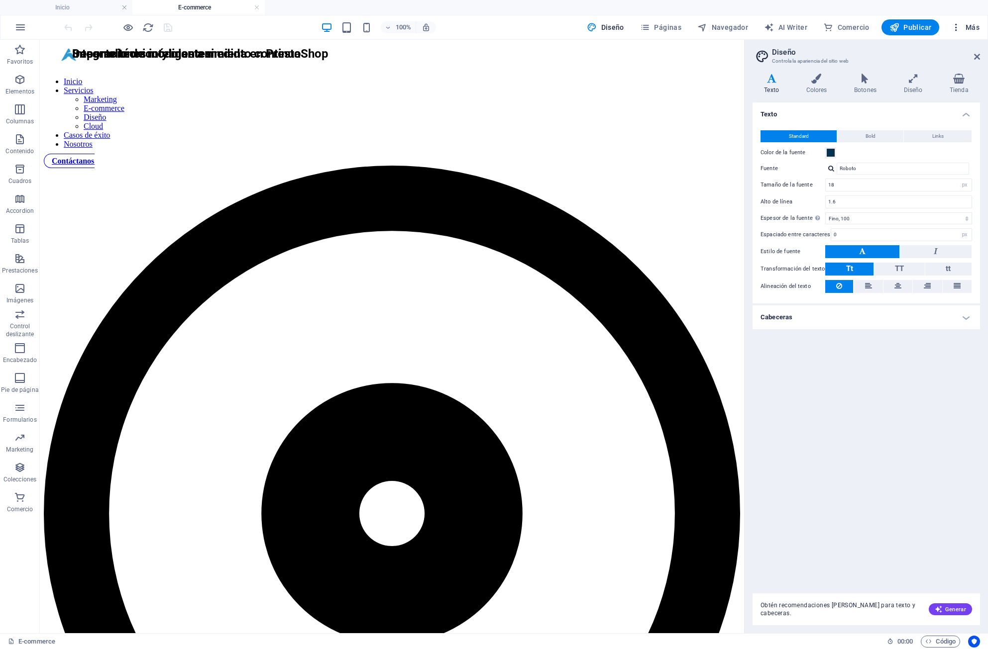
click at [966, 28] on span "Más" at bounding box center [965, 27] width 28 height 10
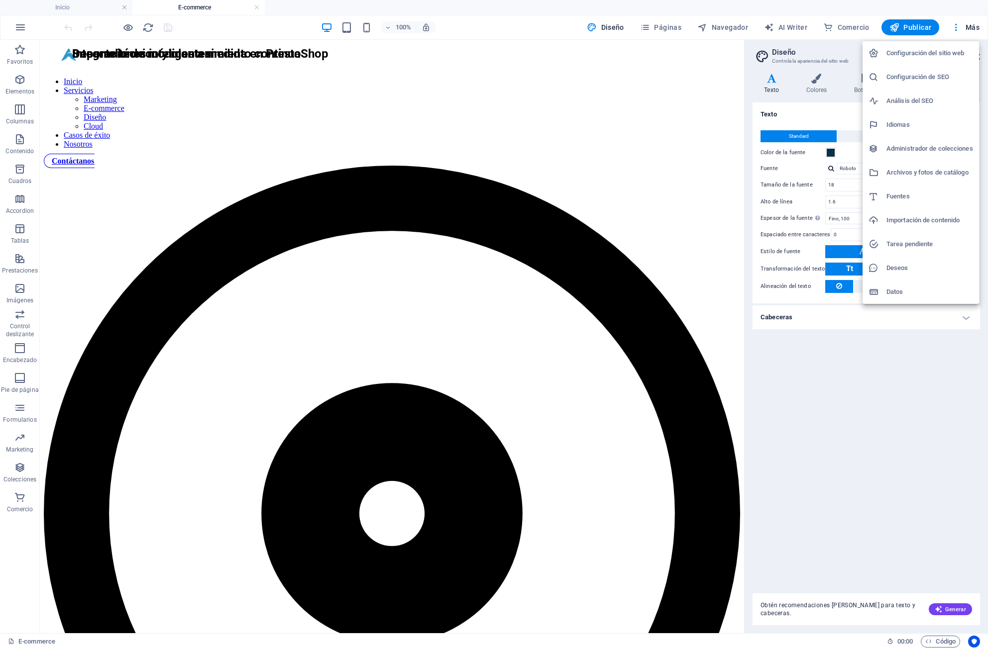
click at [972, 640] on div at bounding box center [494, 324] width 988 height 649
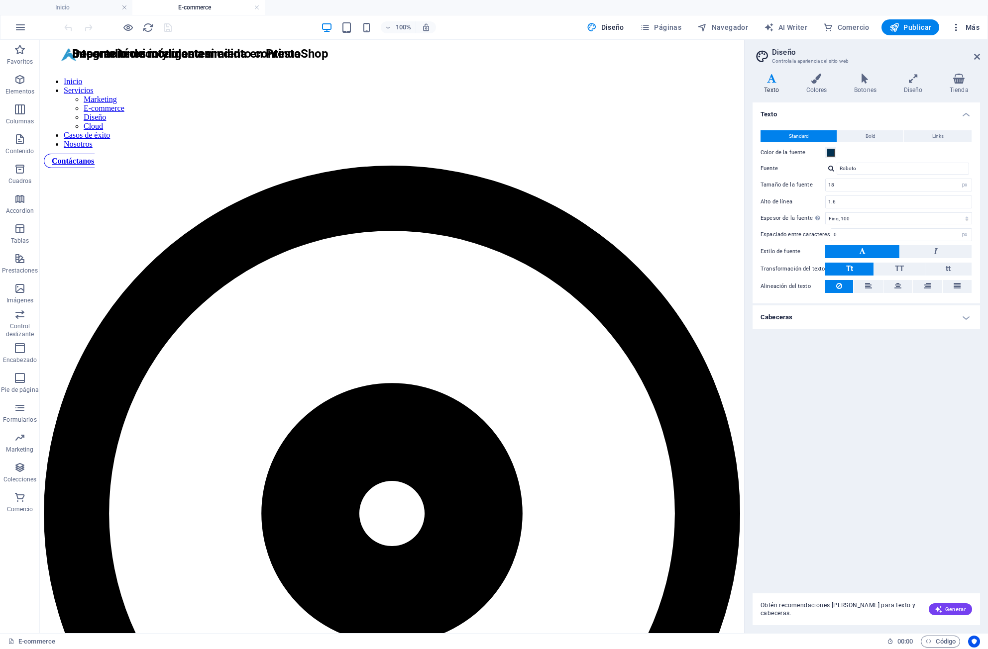
click at [970, 28] on span "Más" at bounding box center [965, 27] width 28 height 10
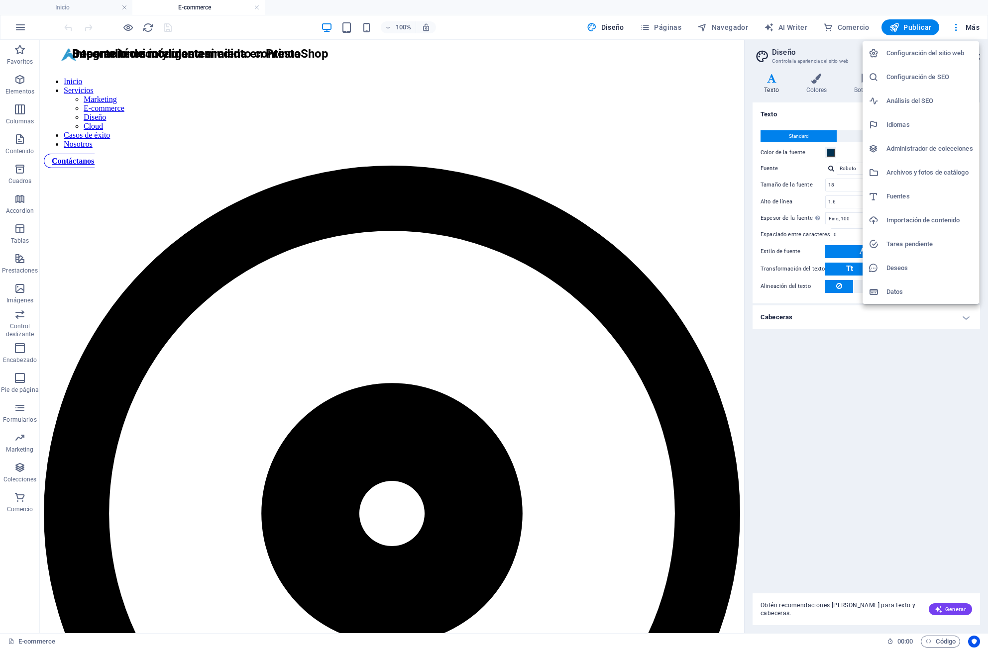
click at [929, 82] on h6 "Configuración de SEO" at bounding box center [929, 77] width 87 height 12
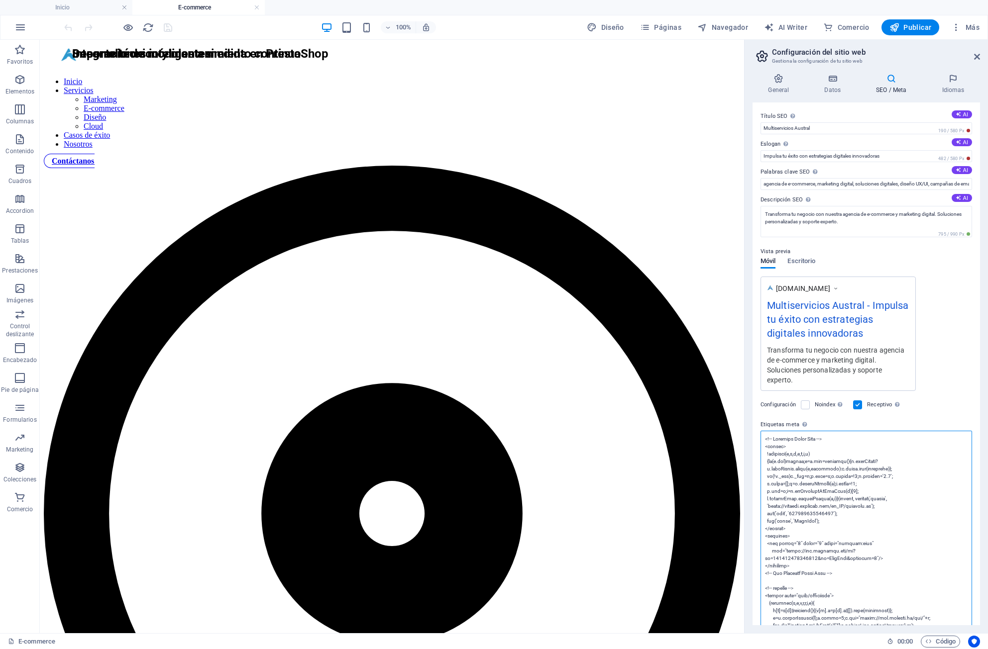
click at [887, 442] on textarea "Etiquetas meta Introduce aquí el código HTML que se incluirá en las etiquetas d…" at bounding box center [865, 562] width 211 height 263
click at [819, 437] on textarea "Etiquetas meta Introduce aquí el código HTML que se incluirá en las etiquetas d…" at bounding box center [865, 562] width 211 height 263
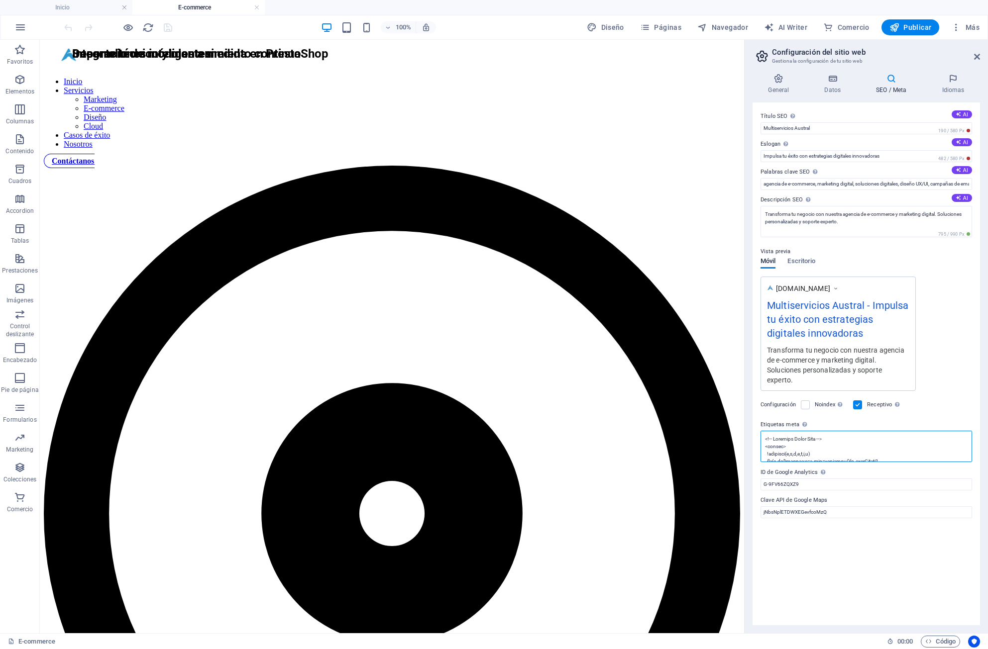
click at [921, 453] on textarea "Etiquetas meta Introduce aquí el código HTML que se incluirá en las etiquetas d…" at bounding box center [865, 446] width 211 height 31
